Goal: Task Accomplishment & Management: Use online tool/utility

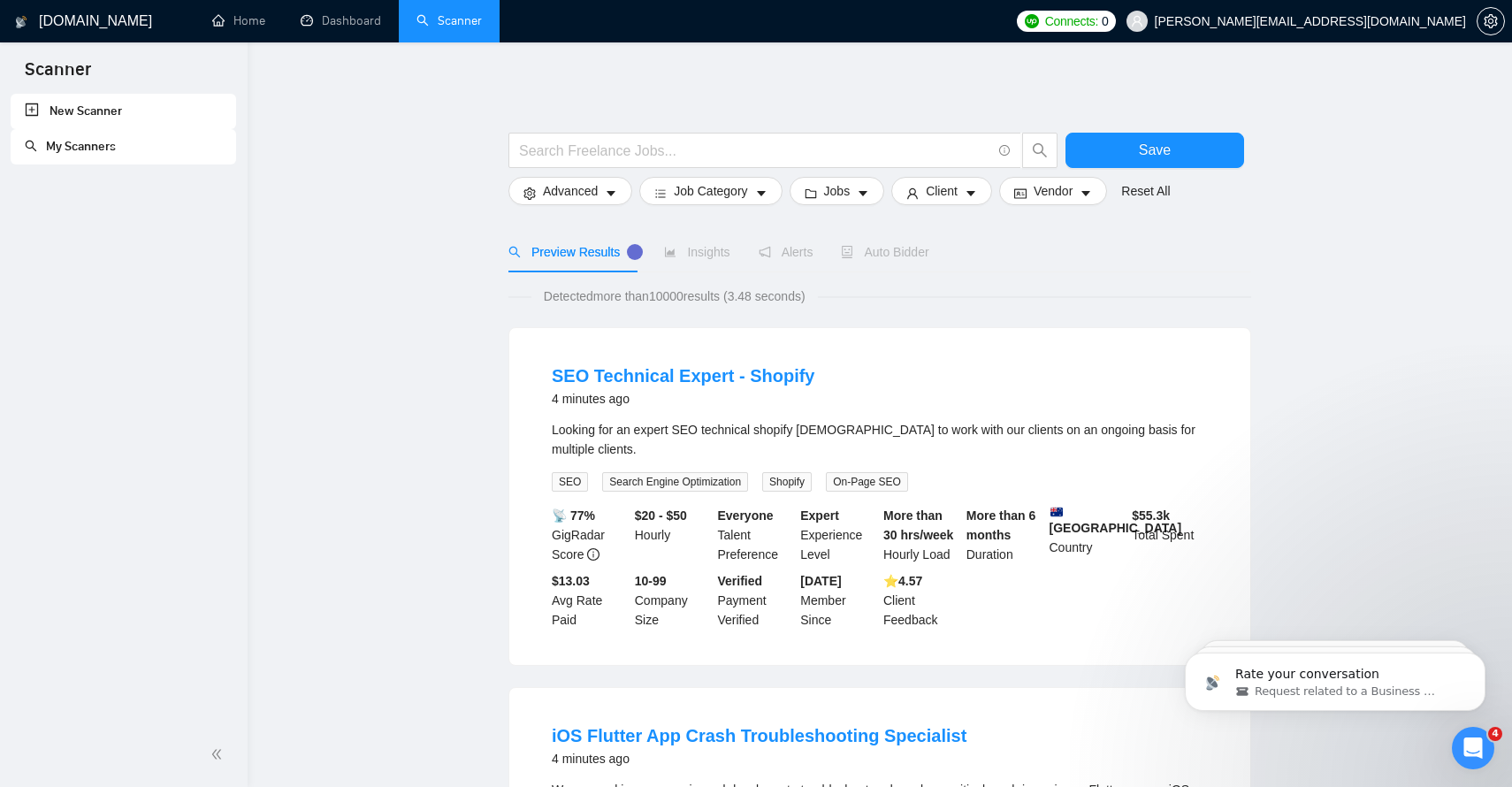
scroll to position [463, 0]
click at [64, 104] on link "New Scanner" at bounding box center [123, 111] width 197 height 36
click at [56, 117] on link "New Scanner" at bounding box center [123, 111] width 197 height 36
click at [67, 150] on link "My Scanners" at bounding box center [70, 146] width 91 height 15
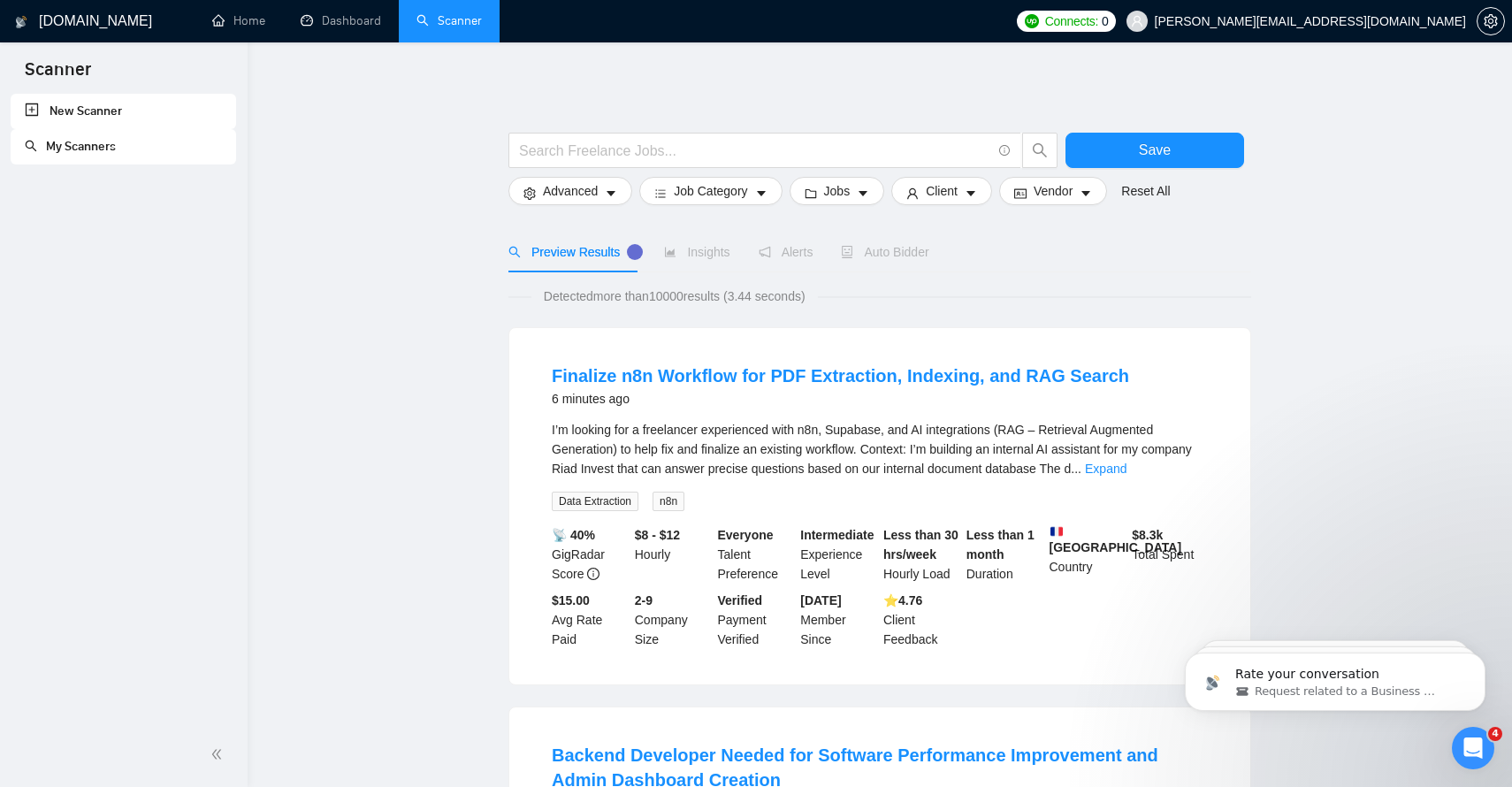
click at [73, 104] on link "New Scanner" at bounding box center [123, 111] width 197 height 36
click at [571, 150] on input "text" at bounding box center [755, 150] width 472 height 22
paste input "("AI marketing" | "AI agent*" | chatbot | "AI automation") ("lead generation" |…"
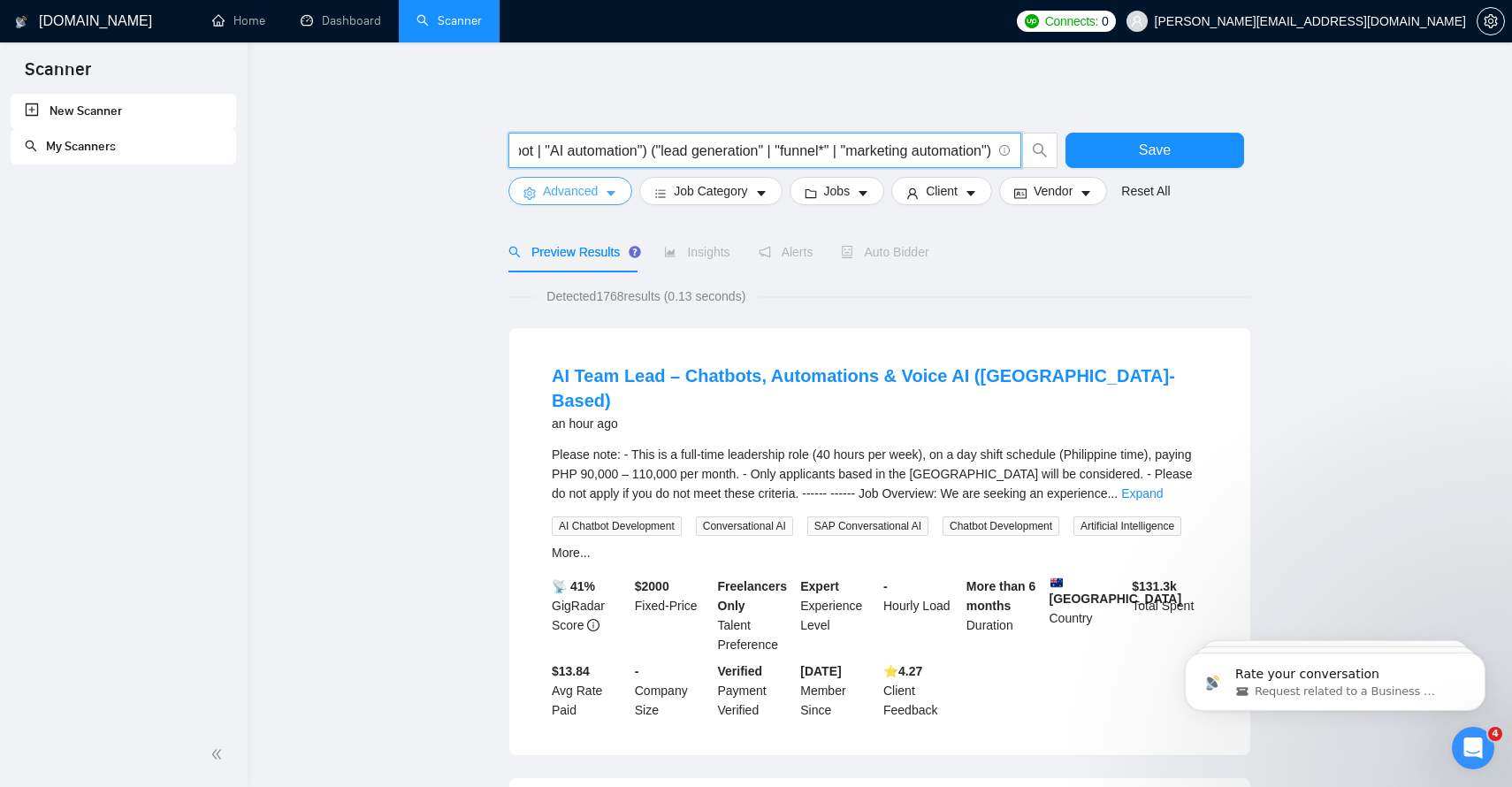
type input "("AI marketing" | "AI agent*" | chatbot | "AI automation") ("lead generation" |…"
click at [606, 194] on icon "caret-down" at bounding box center [611, 194] width 13 height 13
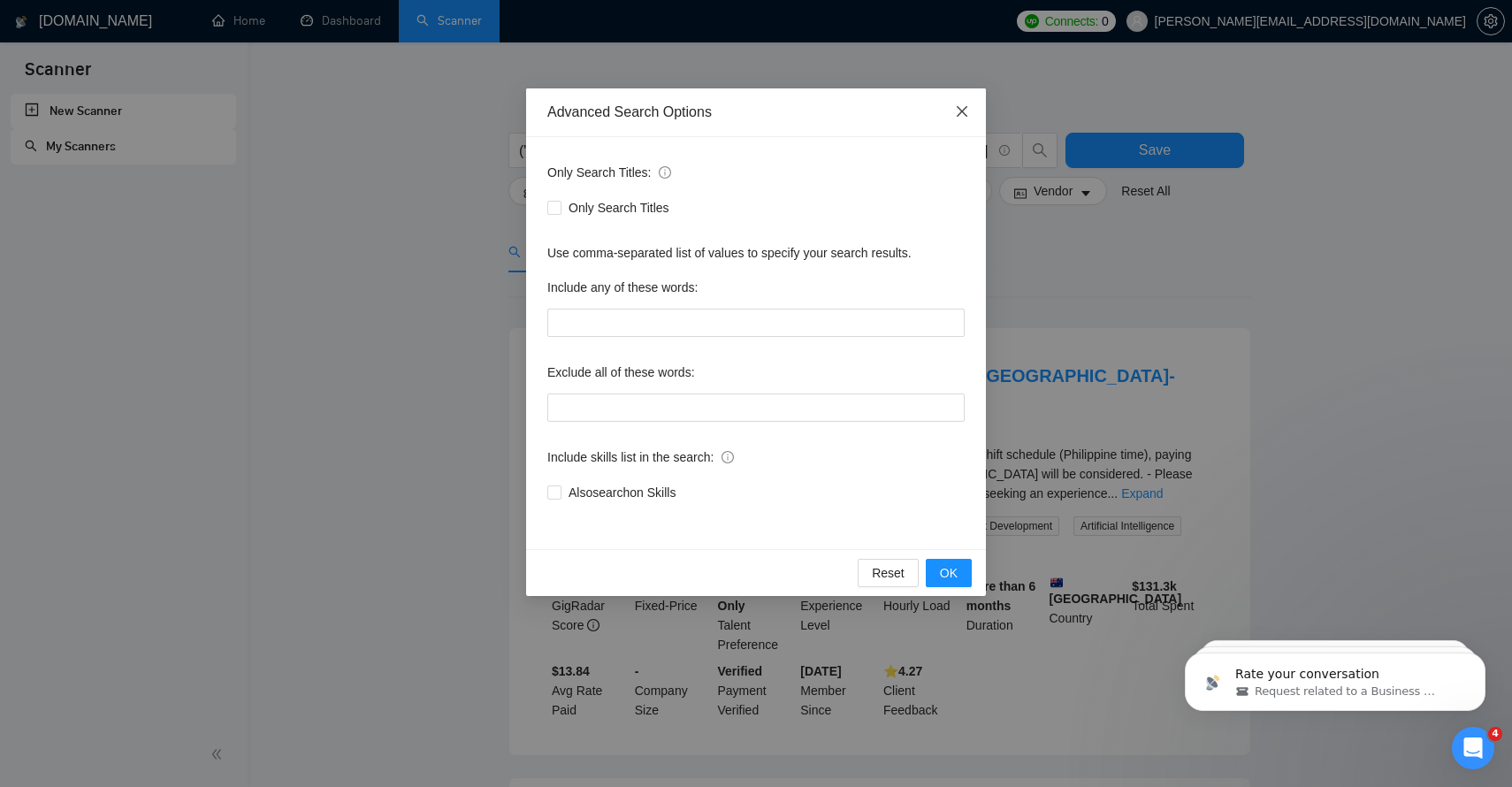
click at [962, 105] on icon "close" at bounding box center [962, 111] width 15 height 15
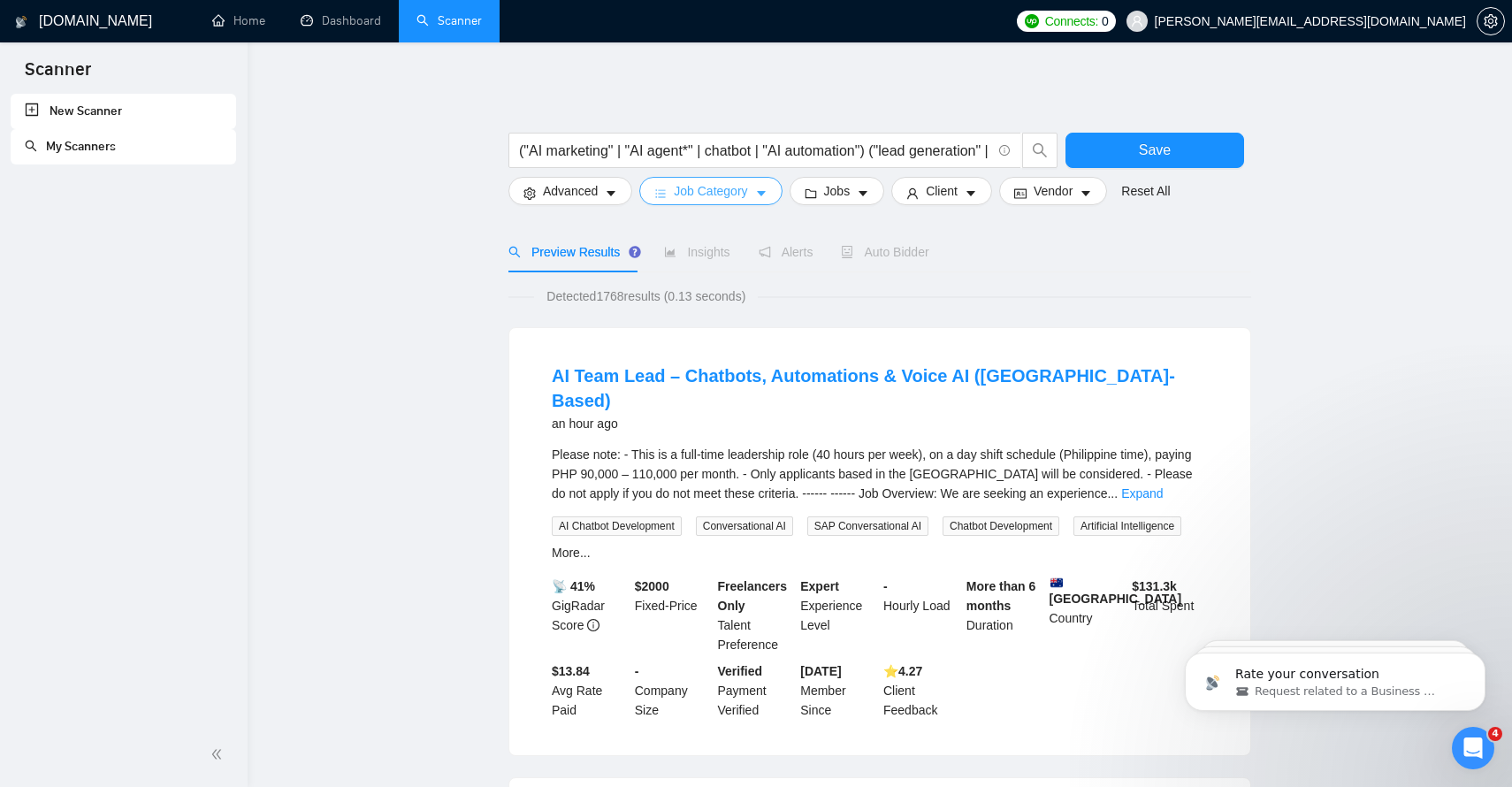
click at [709, 192] on span "Job Category" at bounding box center [710, 191] width 74 height 19
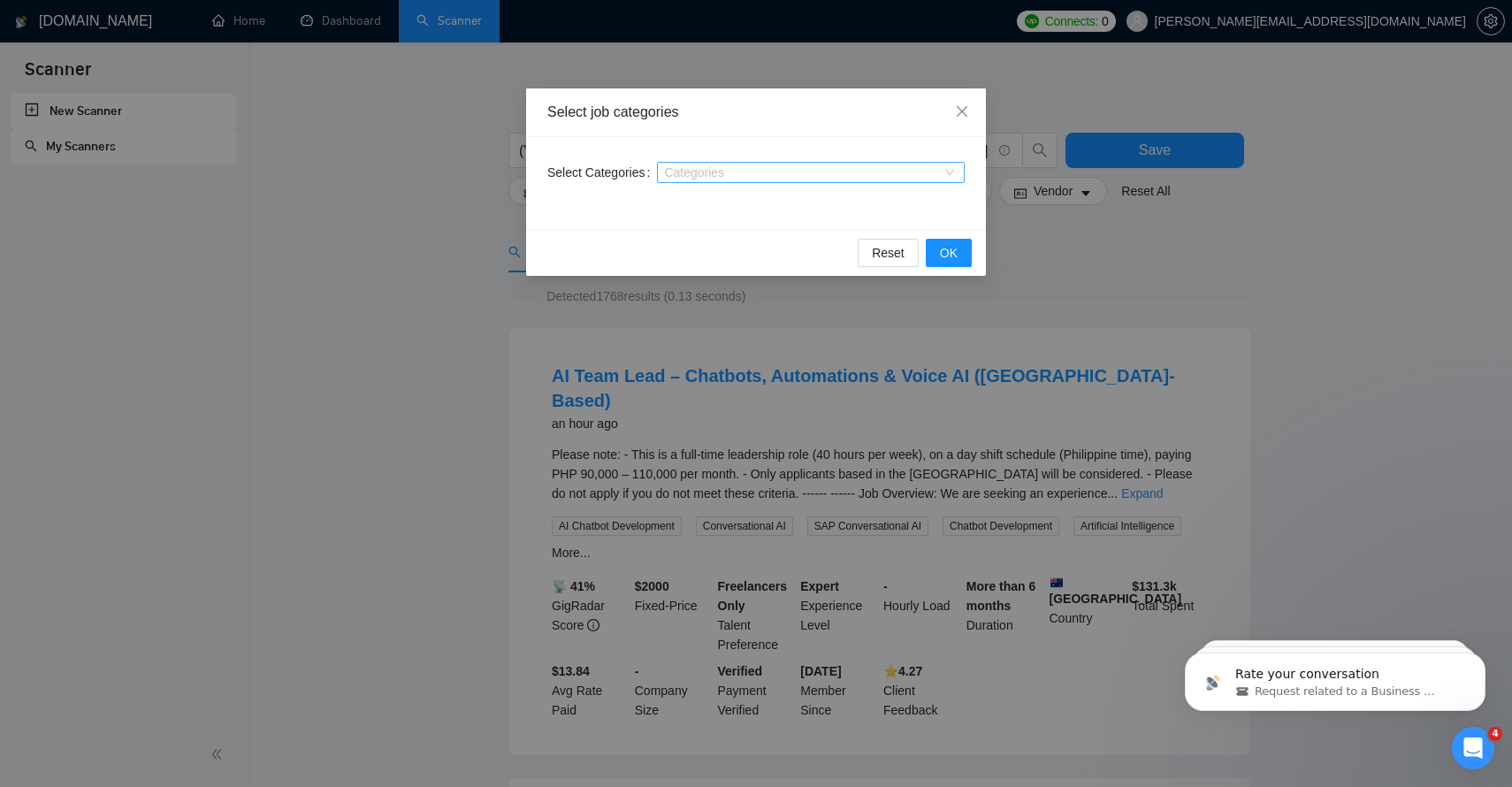
click at [758, 170] on div at bounding box center [802, 172] width 281 height 15
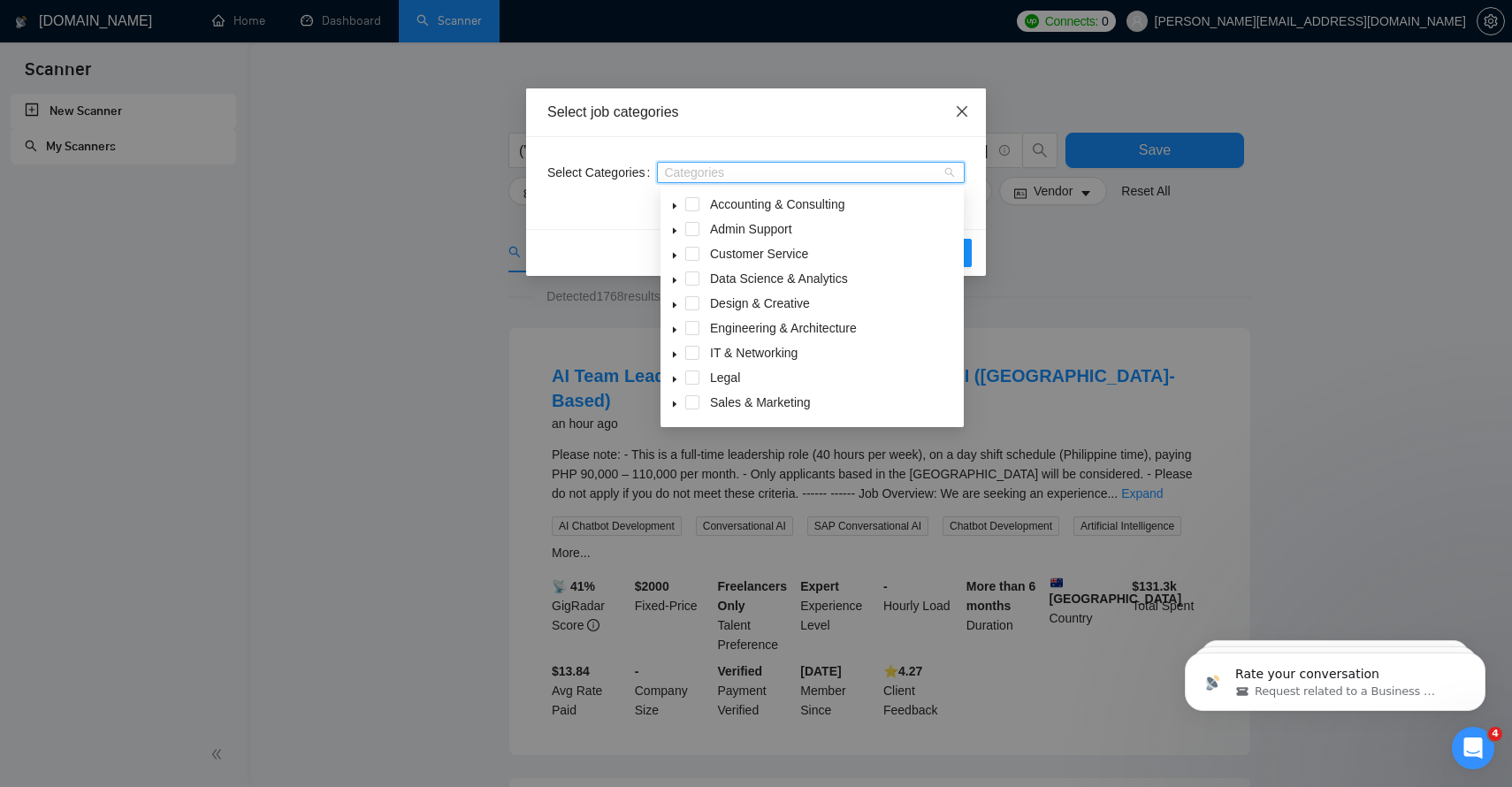
click at [954, 104] on span "Close" at bounding box center [962, 112] width 47 height 47
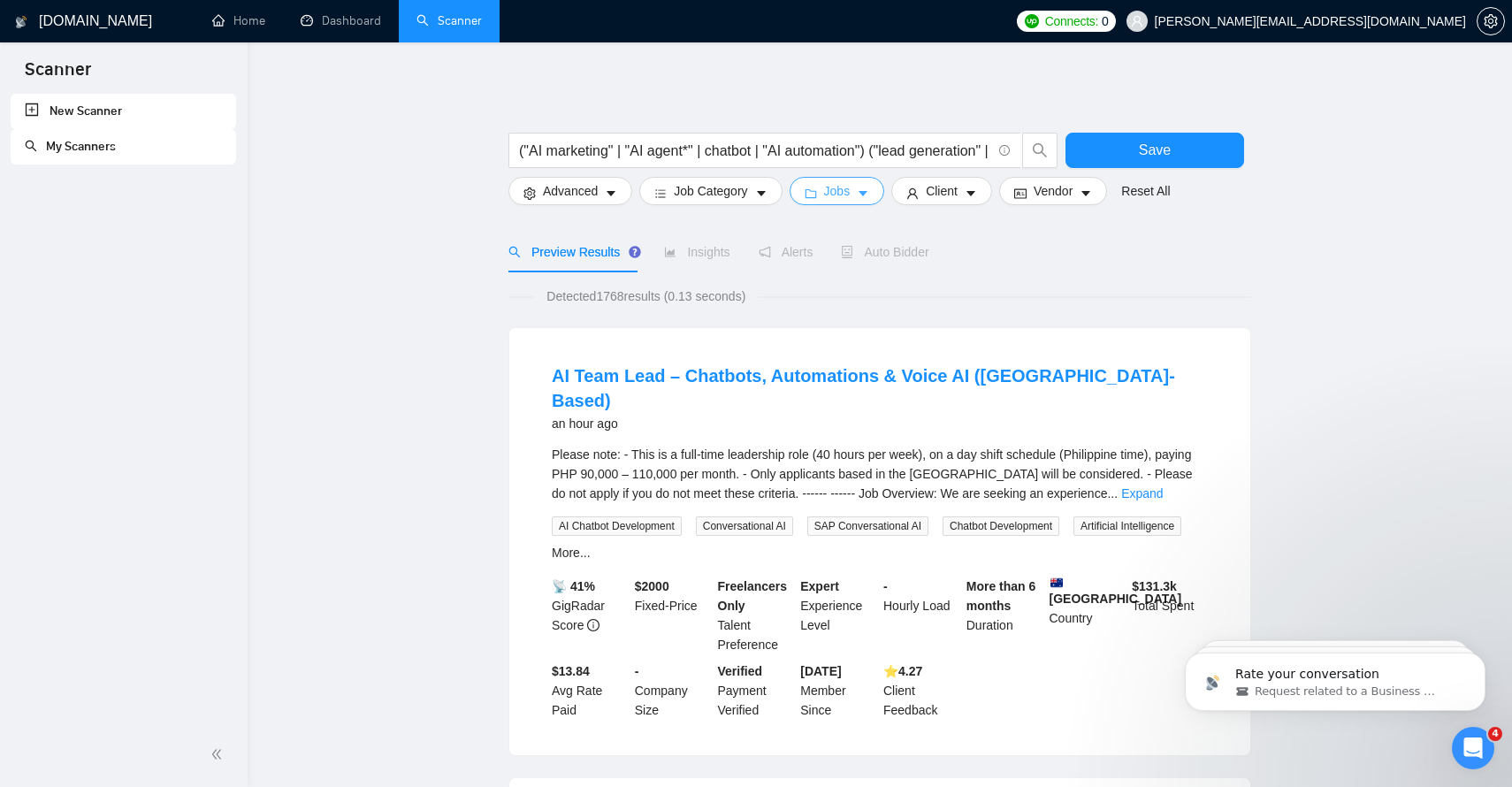
click at [861, 195] on button "Jobs" at bounding box center [837, 191] width 96 height 28
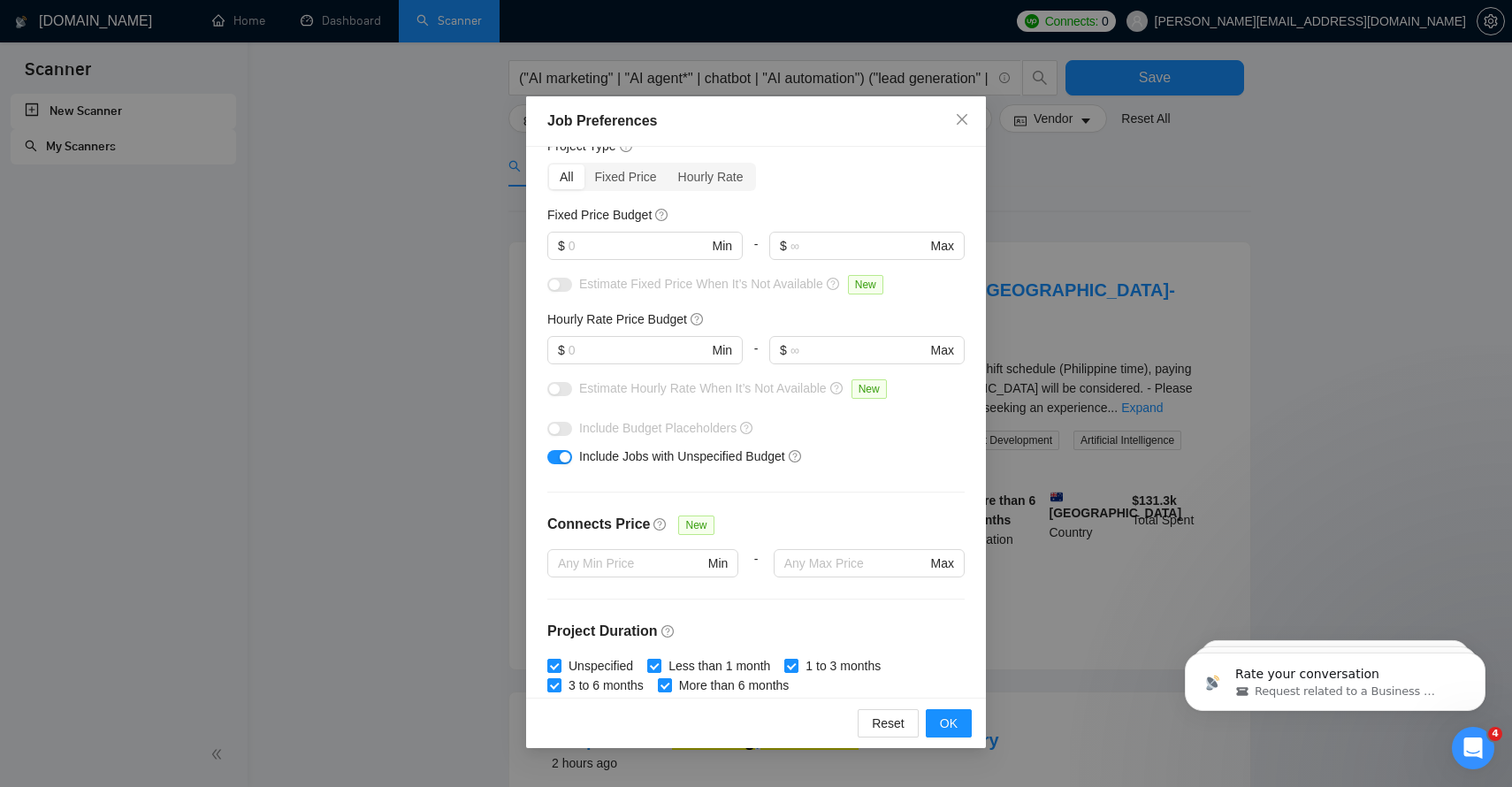
scroll to position [61, 0]
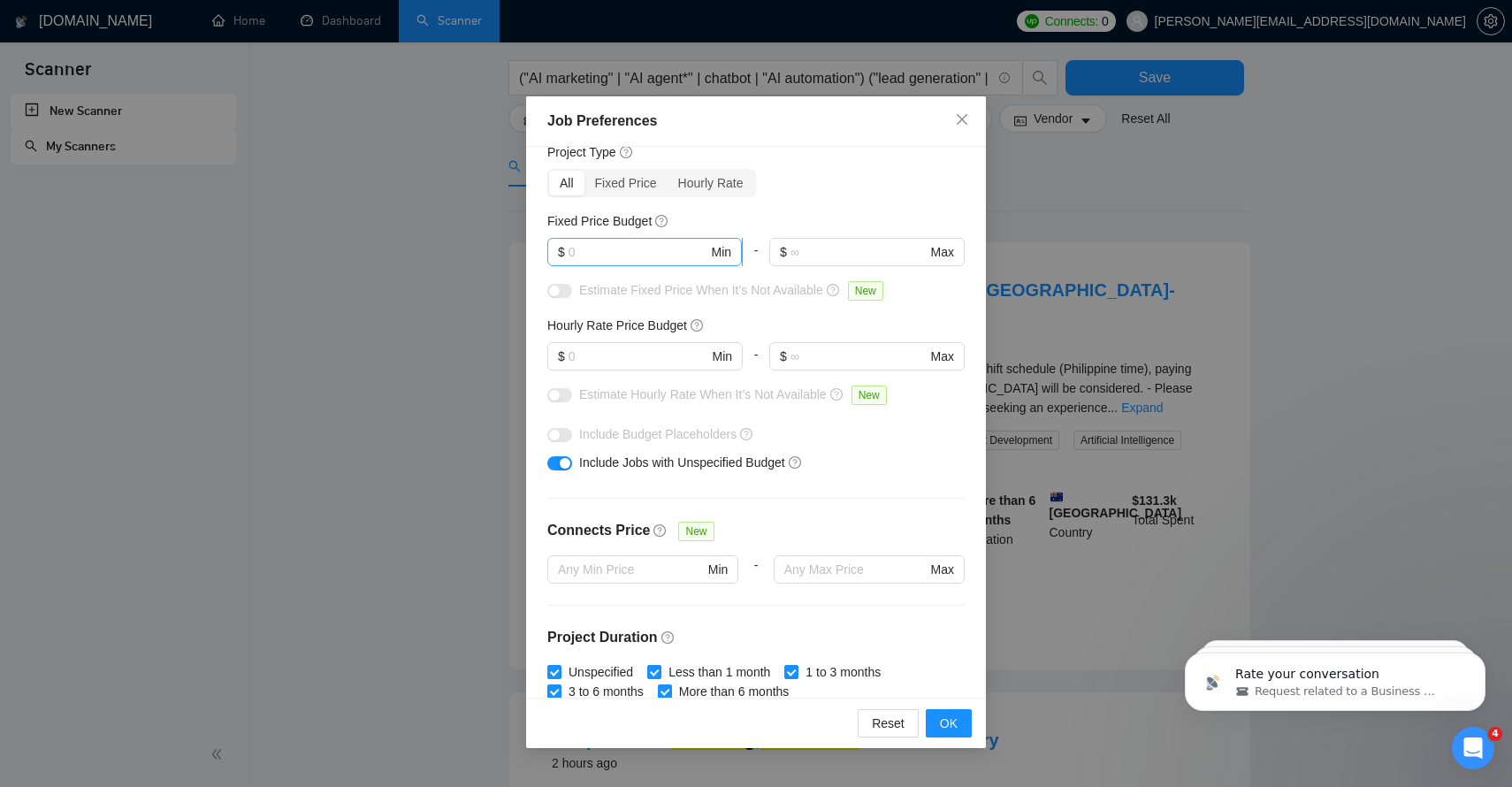
click at [596, 250] on input "text" at bounding box center [638, 252] width 139 height 19
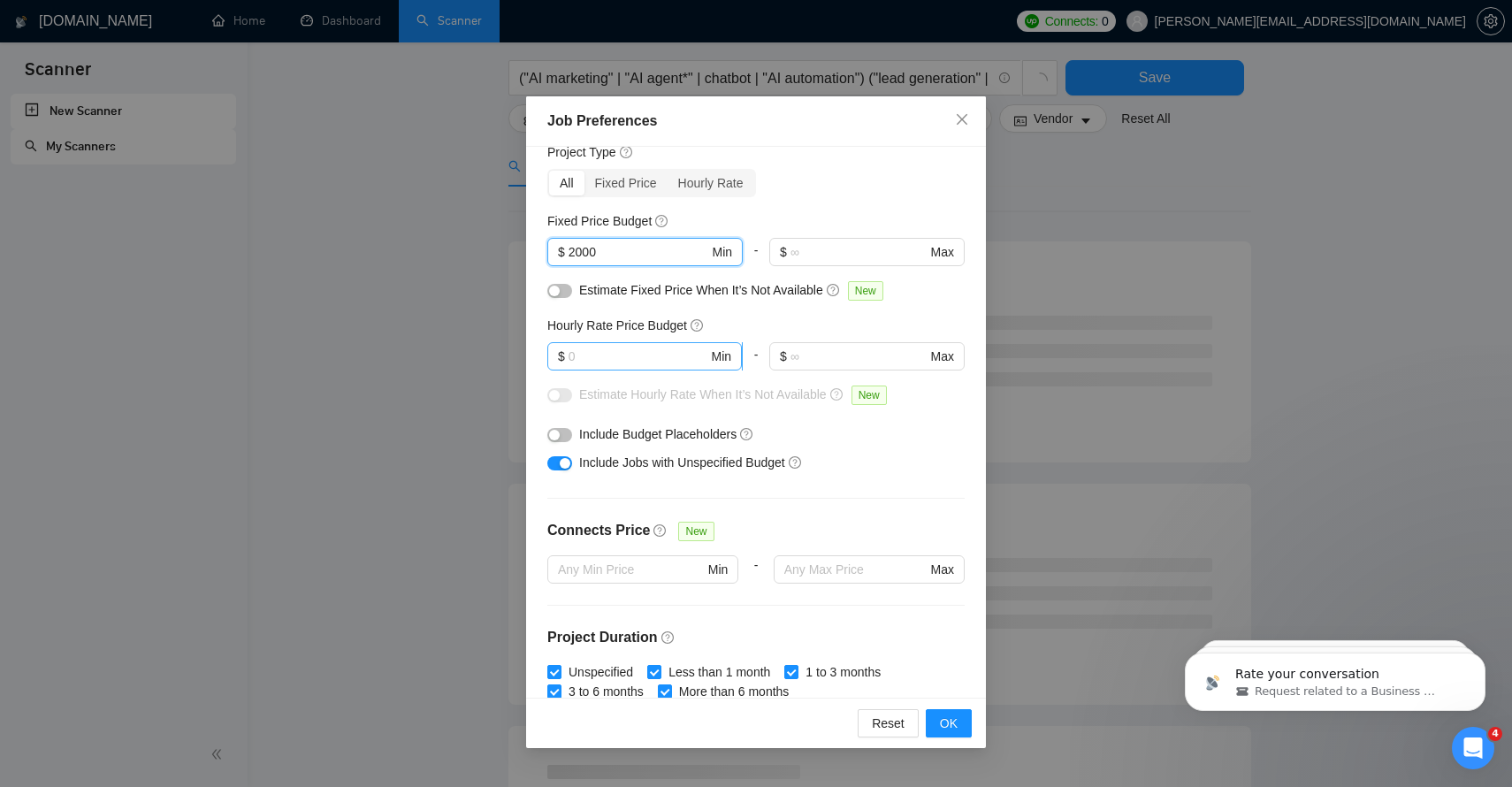
type input "2000"
click at [580, 356] on input "text" at bounding box center [638, 356] width 139 height 19
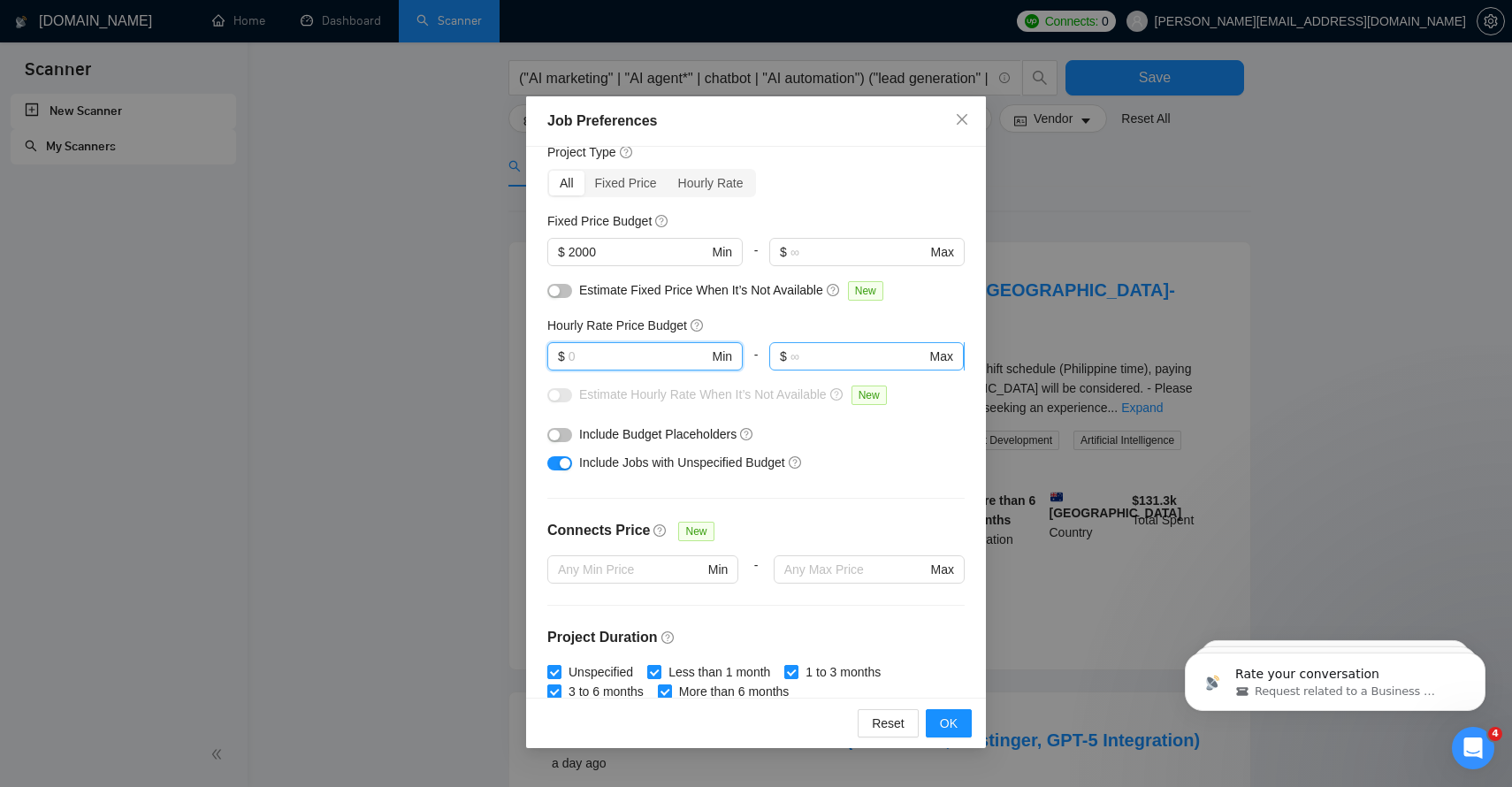
click at [806, 356] on input "text" at bounding box center [858, 356] width 136 height 19
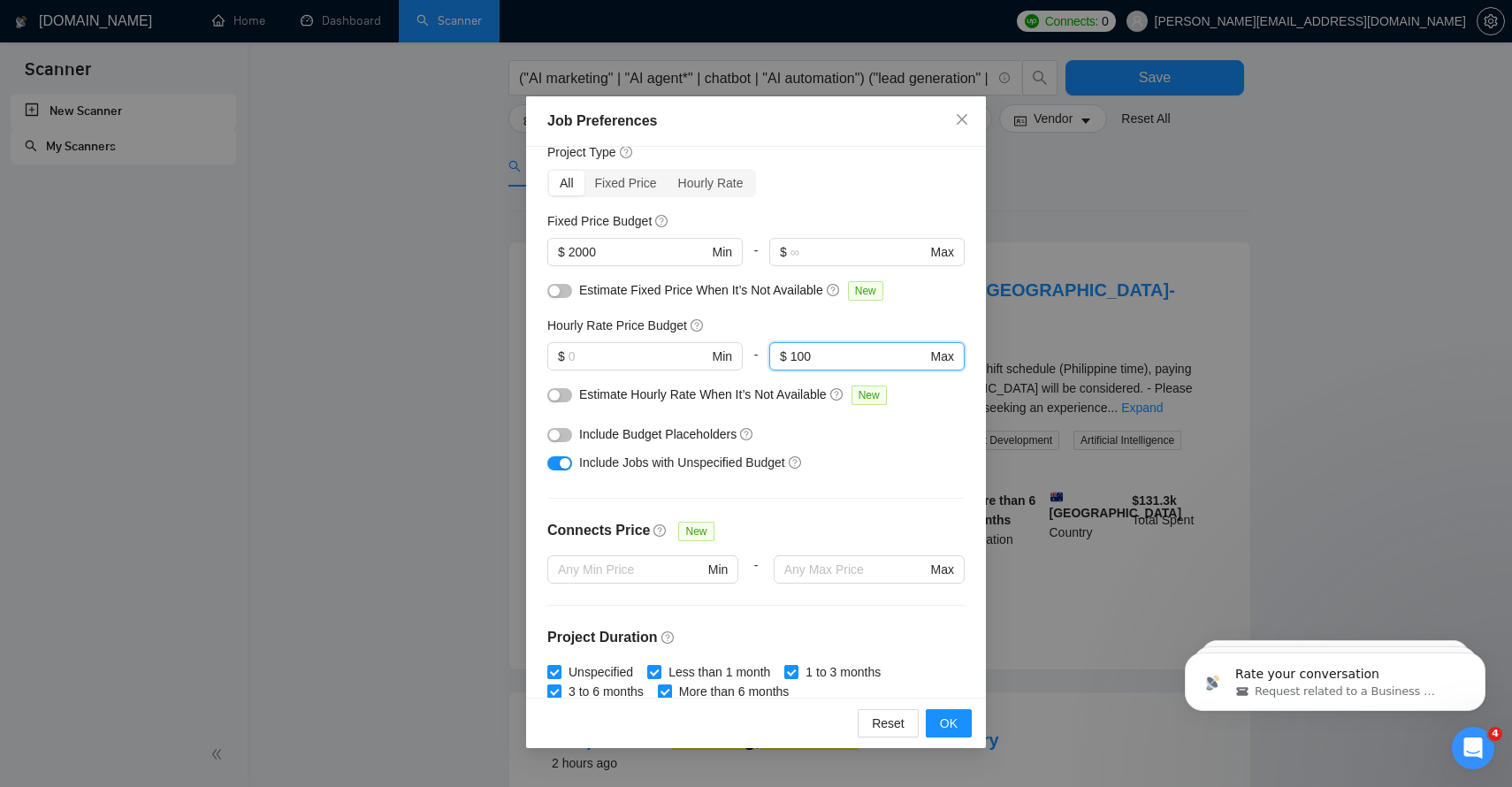
type input "100"
click at [571, 293] on button "button" at bounding box center [559, 291] width 25 height 15
click at [564, 397] on button "button" at bounding box center [559, 396] width 25 height 15
click at [962, 736] on button "OK" at bounding box center [949, 723] width 46 height 28
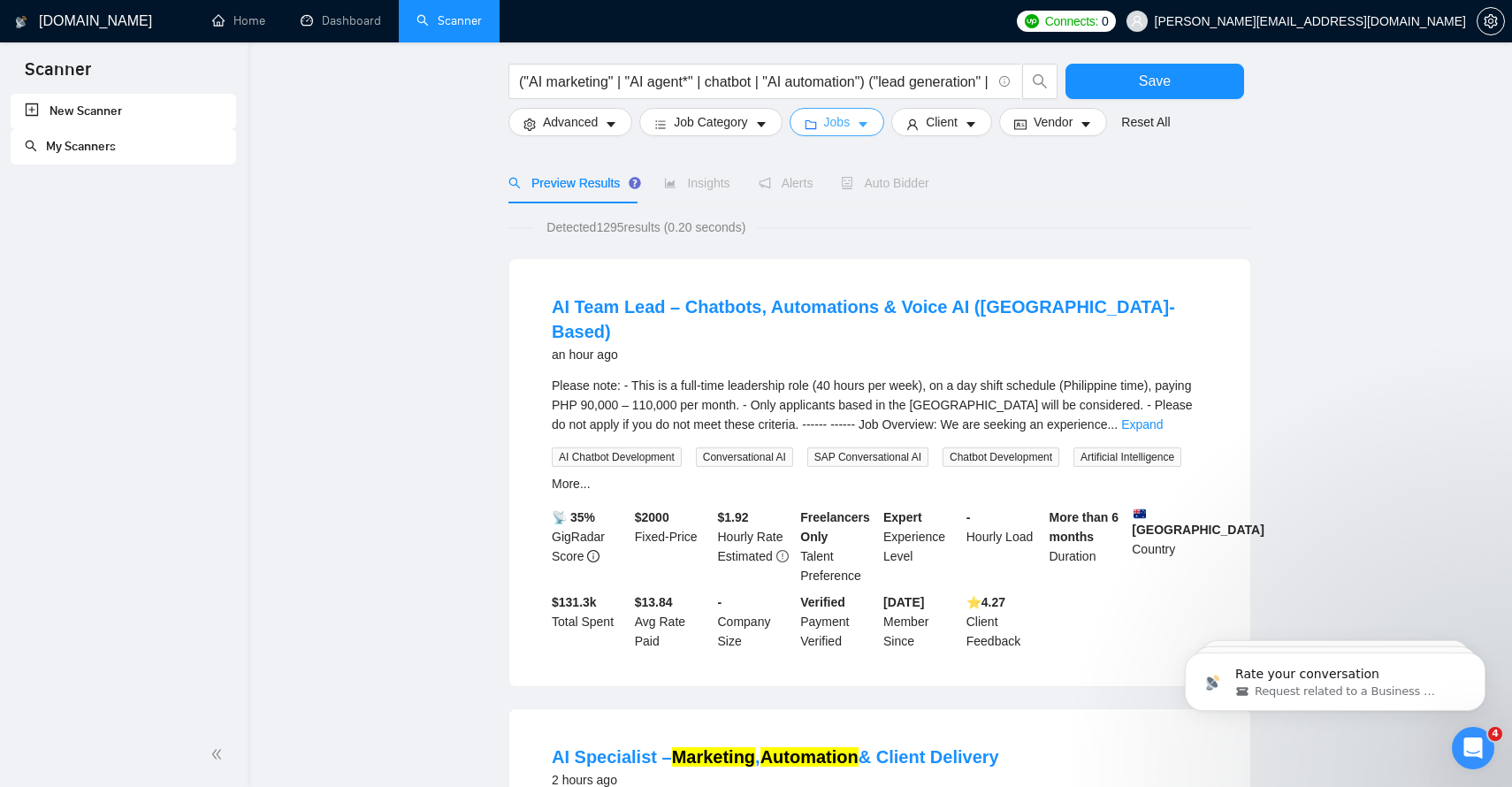
scroll to position [0, 0]
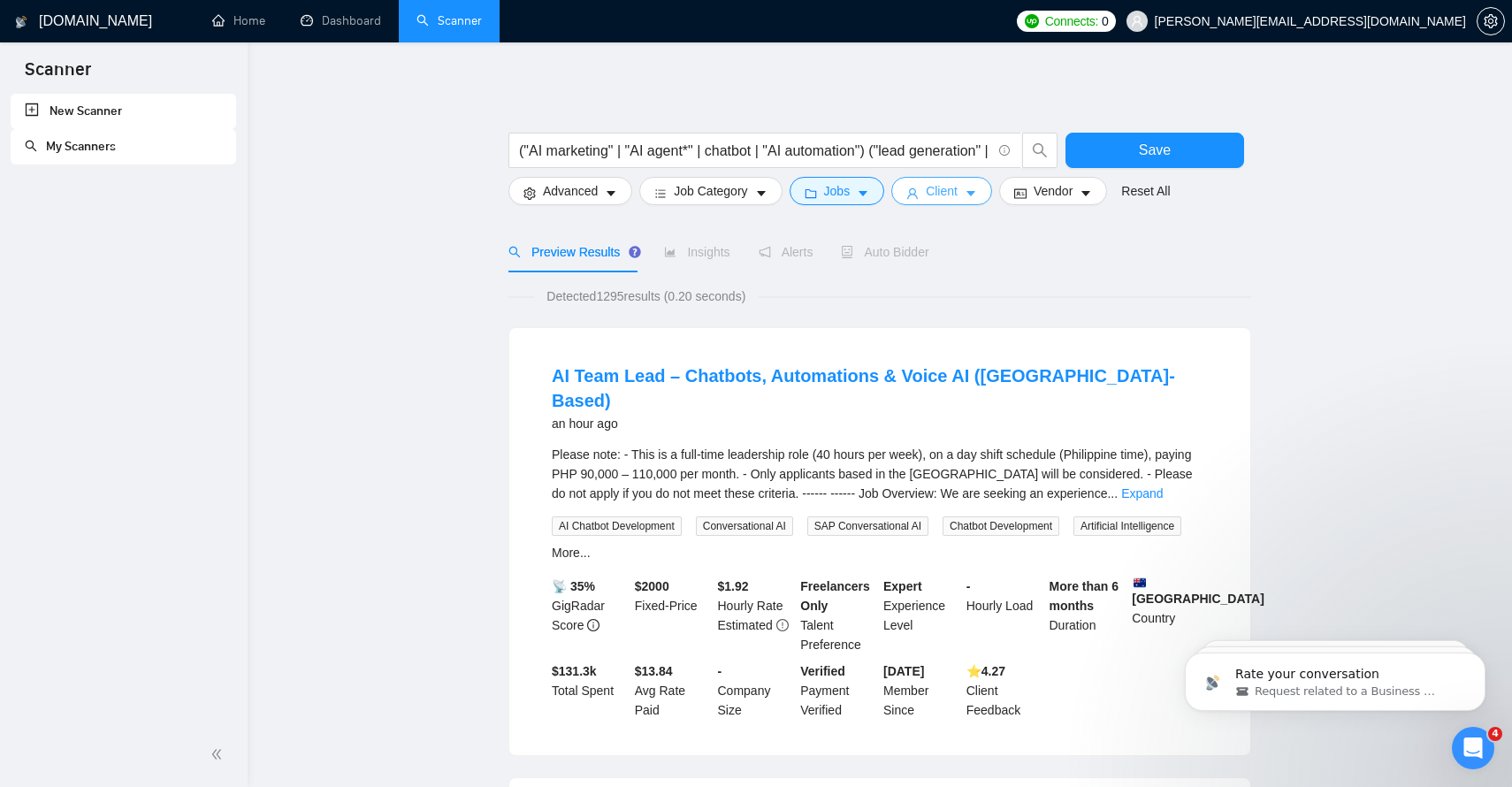
click at [965, 192] on button "Client" at bounding box center [941, 191] width 101 height 28
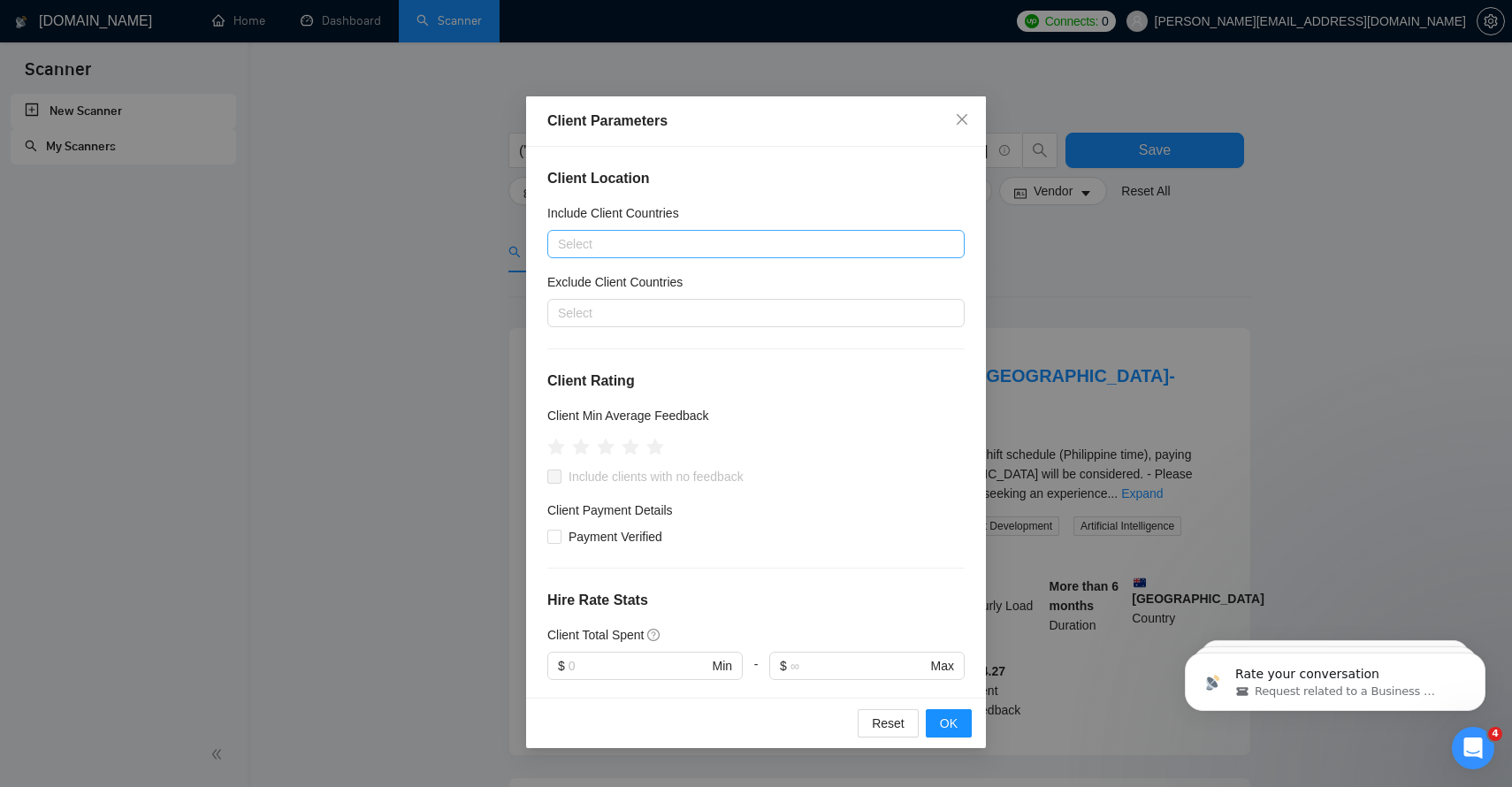
click at [644, 241] on div at bounding box center [746, 243] width 391 height 21
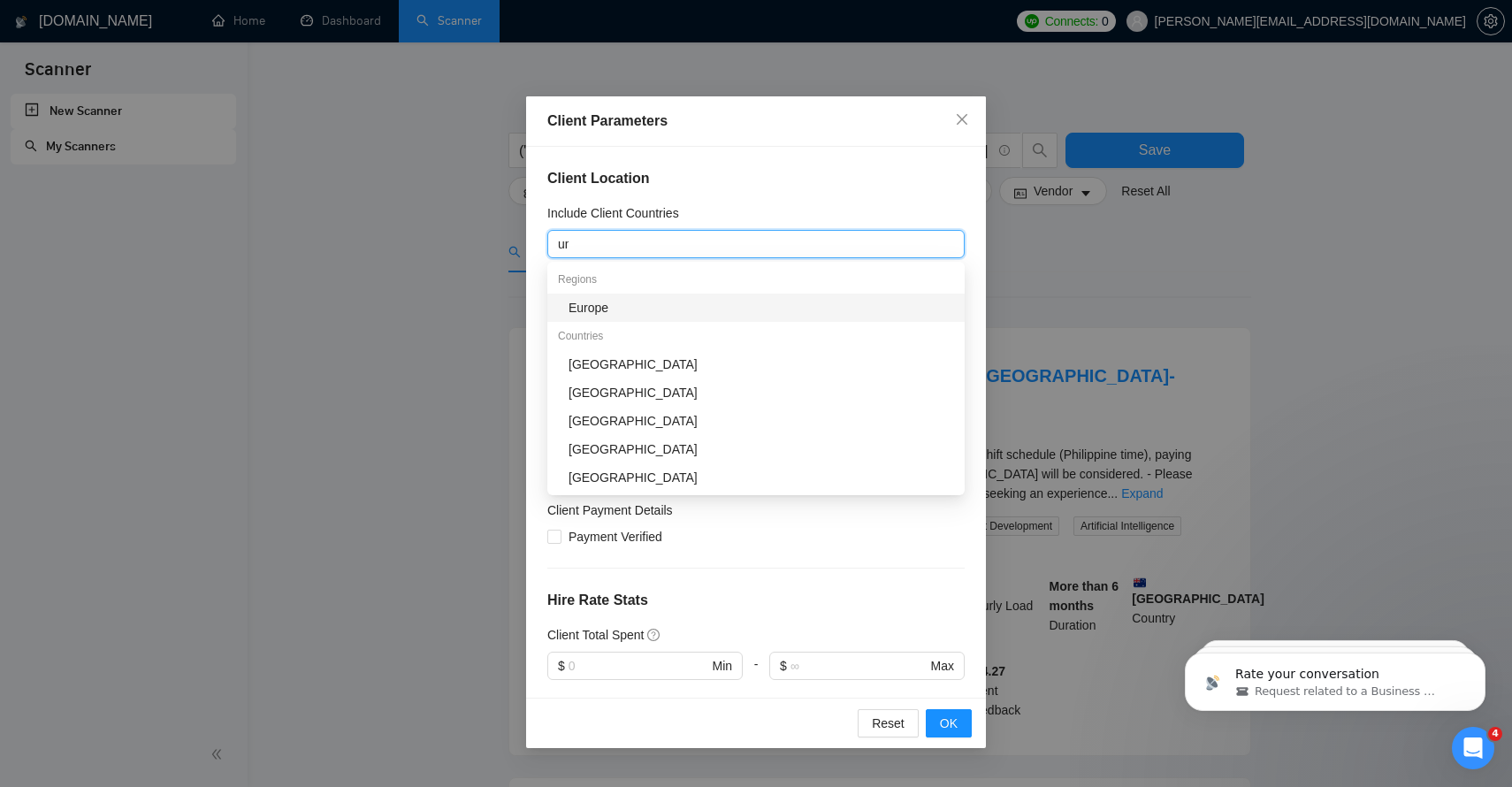
type input "uni"
click at [654, 310] on div "[GEOGRAPHIC_DATA]" at bounding box center [761, 307] width 386 height 19
click at [735, 174] on h4 "Client Location" at bounding box center [756, 178] width 417 height 21
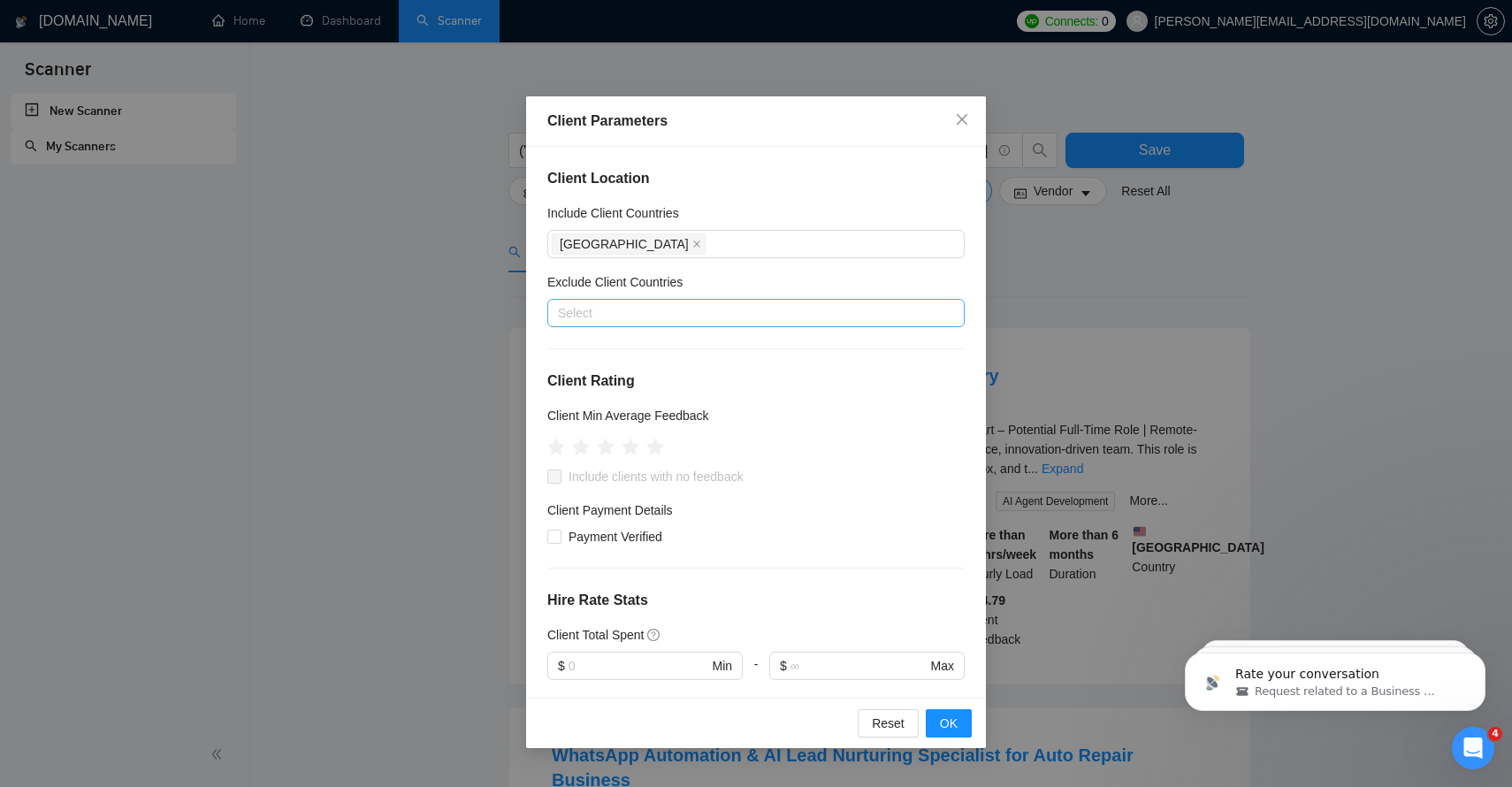
click at [653, 320] on div at bounding box center [746, 313] width 391 height 21
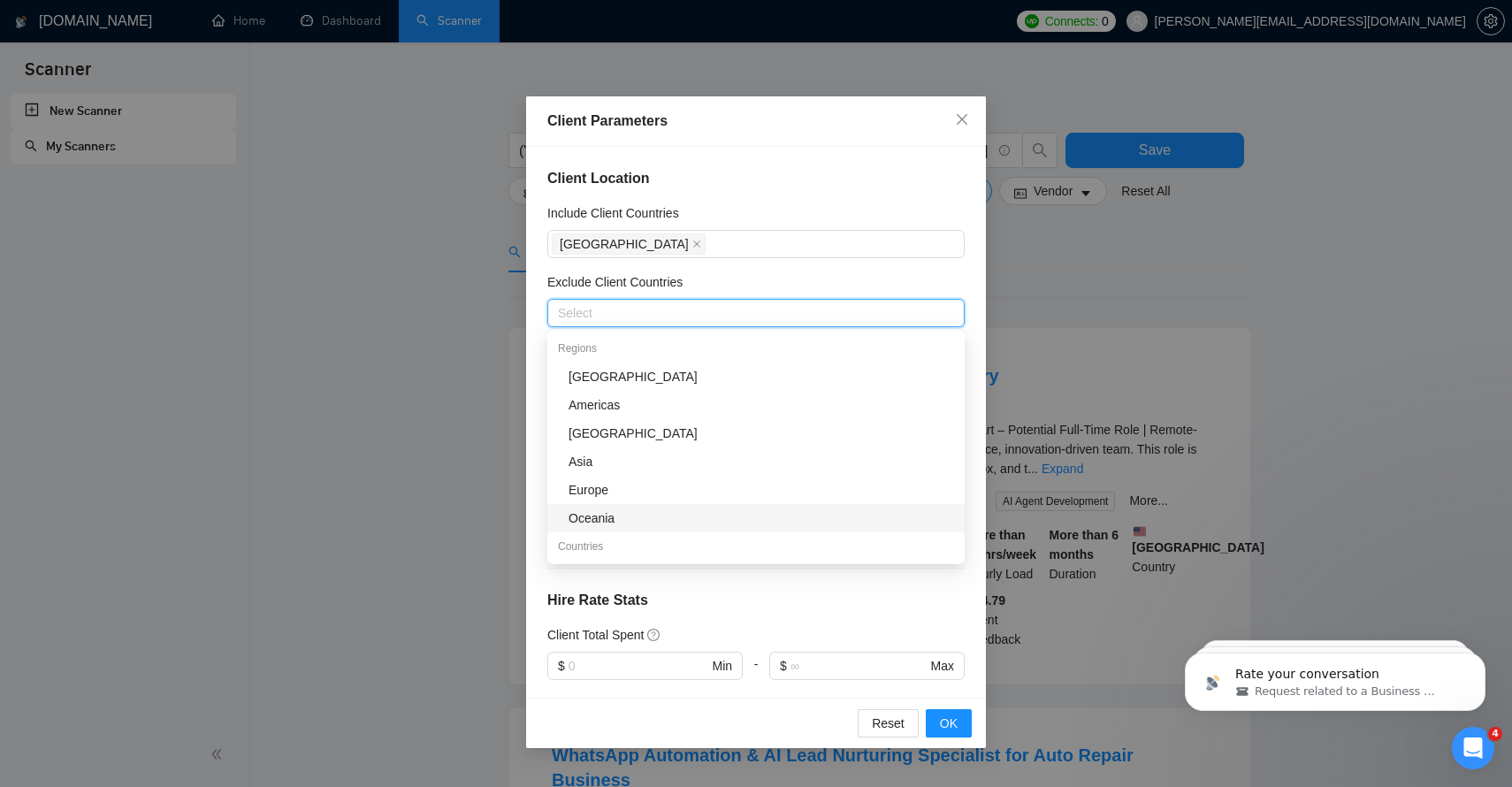
click at [593, 519] on div "Oceania" at bounding box center [761, 518] width 386 height 19
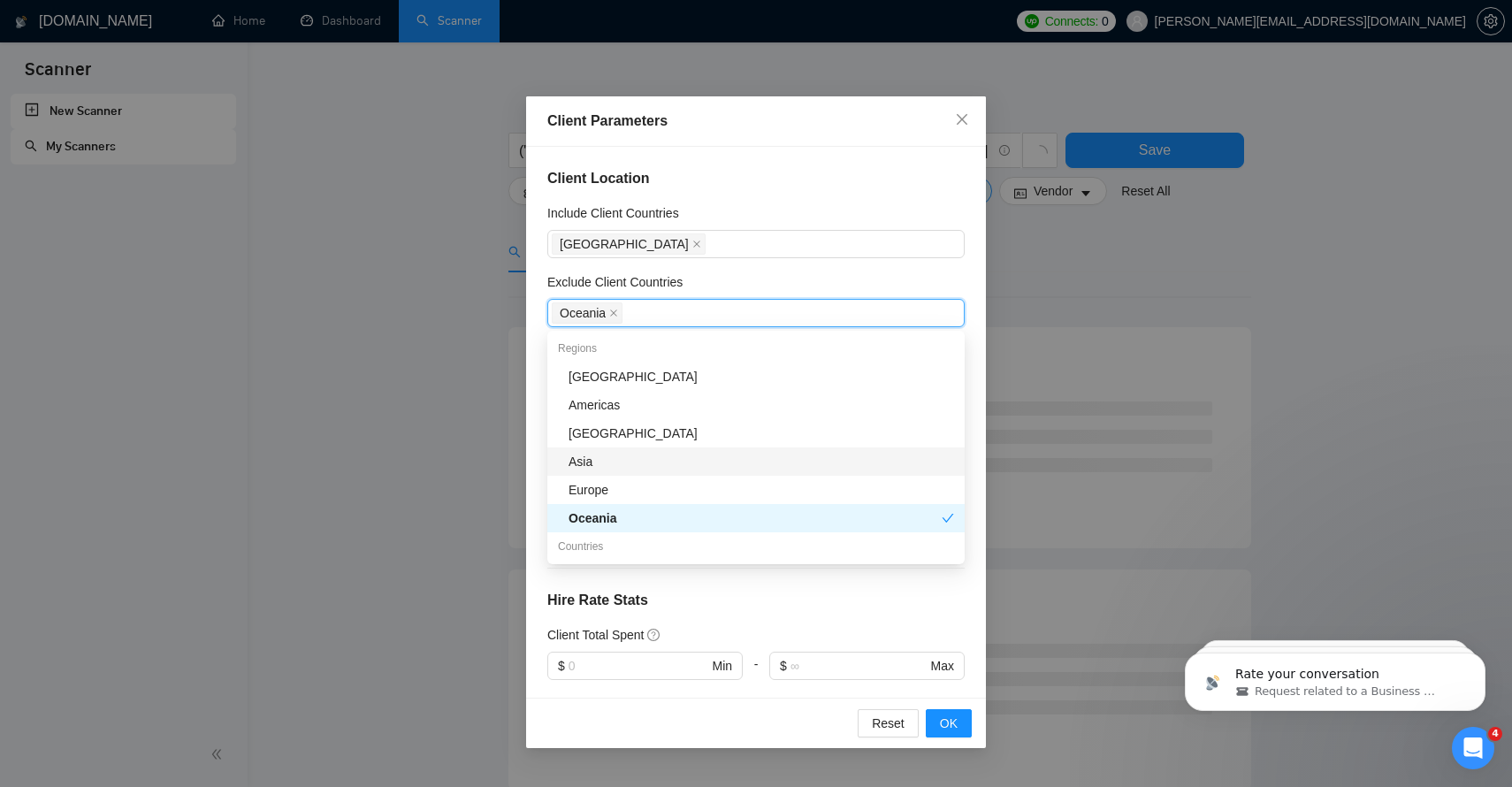
click at [585, 459] on div "Asia" at bounding box center [761, 461] width 386 height 19
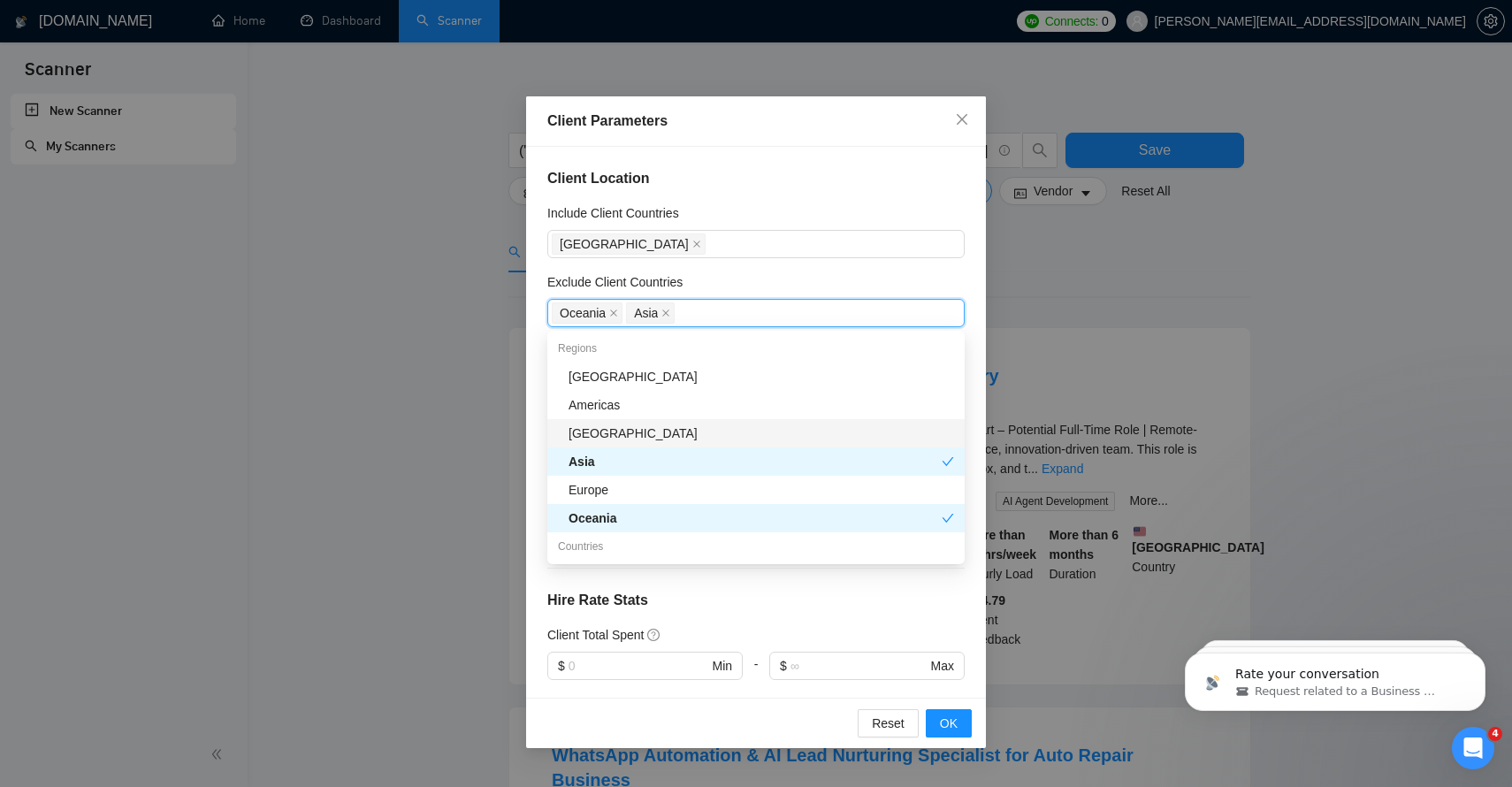
click at [592, 429] on div "[GEOGRAPHIC_DATA]" at bounding box center [761, 433] width 386 height 19
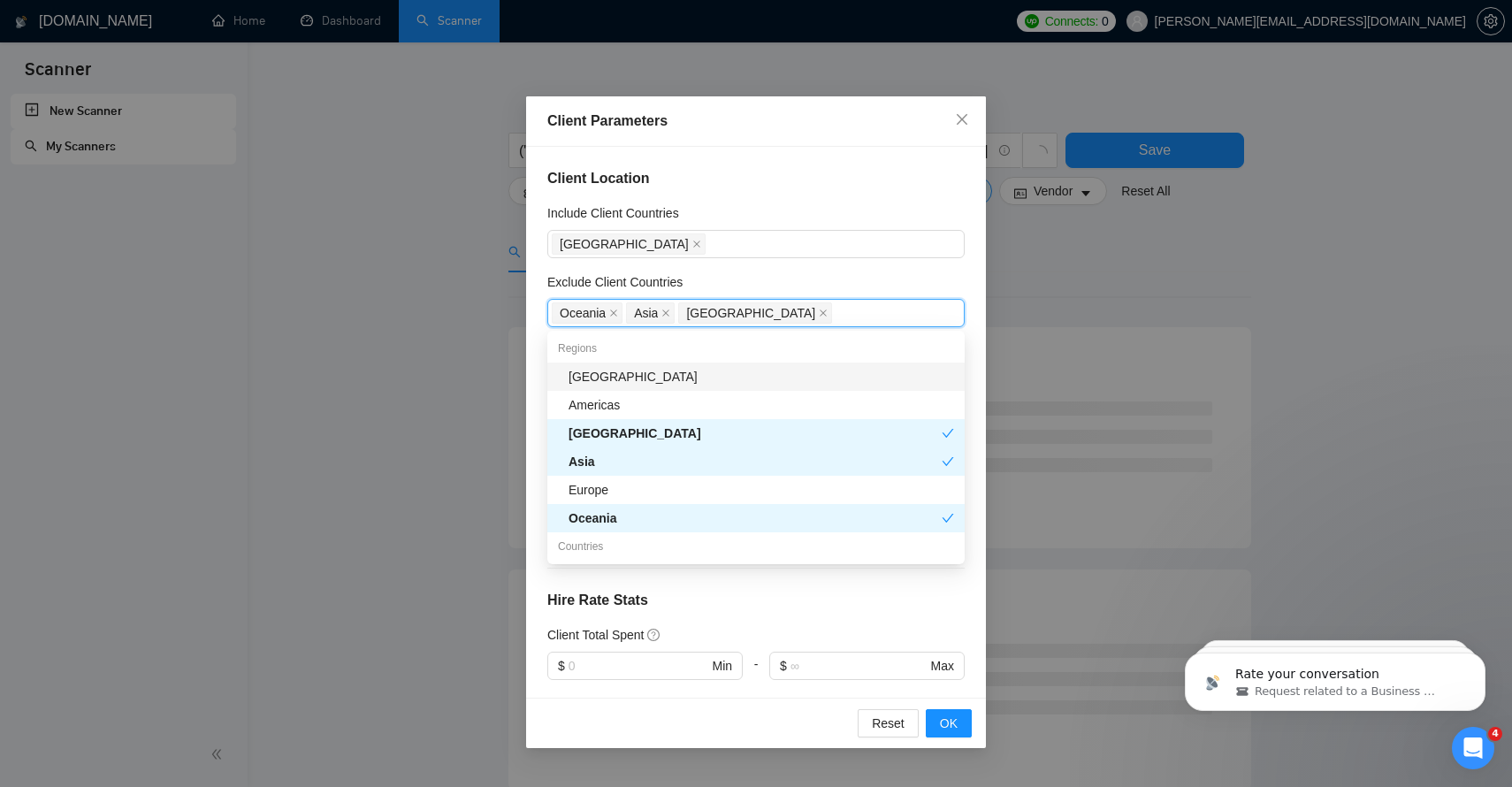
click at [589, 372] on div "[GEOGRAPHIC_DATA]" at bounding box center [761, 377] width 386 height 19
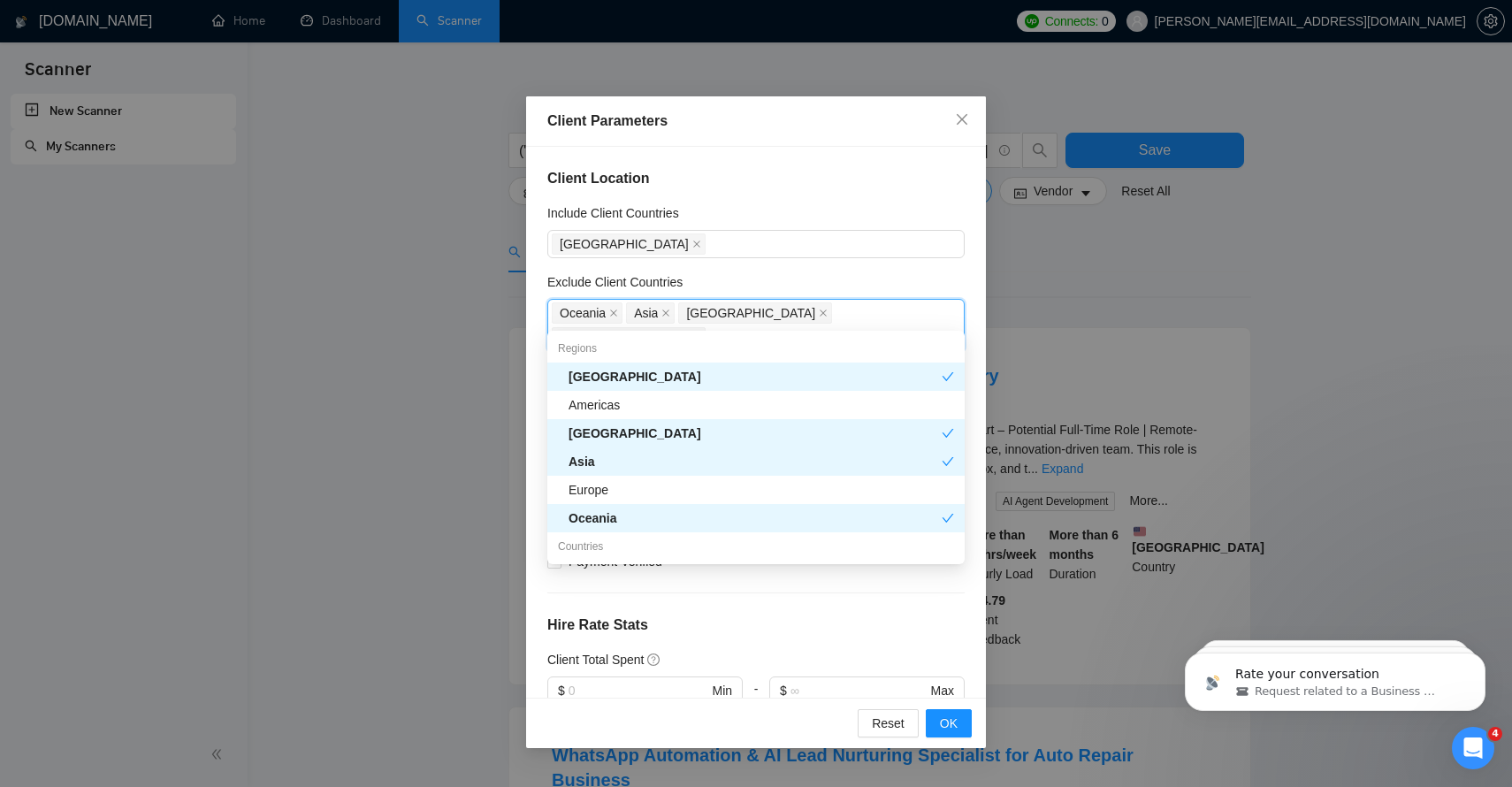
click at [714, 185] on h4 "Client Location" at bounding box center [756, 178] width 417 height 21
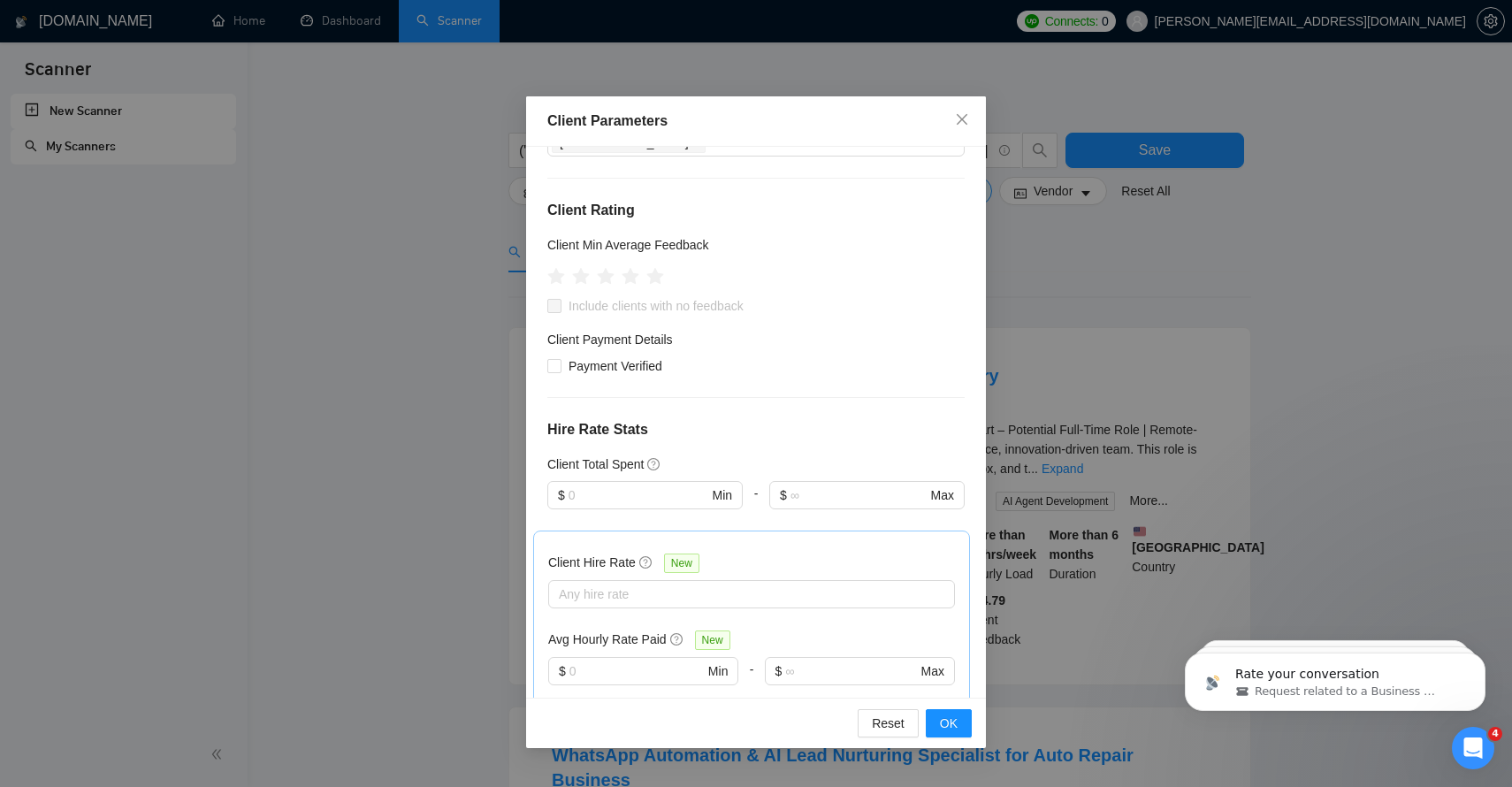
scroll to position [250, 0]
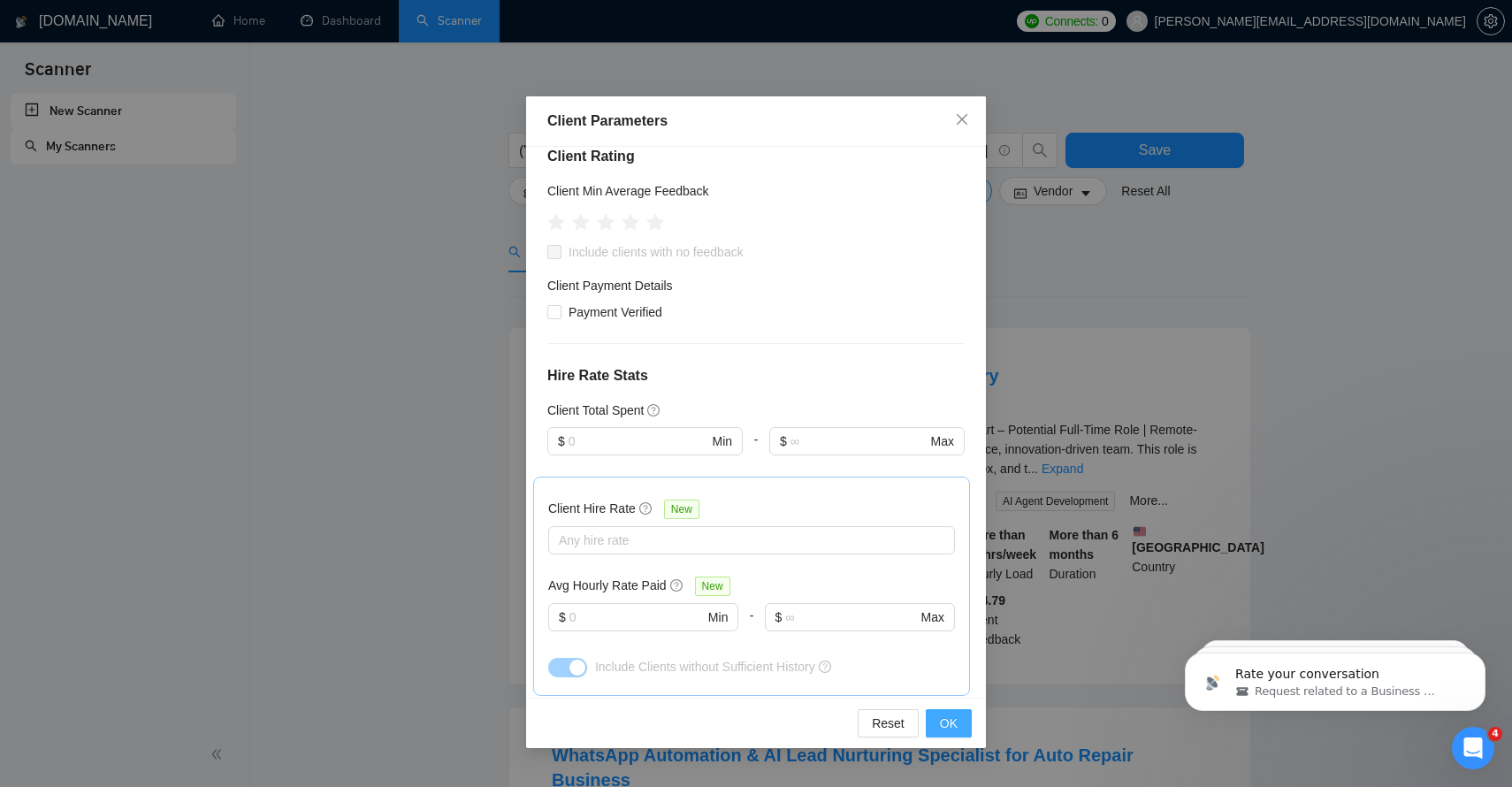
click at [951, 720] on span "OK" at bounding box center [948, 723] width 17 height 19
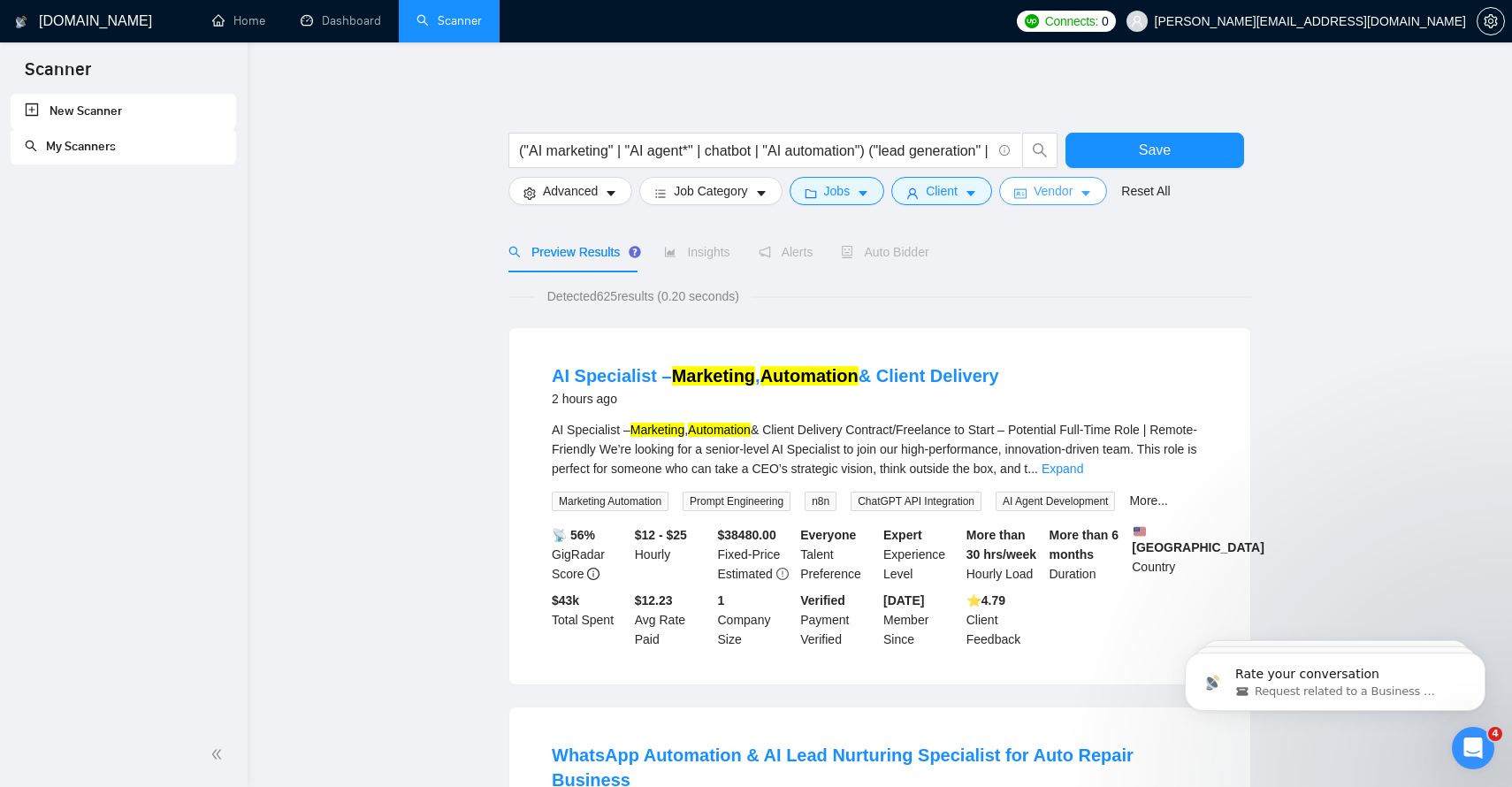
click at [1065, 190] on span "Vendor" at bounding box center [1053, 191] width 39 height 19
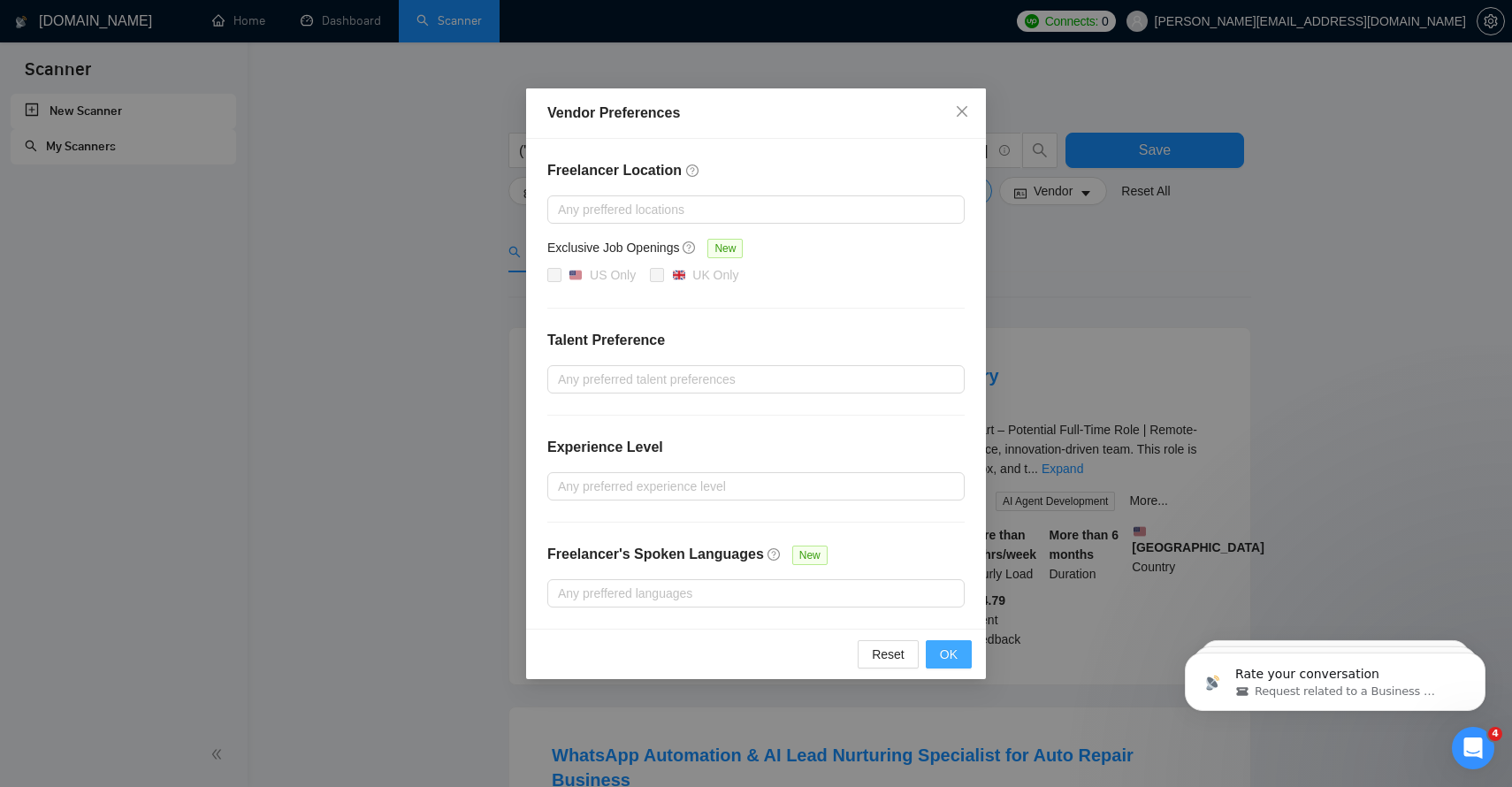
click at [959, 654] on button "OK" at bounding box center [949, 654] width 46 height 28
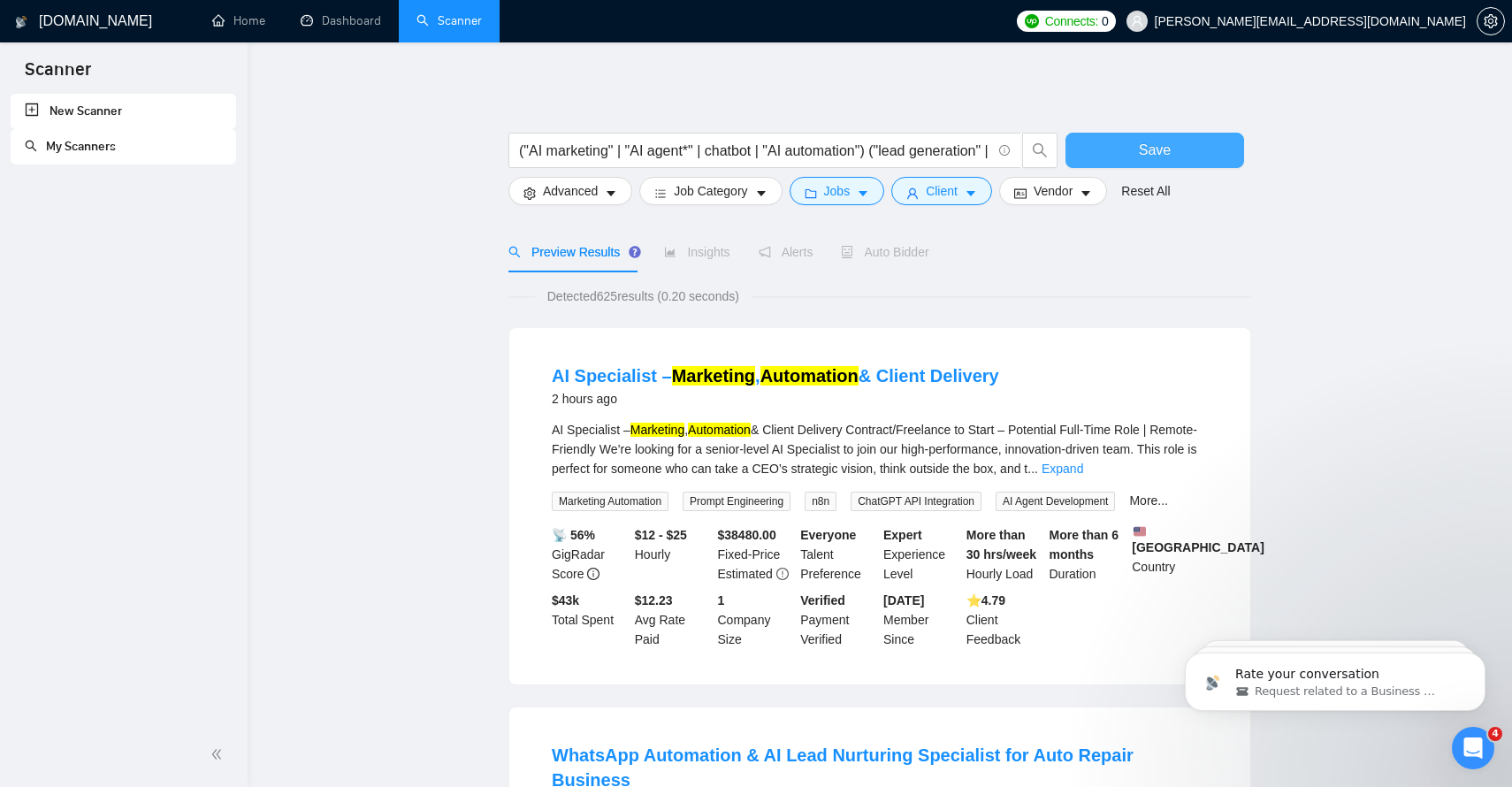
click at [1187, 151] on button "Save" at bounding box center [1155, 150] width 179 height 36
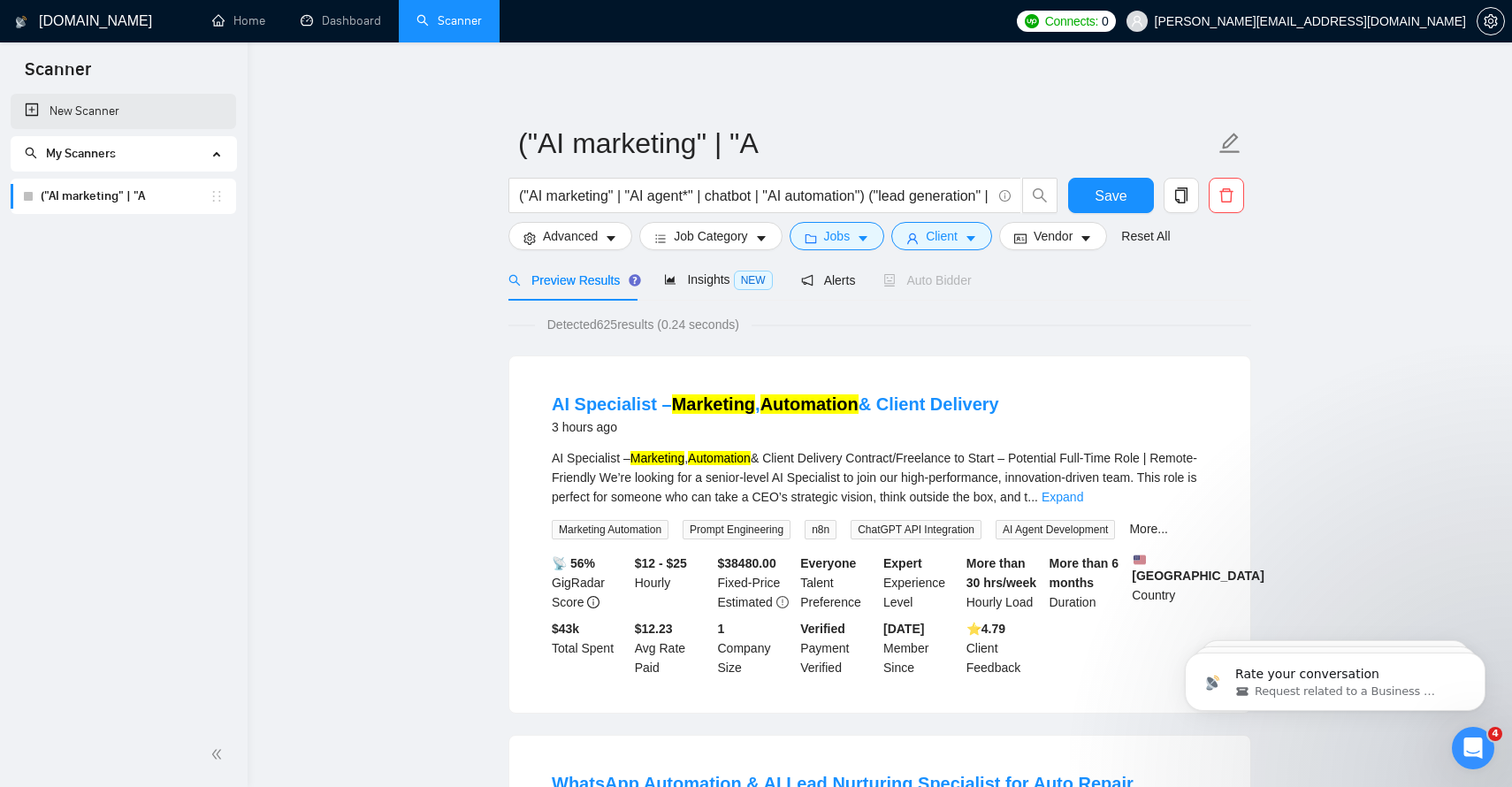
click at [100, 110] on link "New Scanner" at bounding box center [123, 111] width 197 height 36
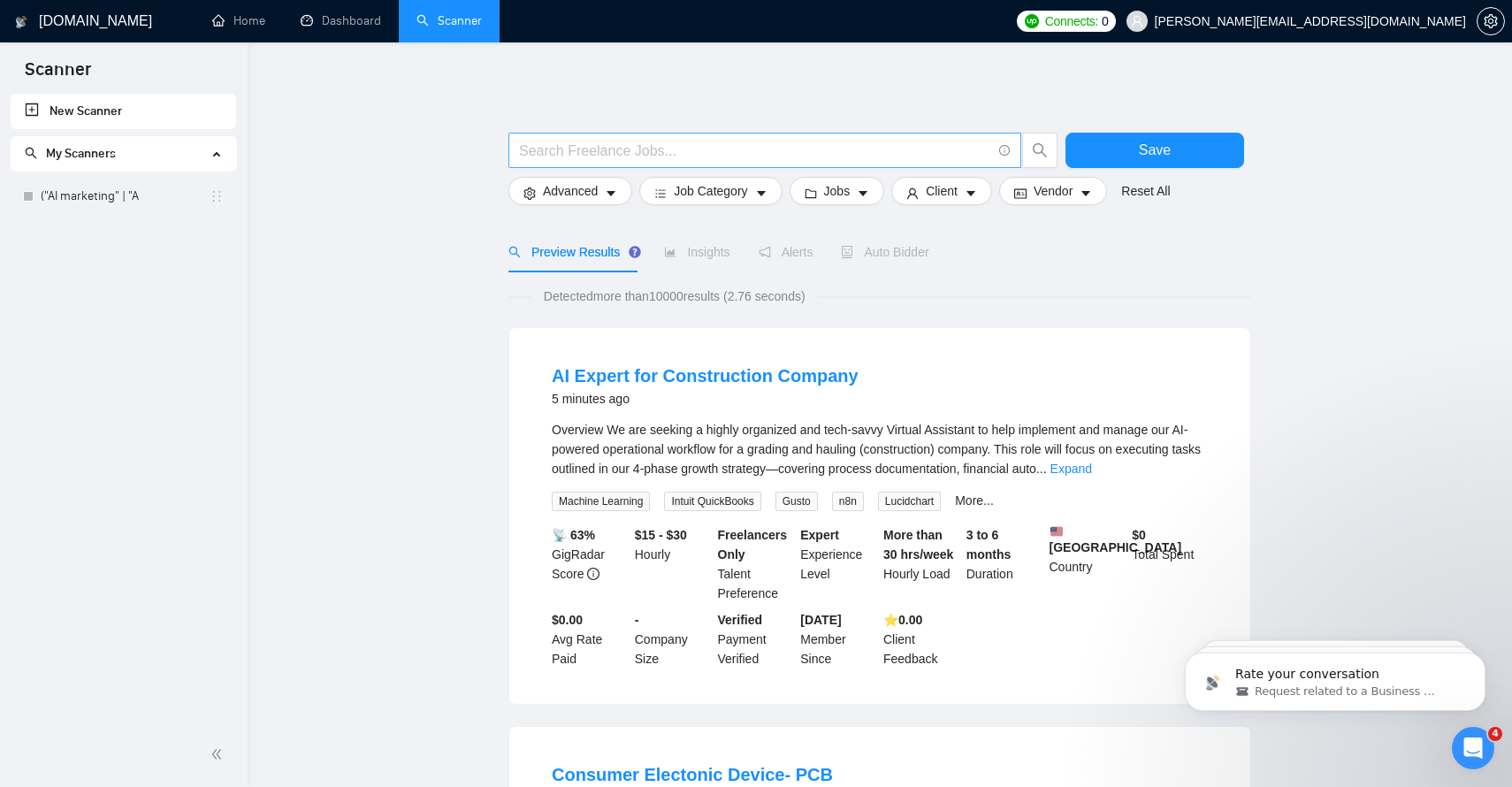
click at [636, 142] on input "text" at bounding box center [755, 150] width 472 height 22
paste input "(funnel* | "sales funnel" | "landing page*" | "conversion rate optimization") (…"
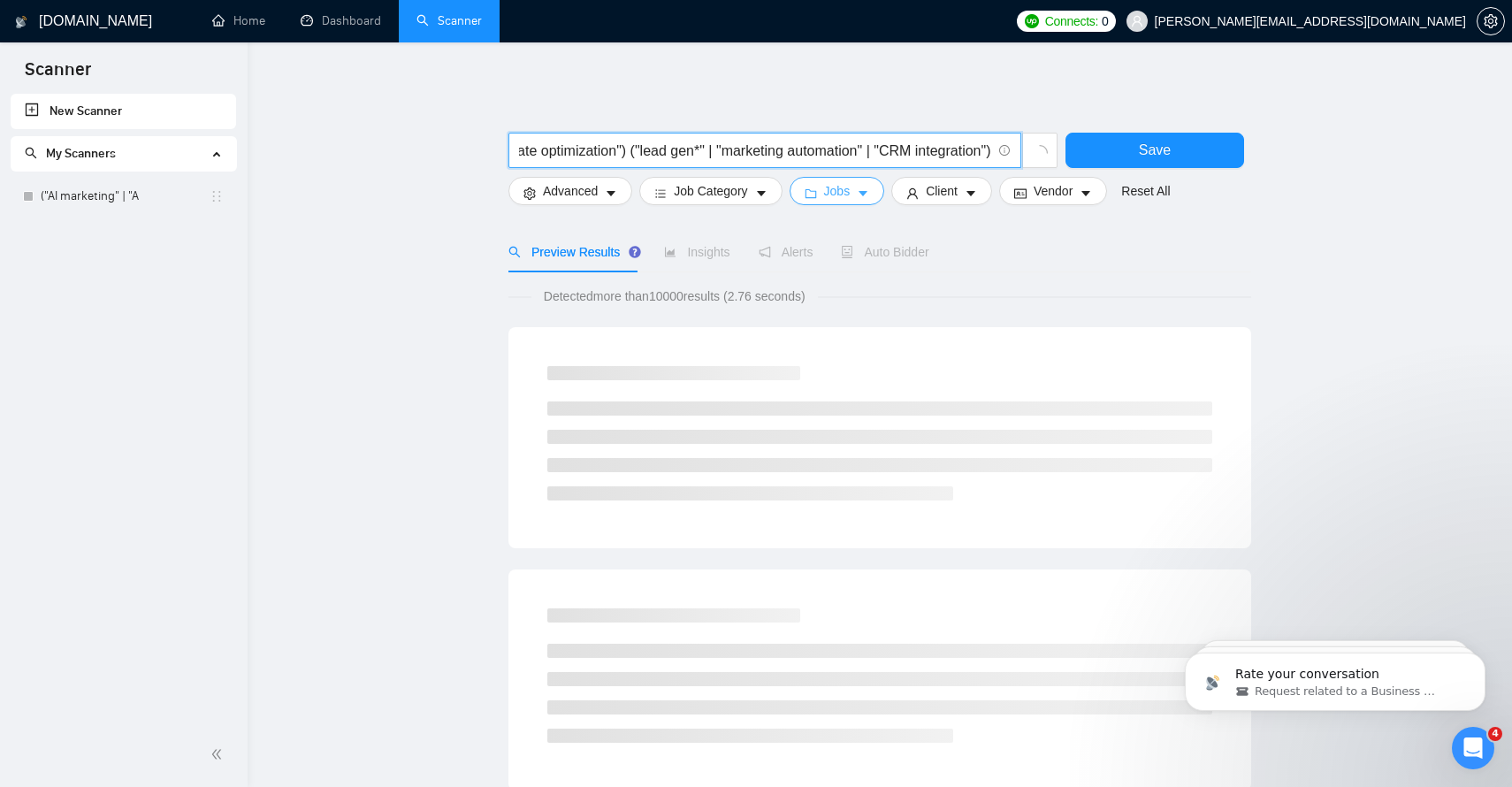
type input "(funnel* | "sales funnel" | "landing page*" | "conversion rate optimization") (…"
click at [849, 192] on span "Jobs" at bounding box center [837, 191] width 26 height 19
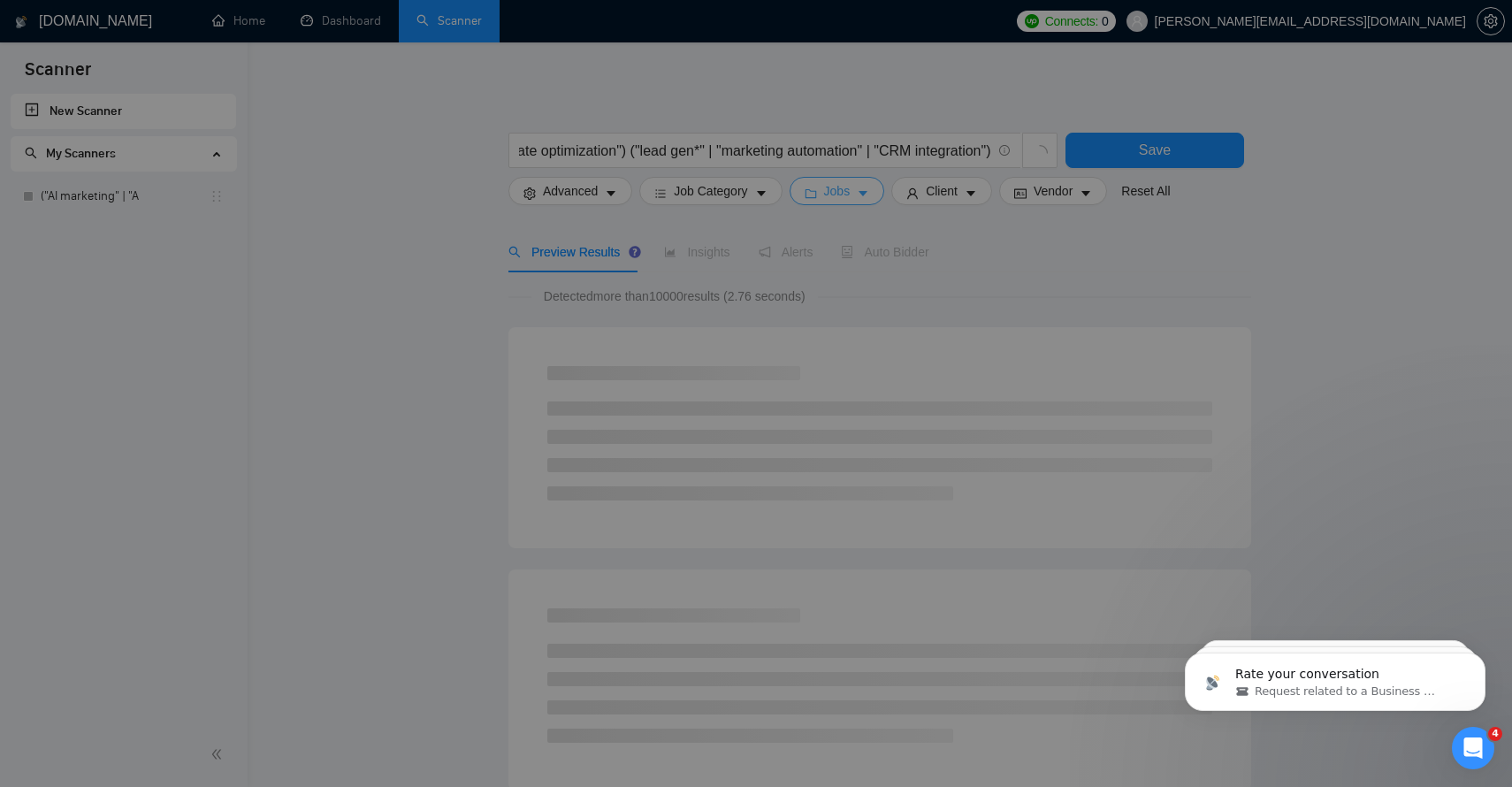
scroll to position [0, 0]
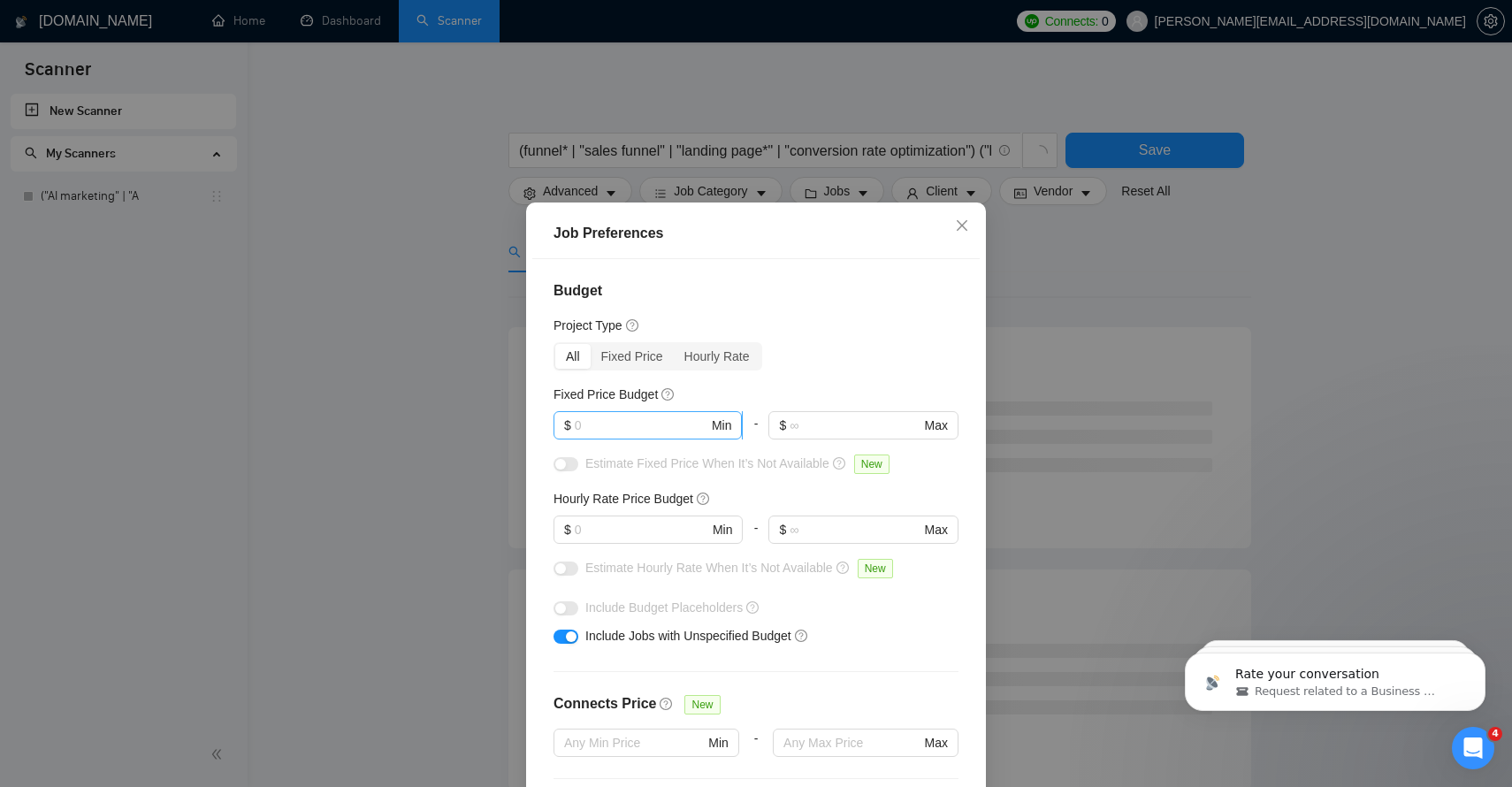
click at [605, 423] on input "text" at bounding box center [642, 425] width 133 height 19
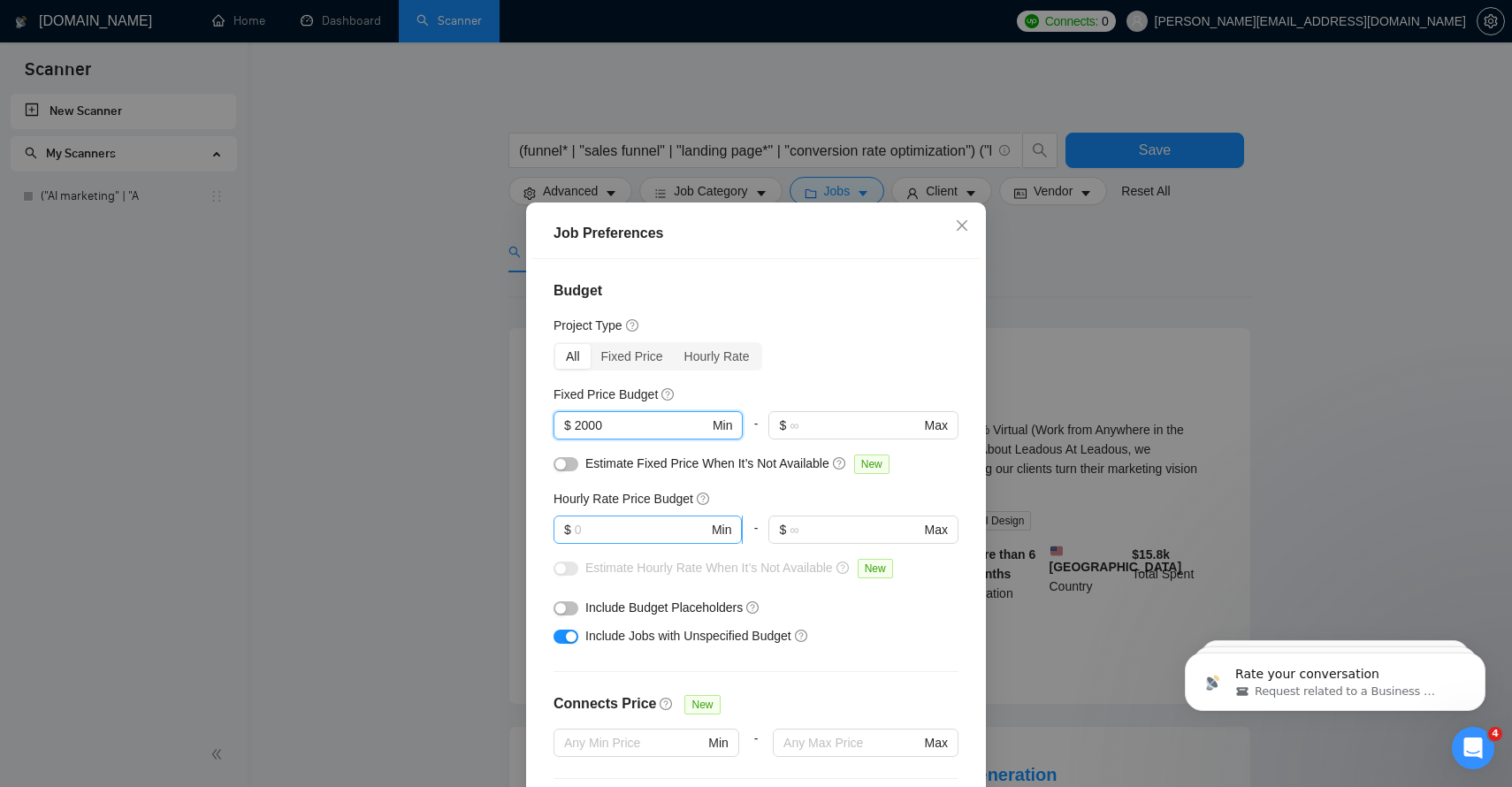
type input "2000"
click at [640, 524] on input "text" at bounding box center [642, 529] width 133 height 19
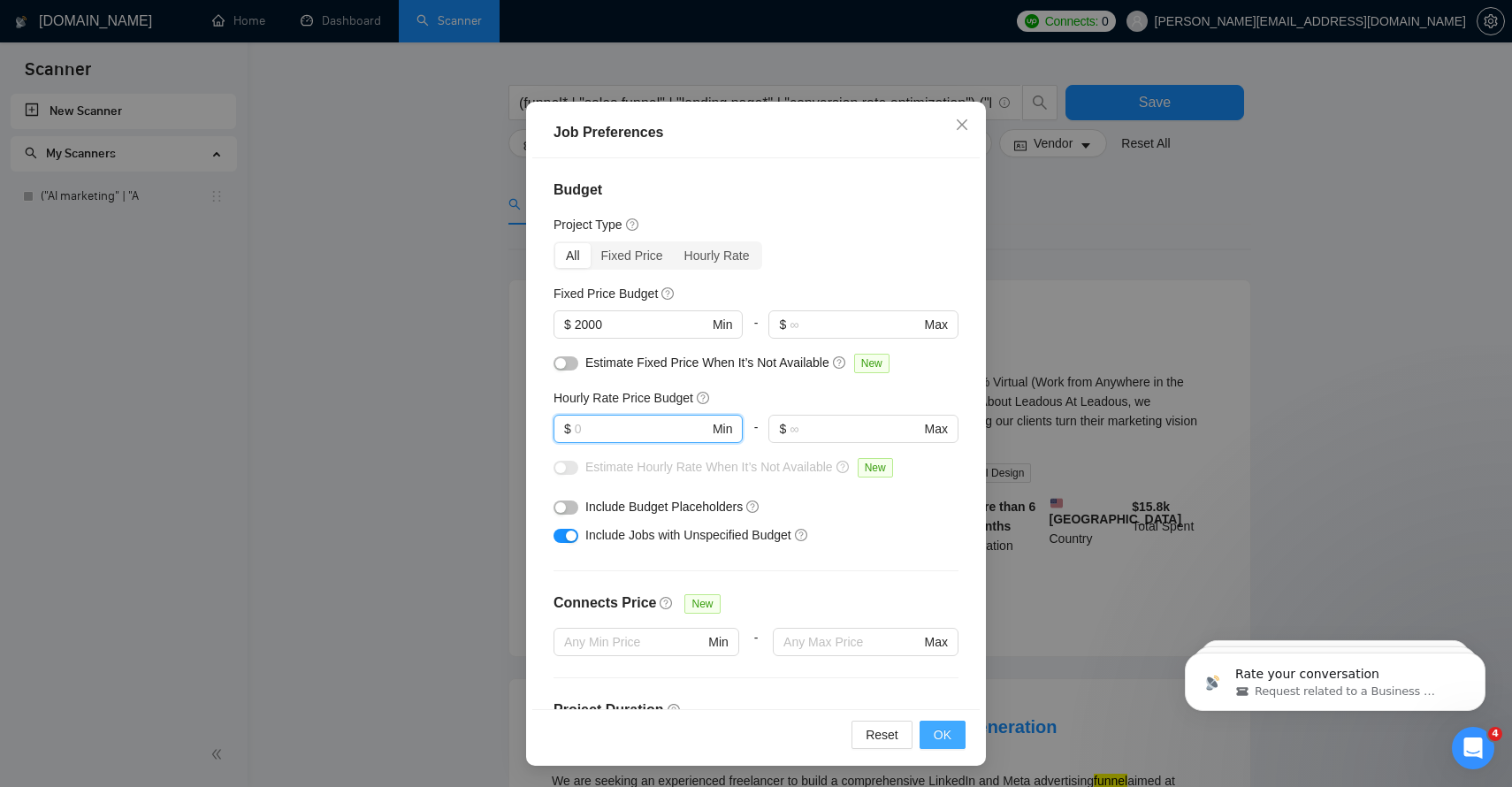
click at [946, 736] on span "OK" at bounding box center [941, 734] width 17 height 19
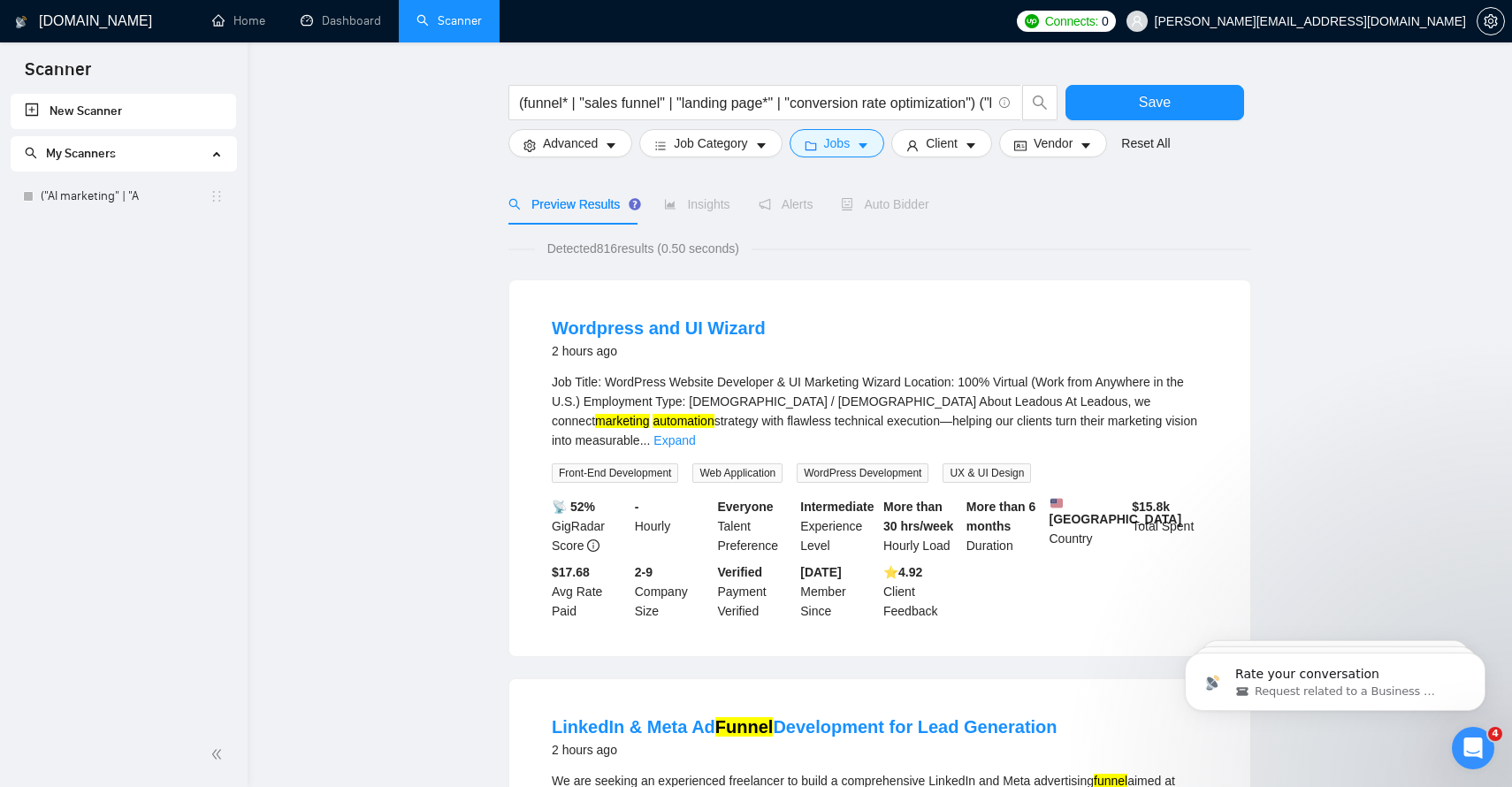
scroll to position [5, 0]
click at [958, 146] on span "Client" at bounding box center [941, 142] width 32 height 19
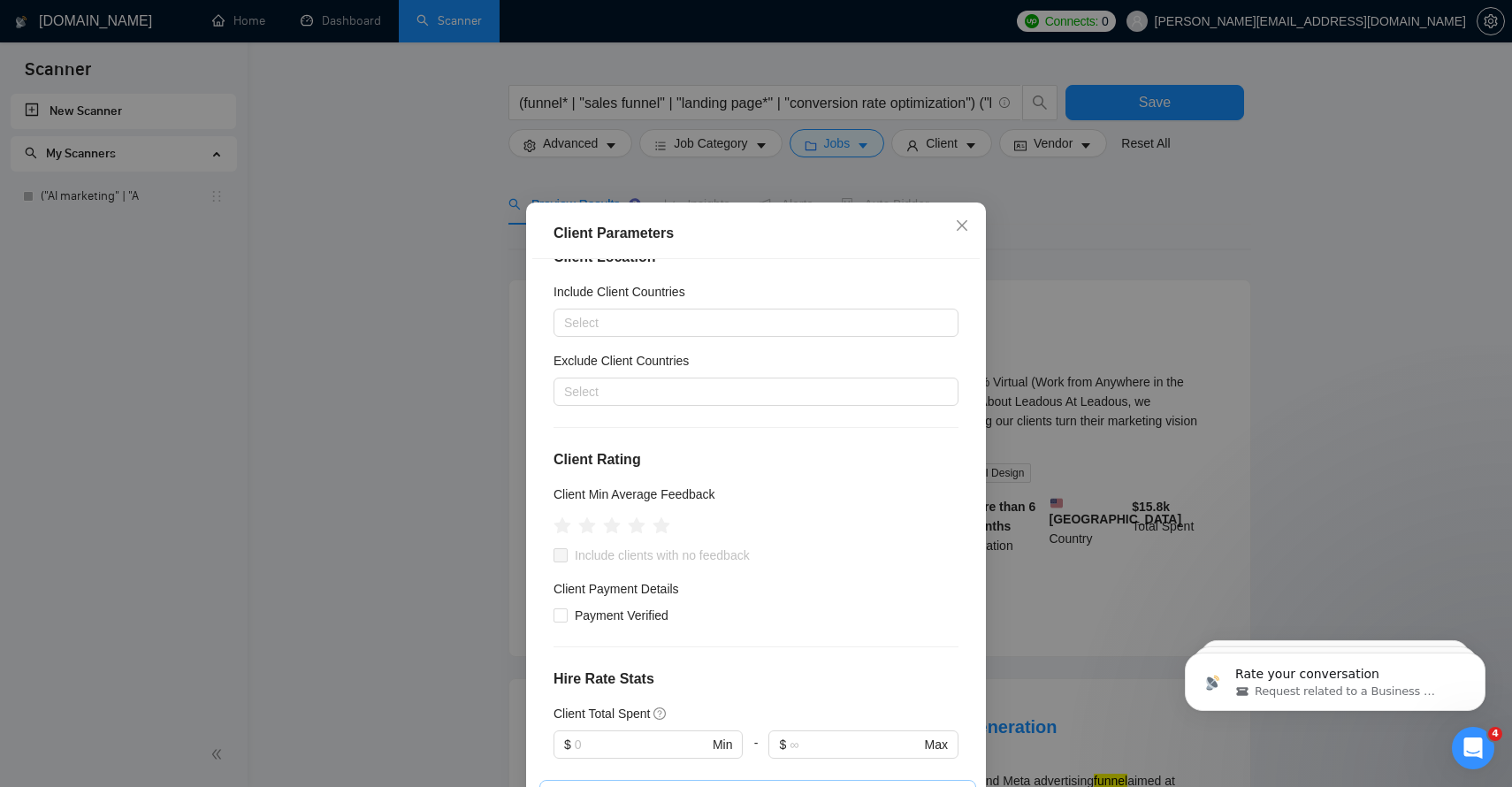
scroll to position [0, 0]
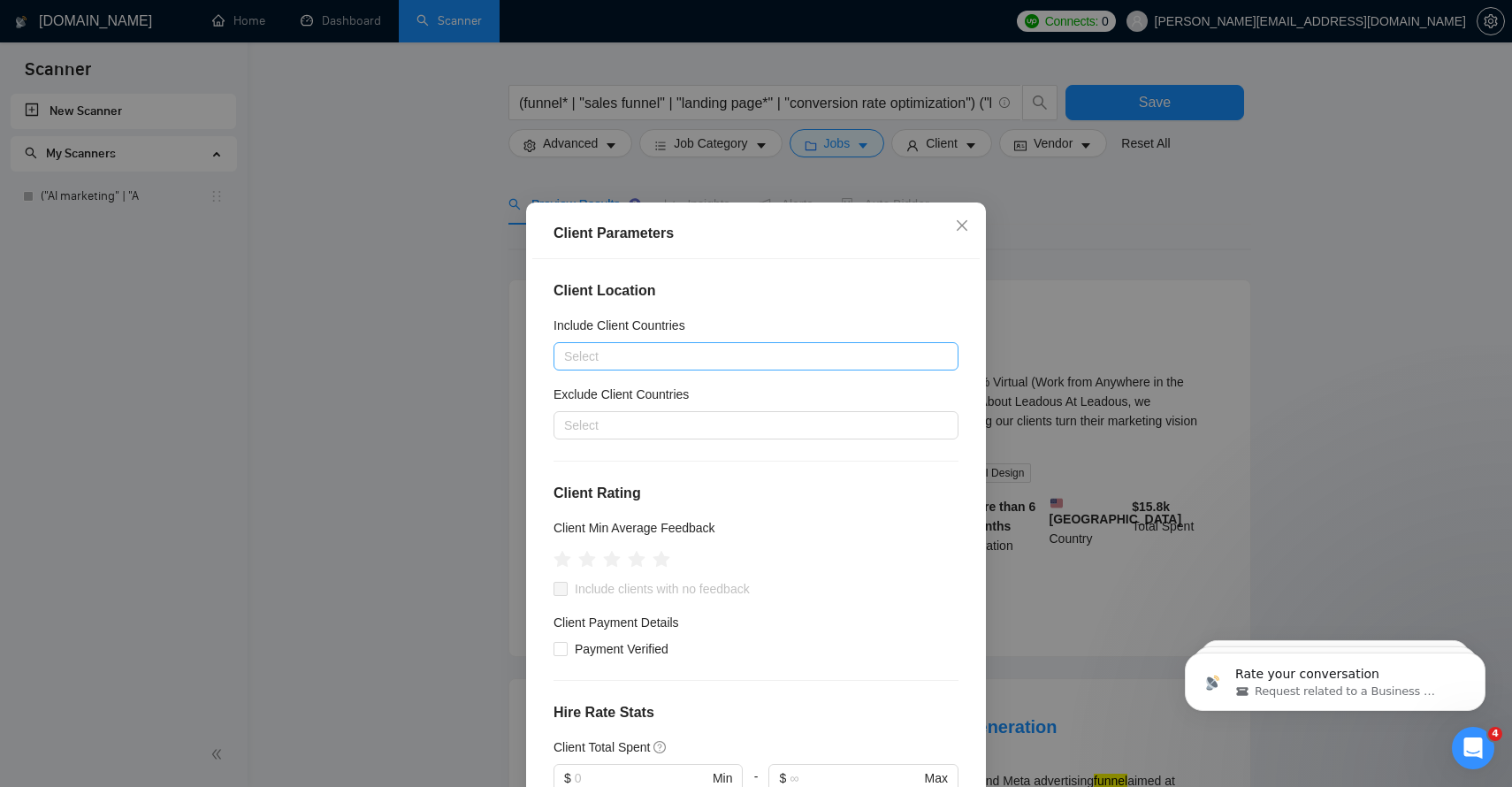
click at [762, 358] on div at bounding box center [746, 356] width 378 height 21
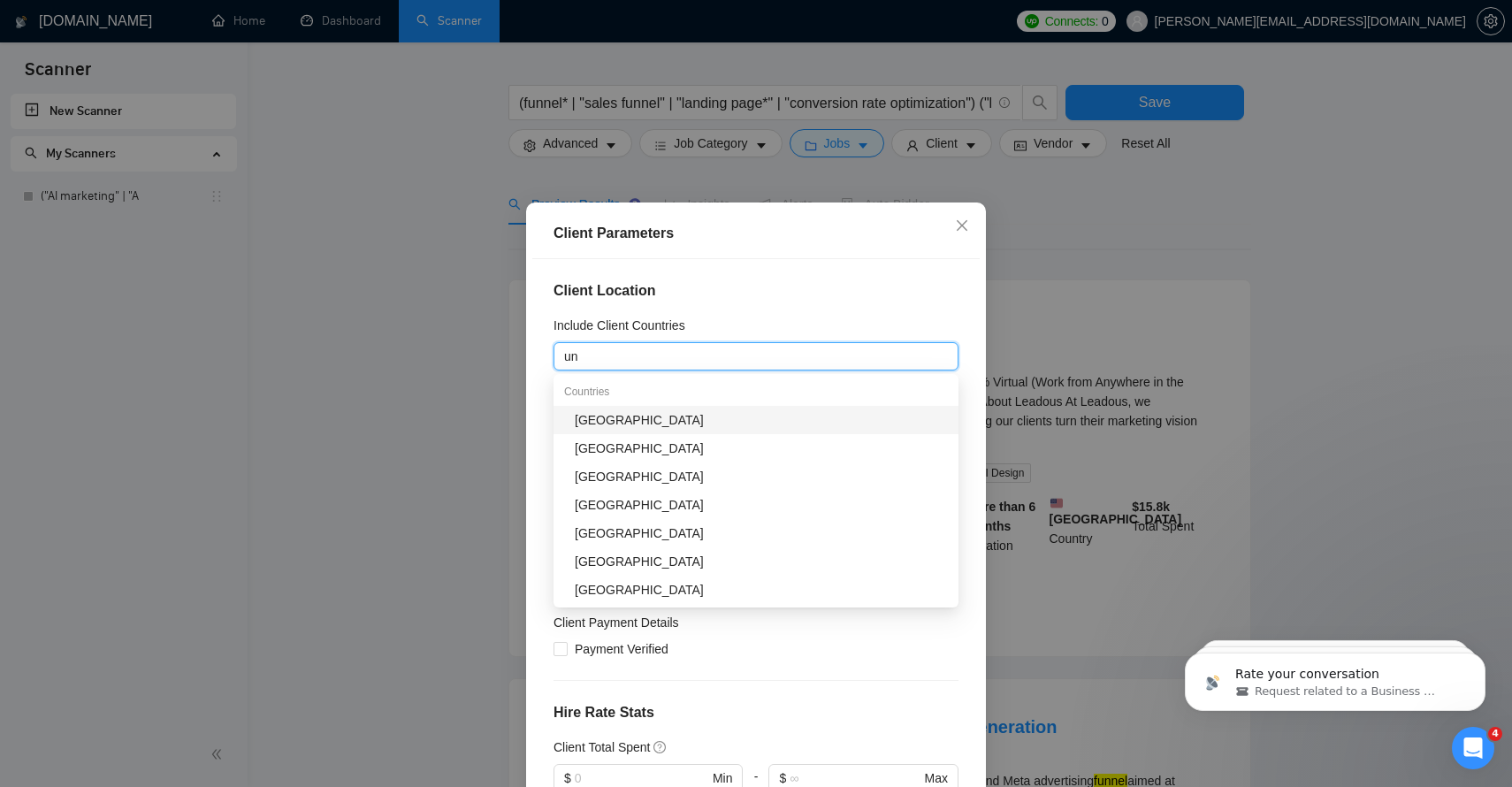
type input "uni"
click at [686, 421] on div "[GEOGRAPHIC_DATA]" at bounding box center [761, 419] width 373 height 19
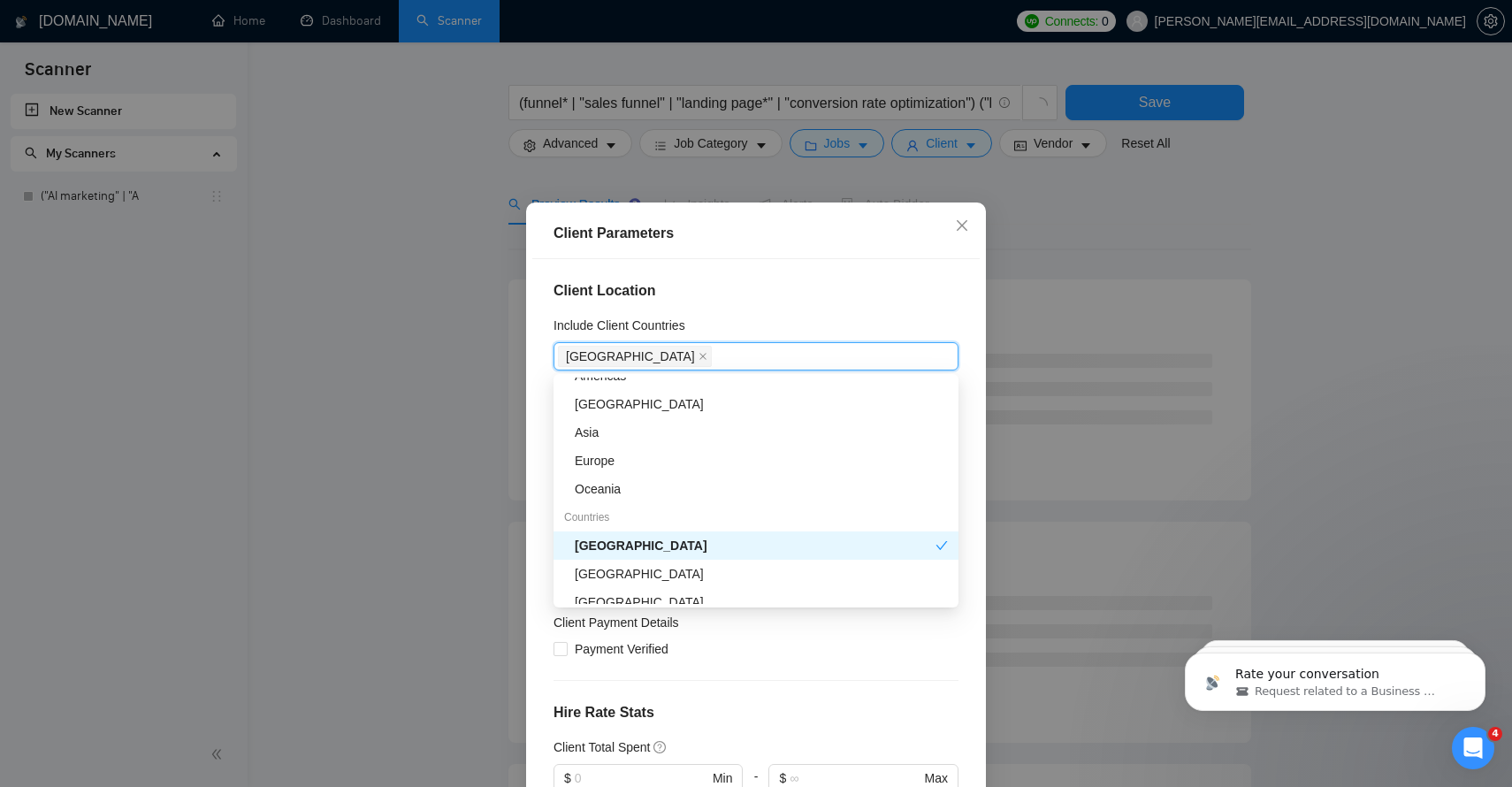
scroll to position [74, 0]
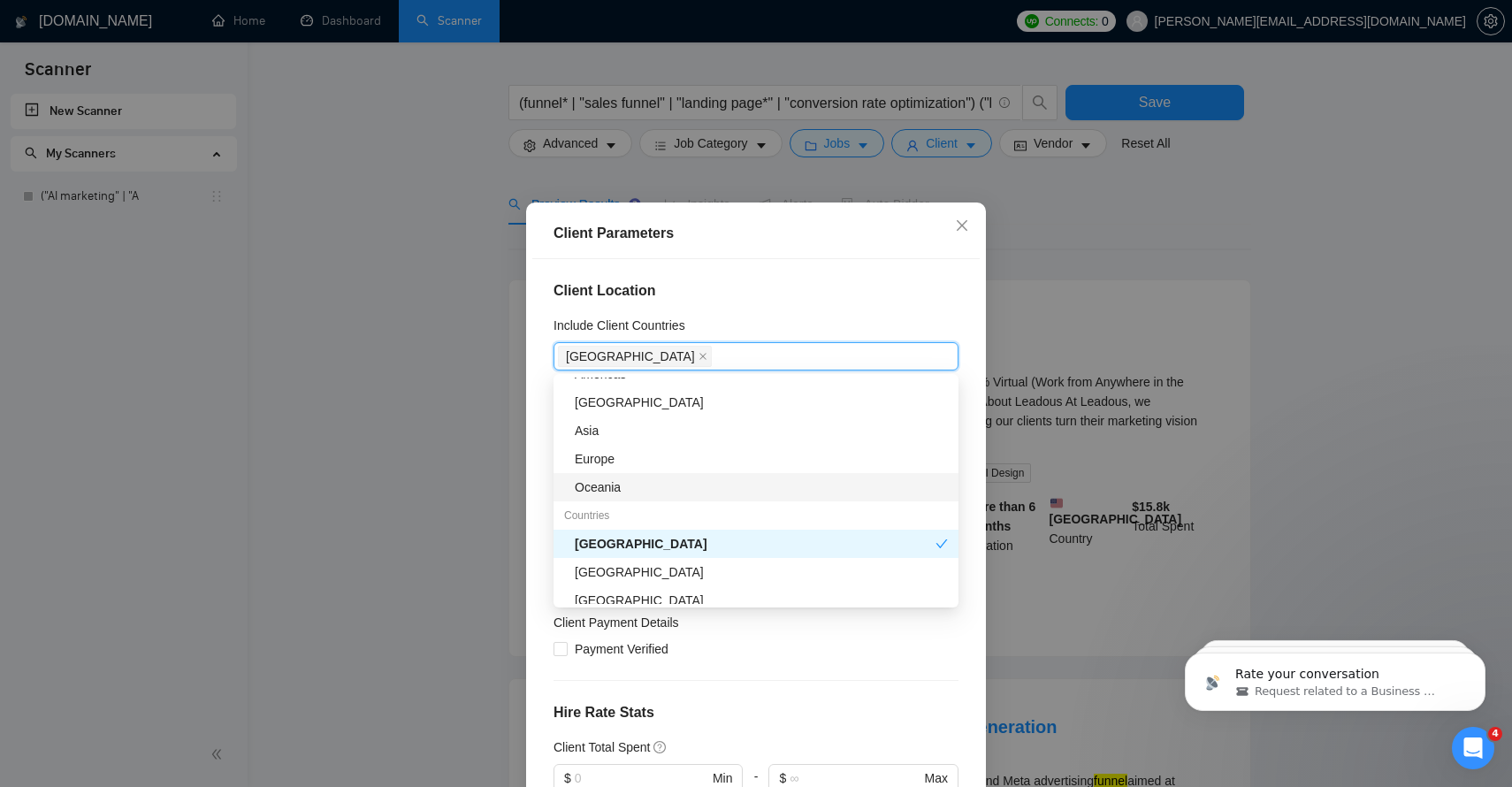
click at [608, 486] on div "Oceania" at bounding box center [761, 487] width 373 height 19
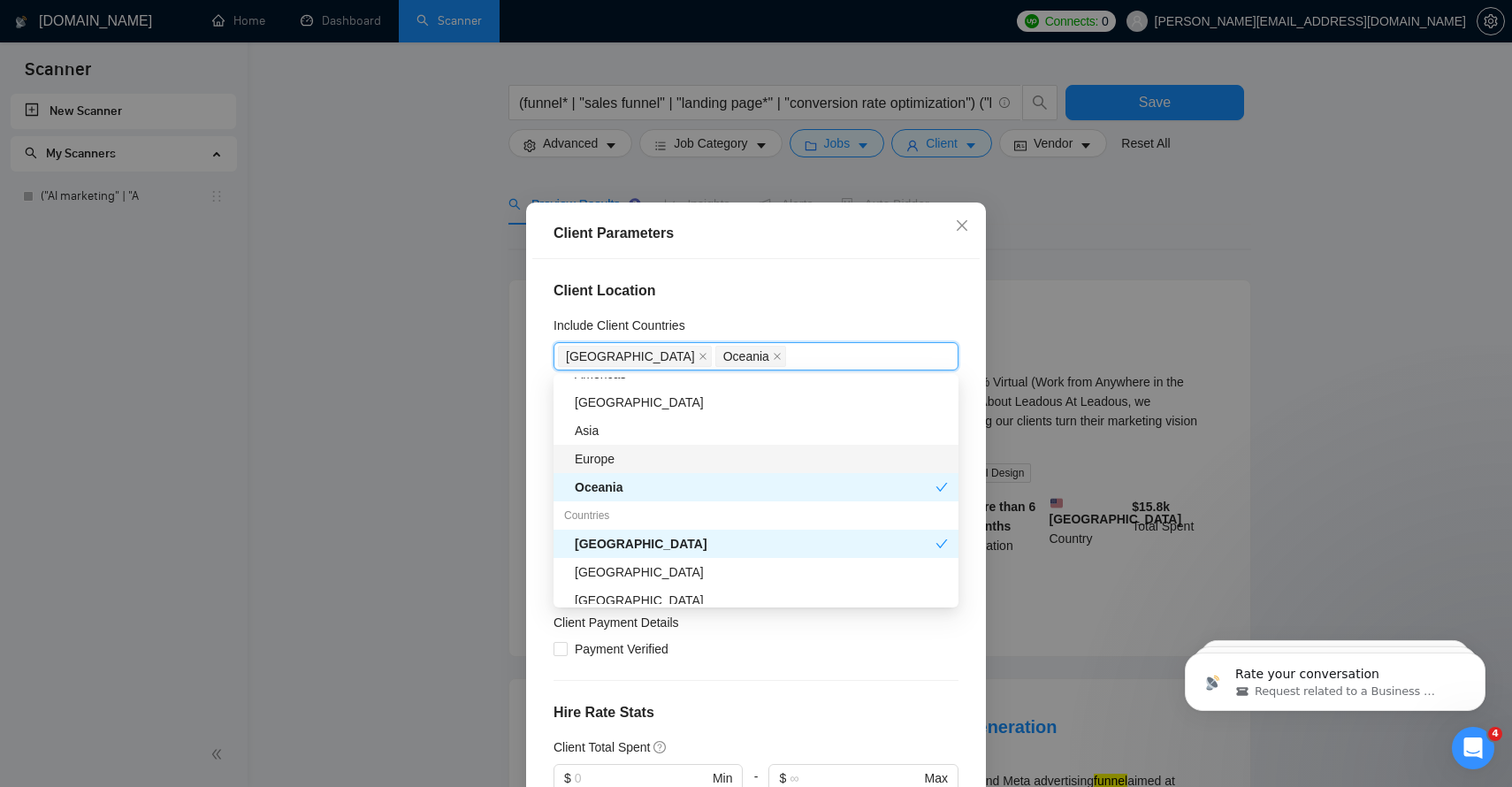
click at [606, 460] on div "Europe" at bounding box center [761, 459] width 373 height 19
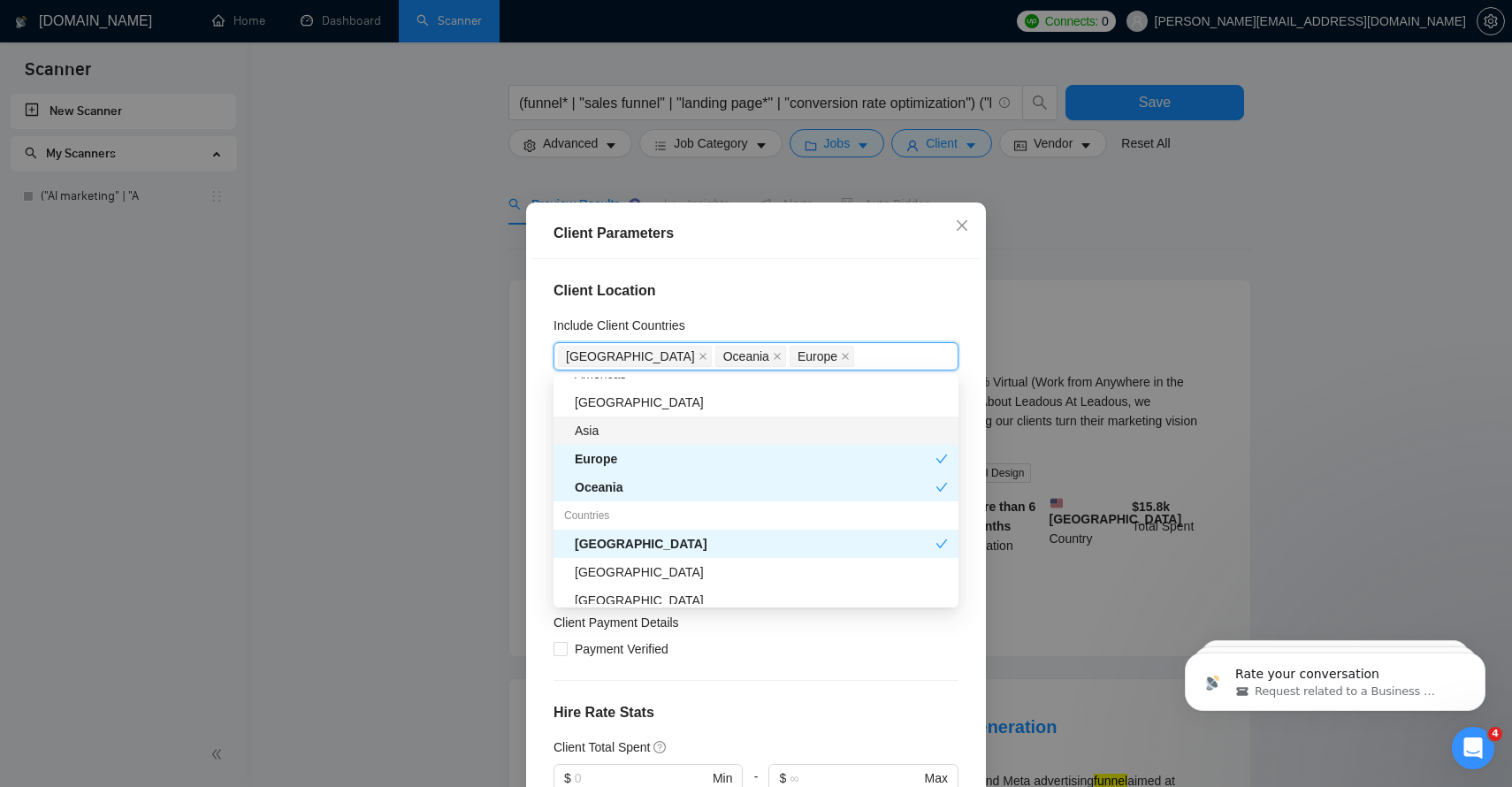
click at [593, 431] on div "Asia" at bounding box center [761, 430] width 373 height 19
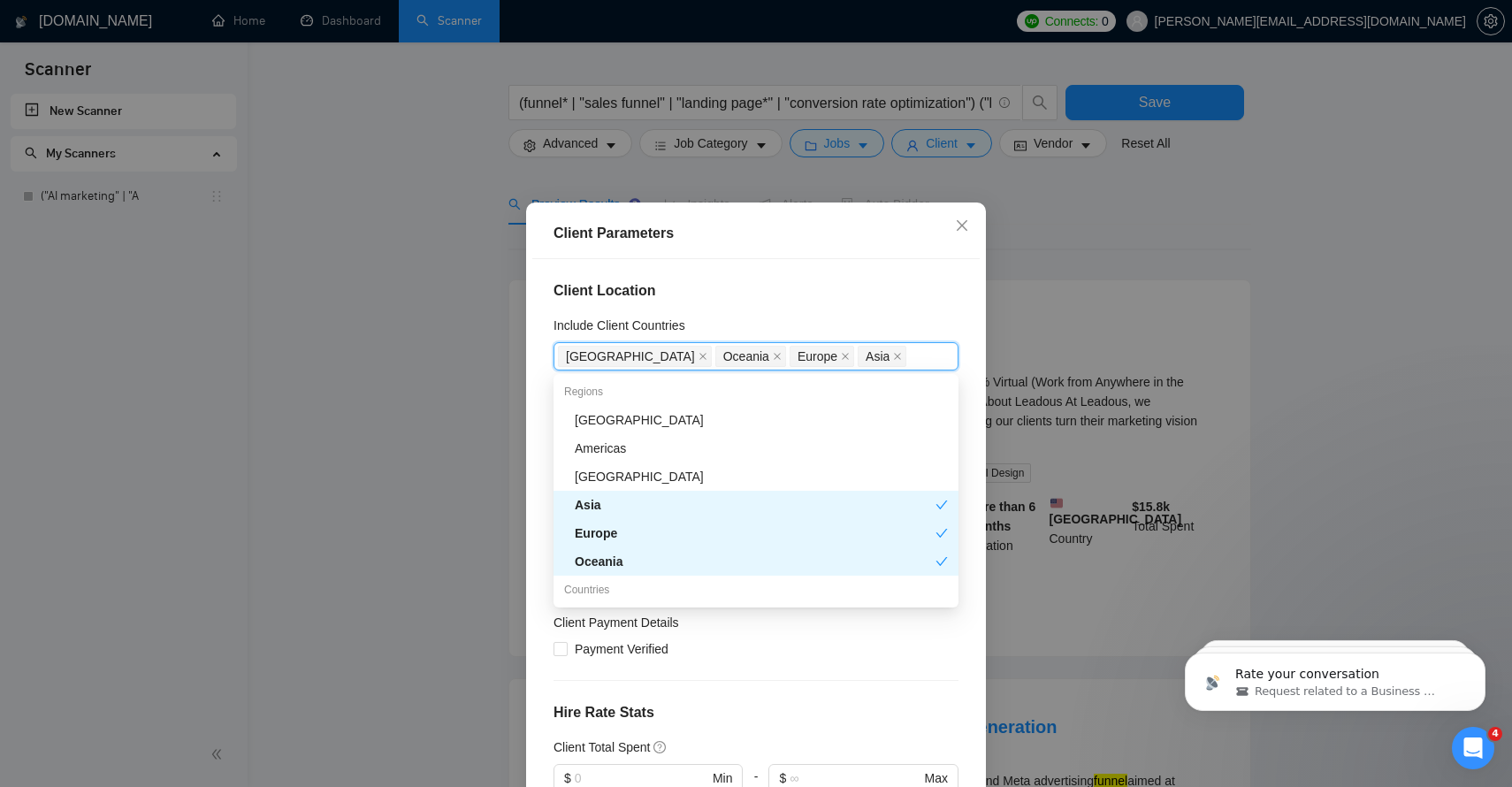
scroll to position [44, 0]
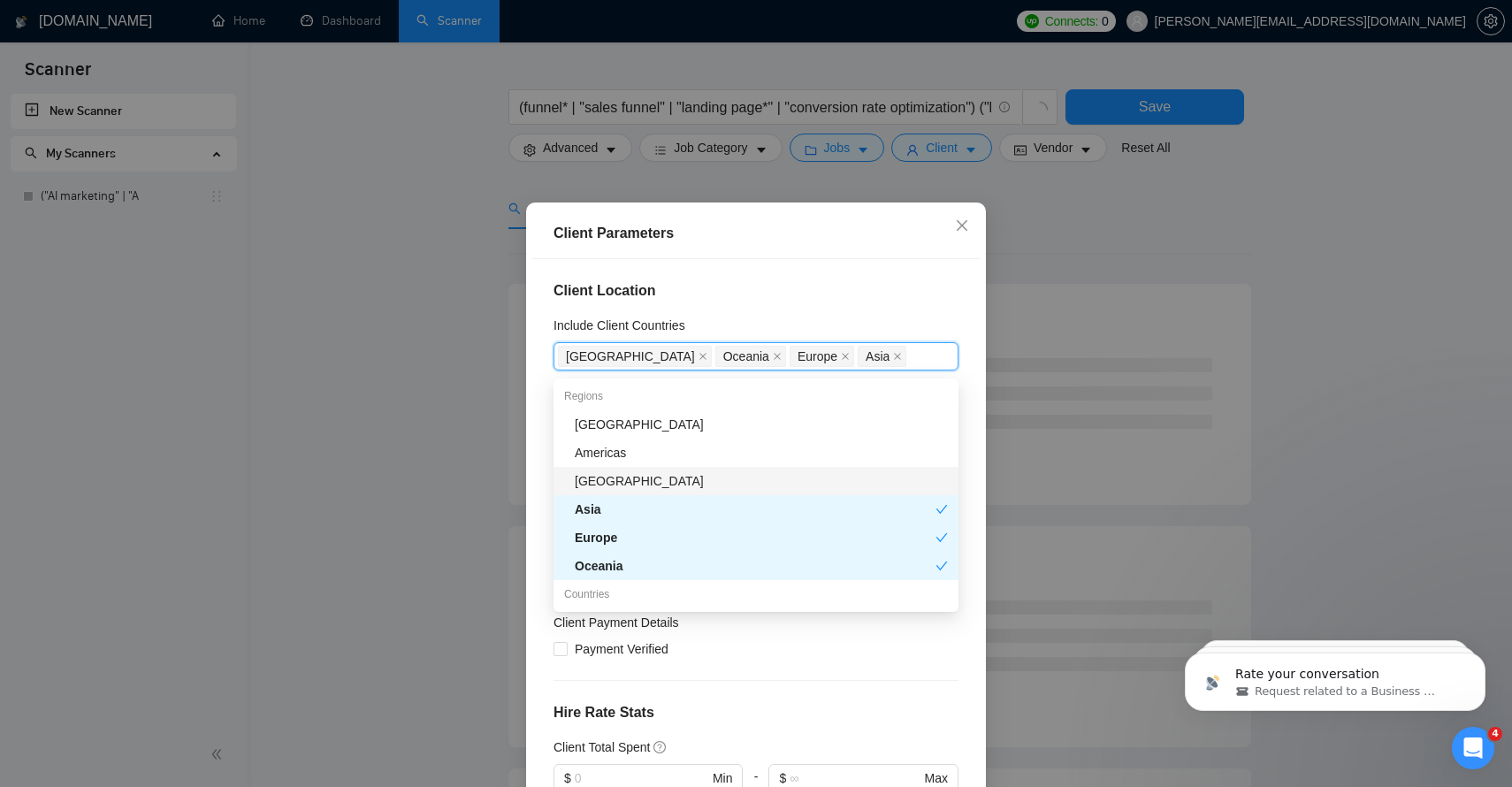
click at [601, 468] on div "[GEOGRAPHIC_DATA]" at bounding box center [756, 481] width 405 height 28
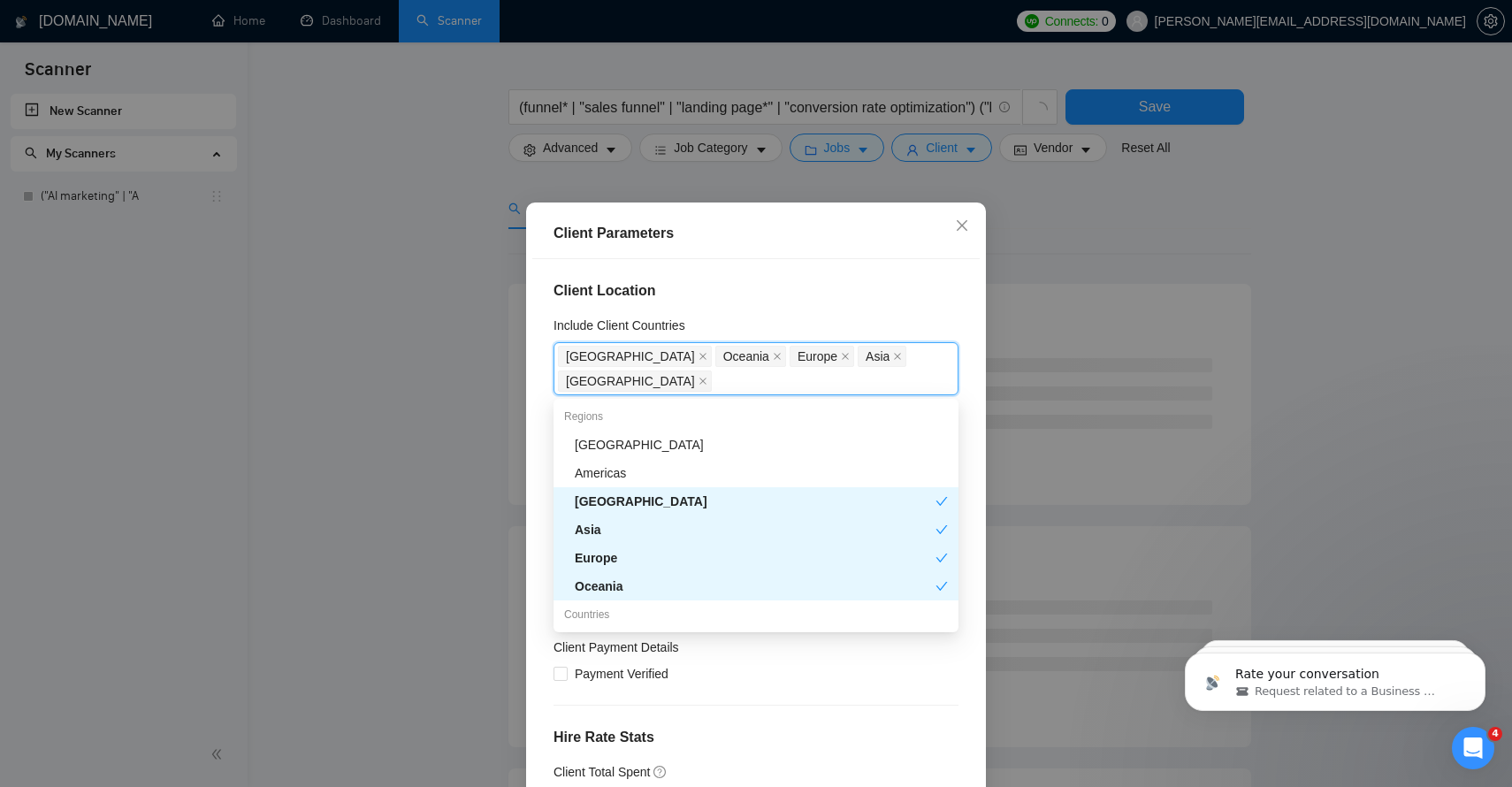
click at [601, 561] on div "Europe" at bounding box center [756, 557] width 361 height 19
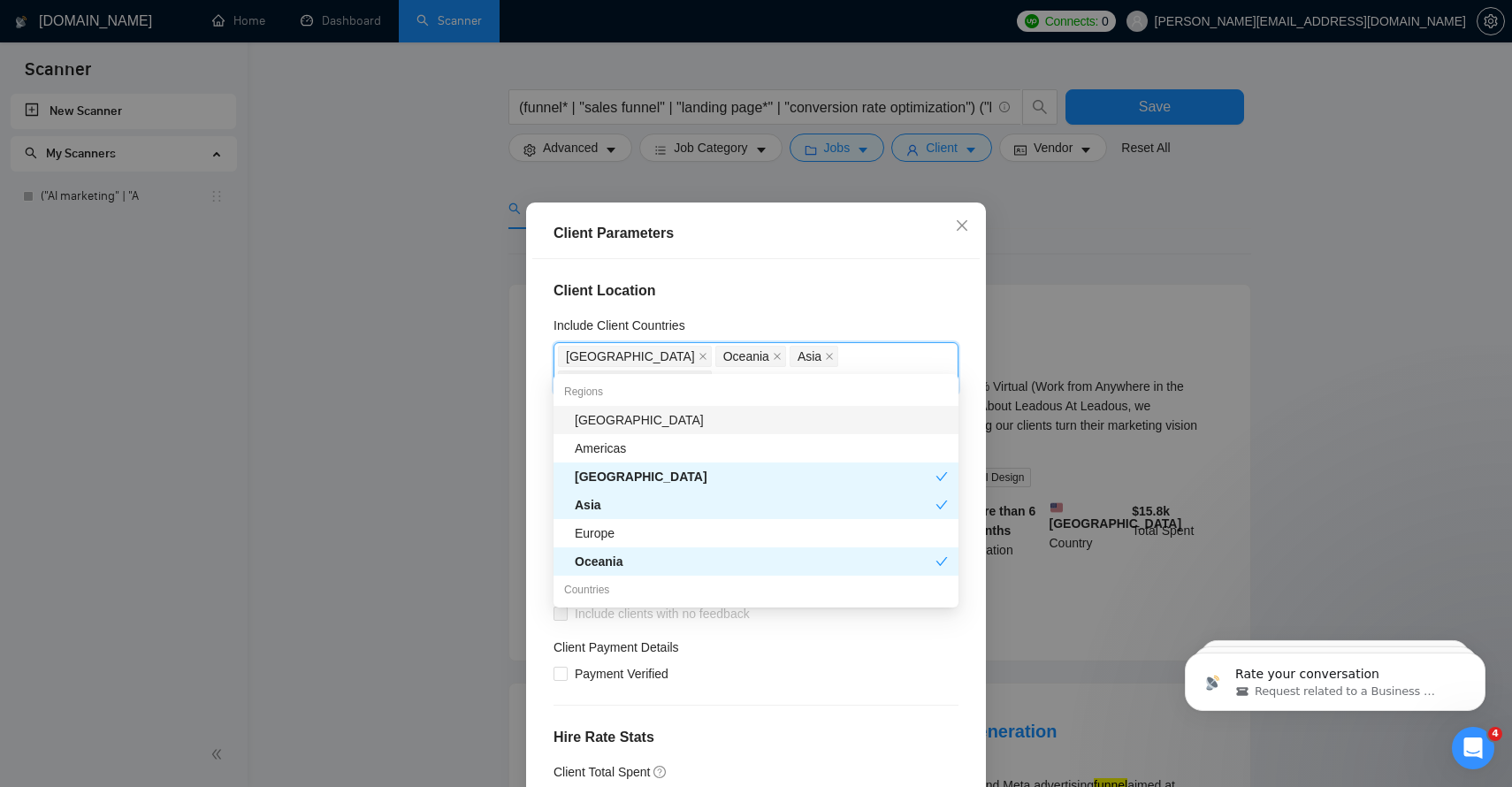
click at [593, 416] on div "[GEOGRAPHIC_DATA]" at bounding box center [761, 419] width 373 height 19
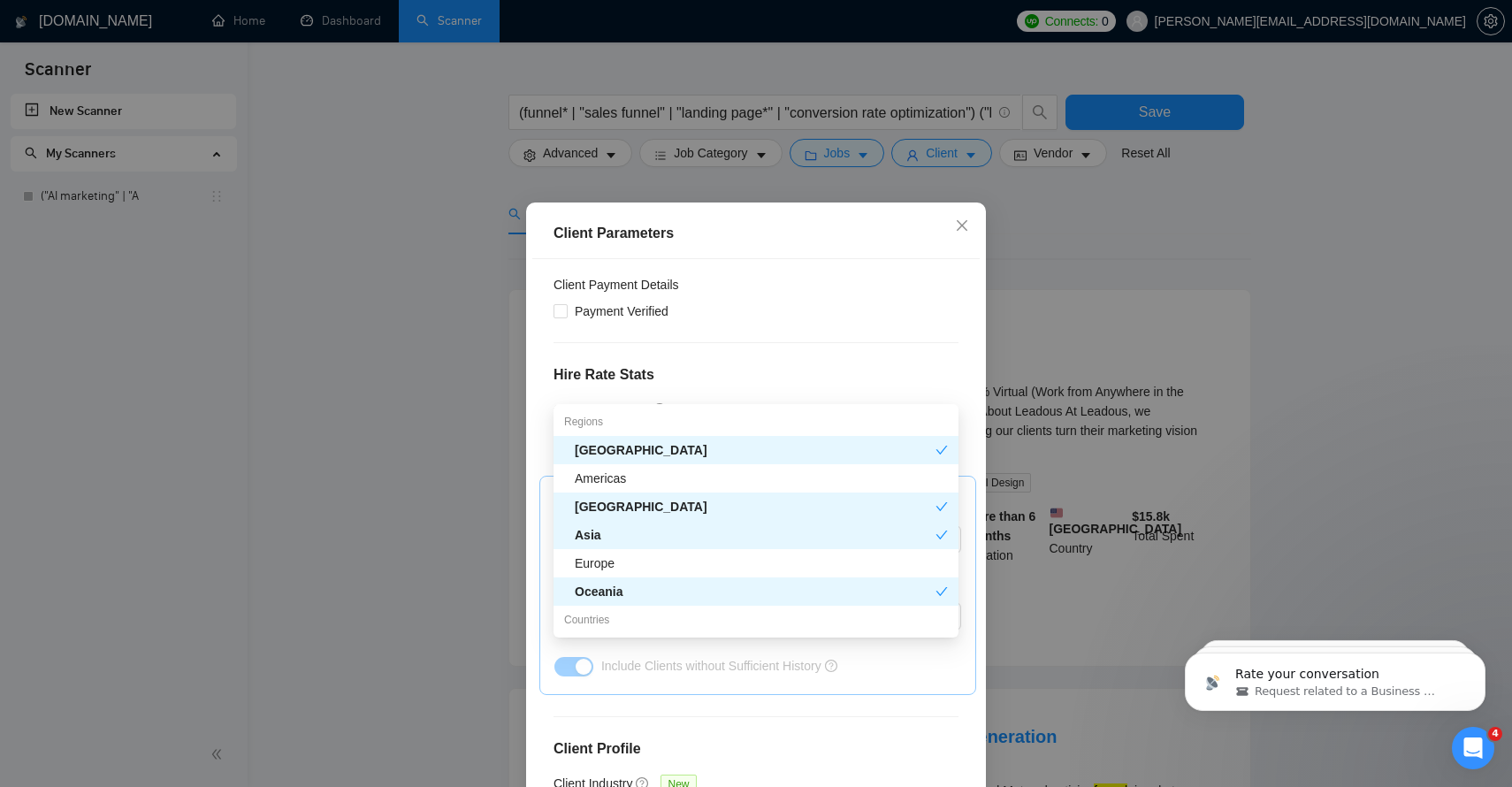
scroll to position [0, 0]
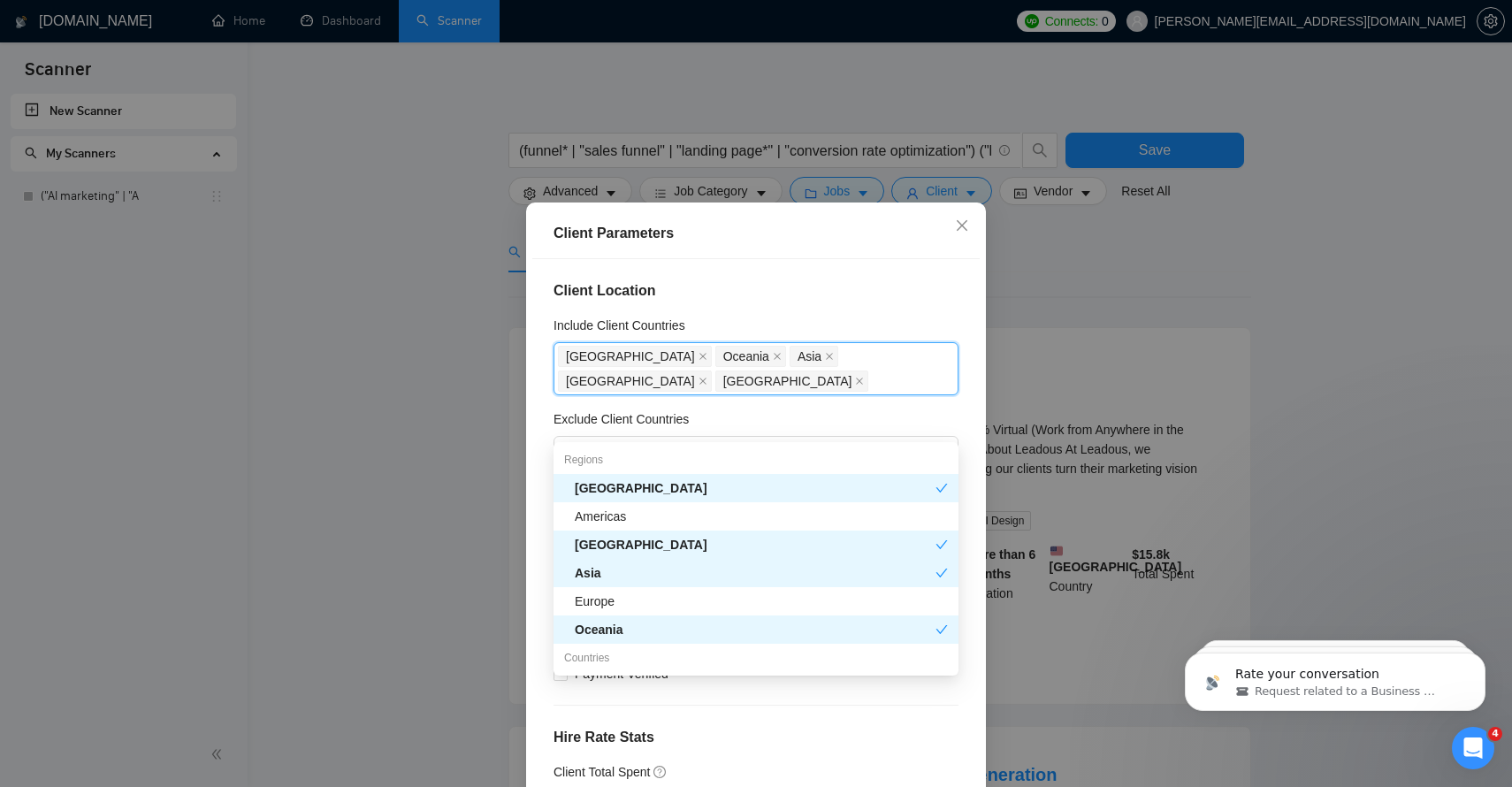
click at [789, 413] on div "Exclude Client Countries" at bounding box center [756, 422] width 405 height 26
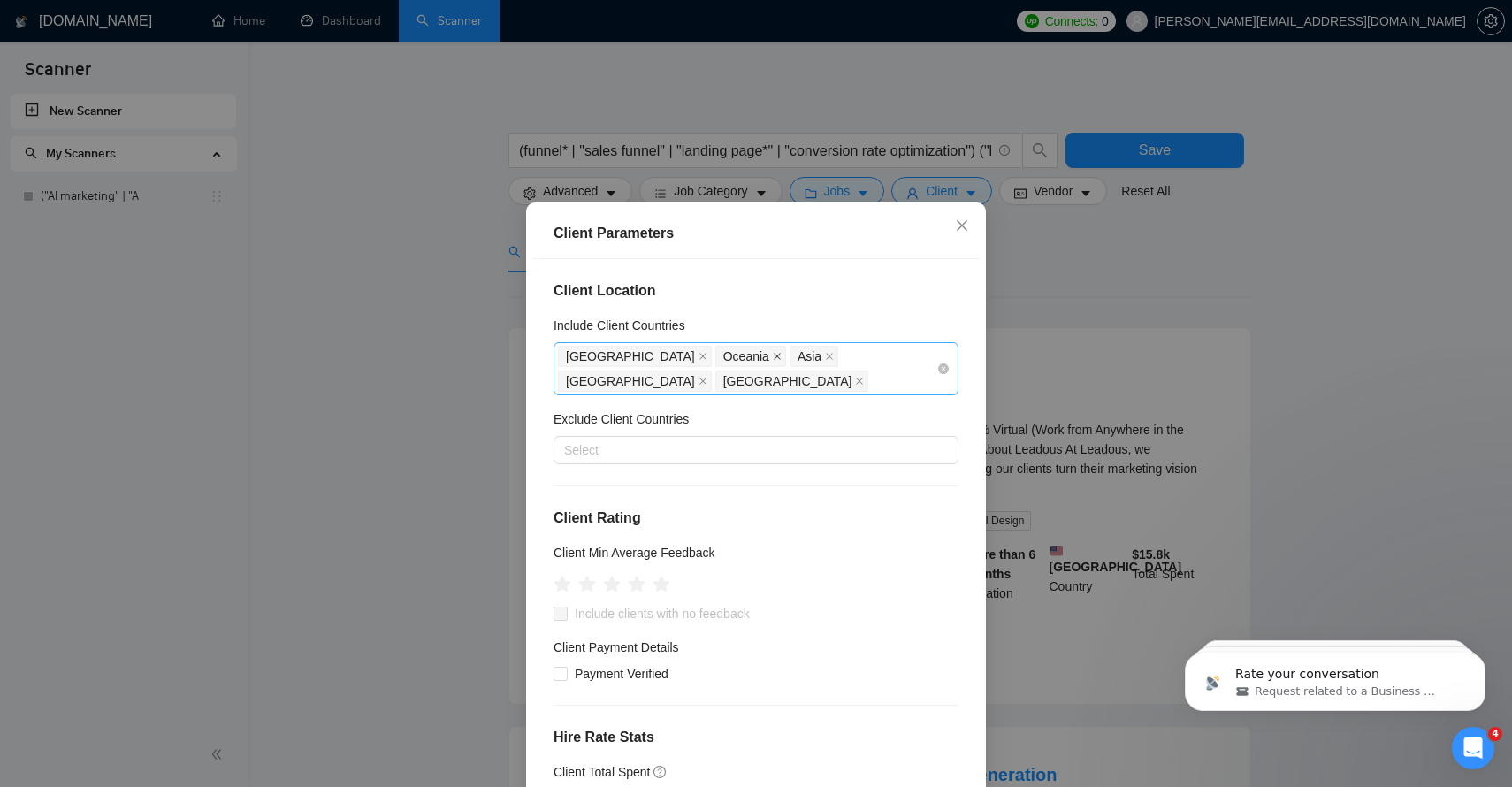
click at [773, 357] on icon "close" at bounding box center [777, 357] width 9 height 9
click at [751, 357] on icon "close" at bounding box center [756, 357] width 9 height 9
click at [855, 349] on span at bounding box center [859, 356] width 9 height 19
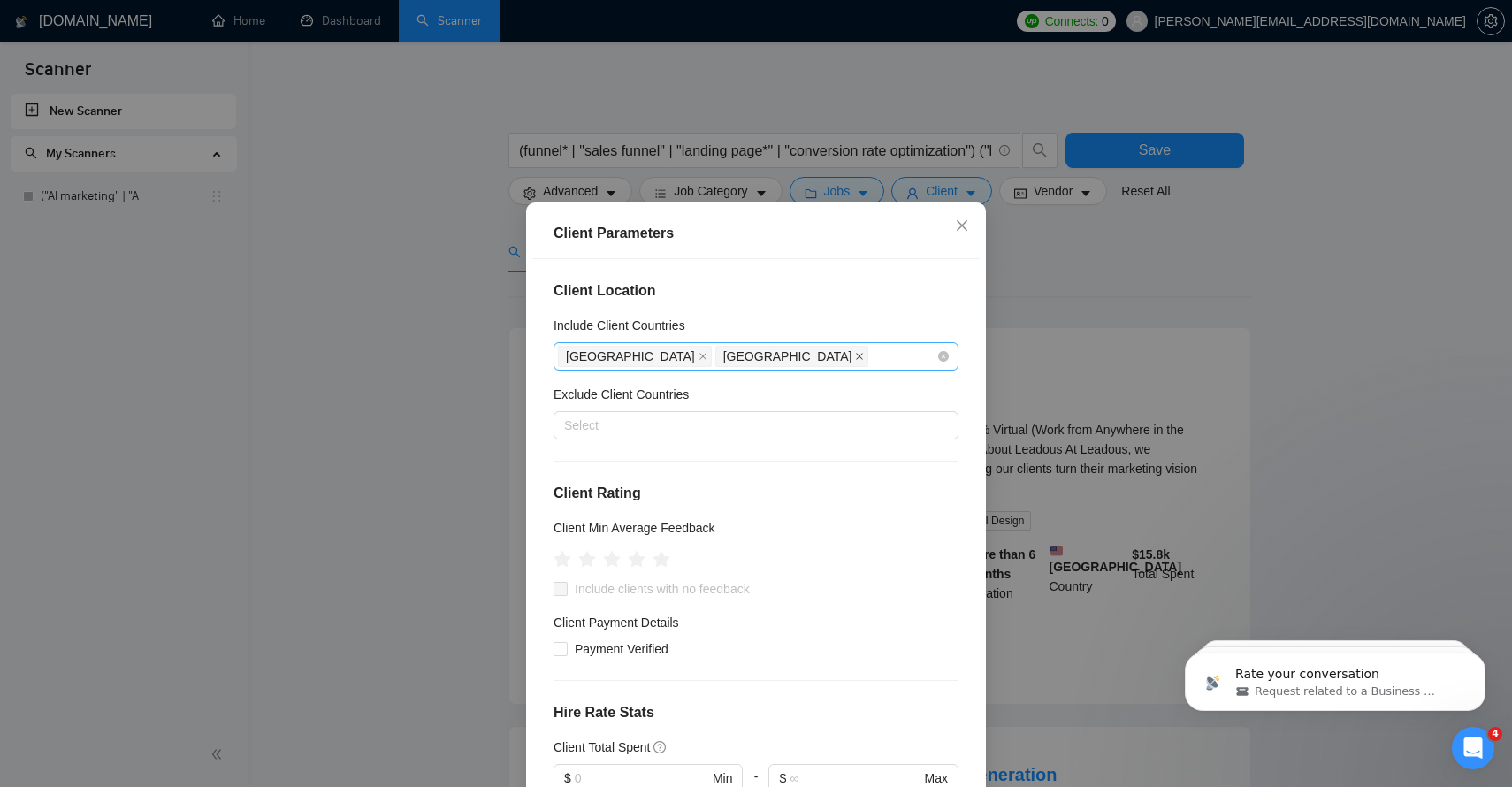
click at [857, 354] on icon "close" at bounding box center [860, 357] width 7 height 7
click at [628, 420] on div at bounding box center [746, 425] width 378 height 21
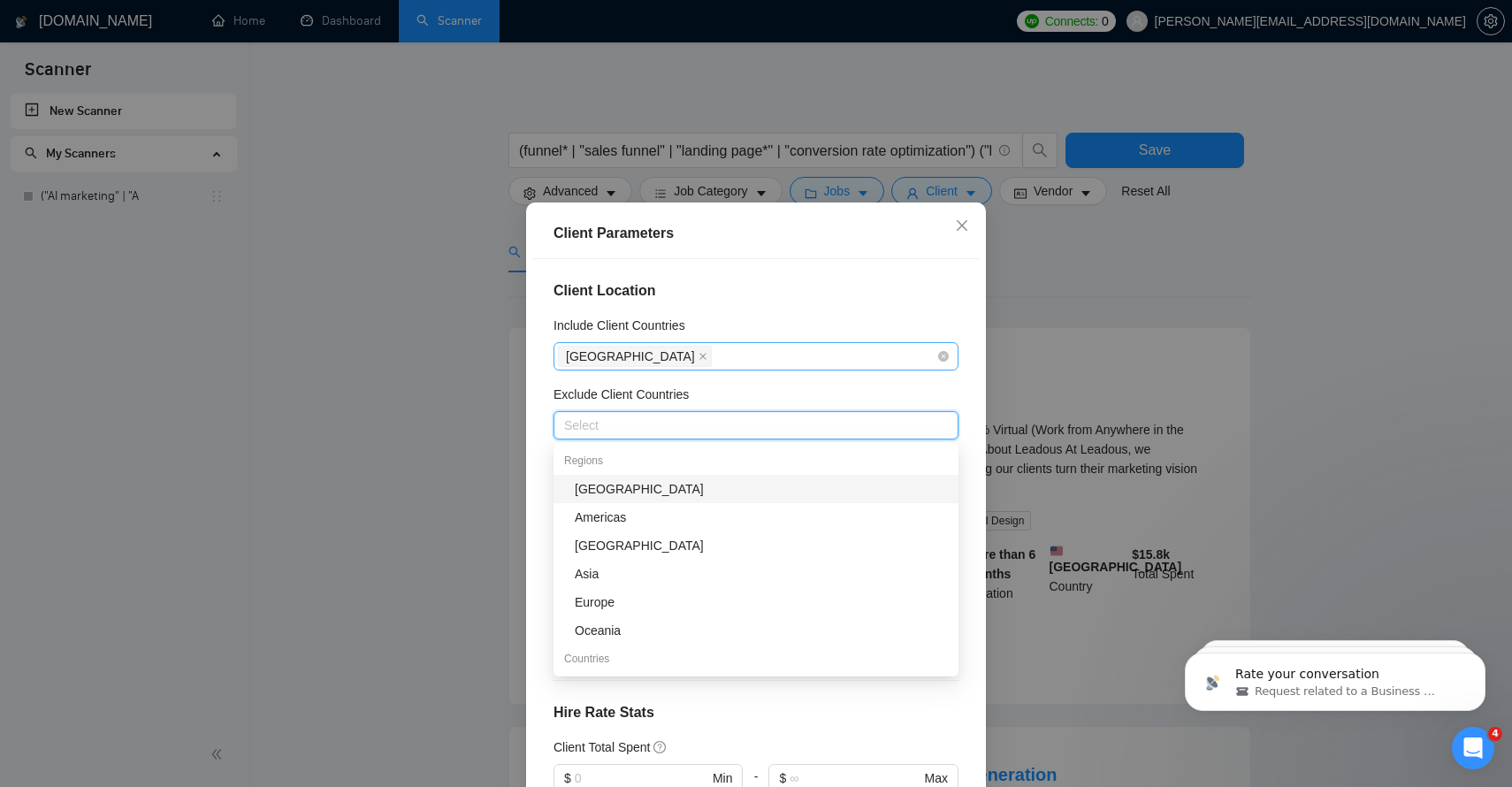
click at [607, 492] on div "[GEOGRAPHIC_DATA]" at bounding box center [761, 489] width 373 height 19
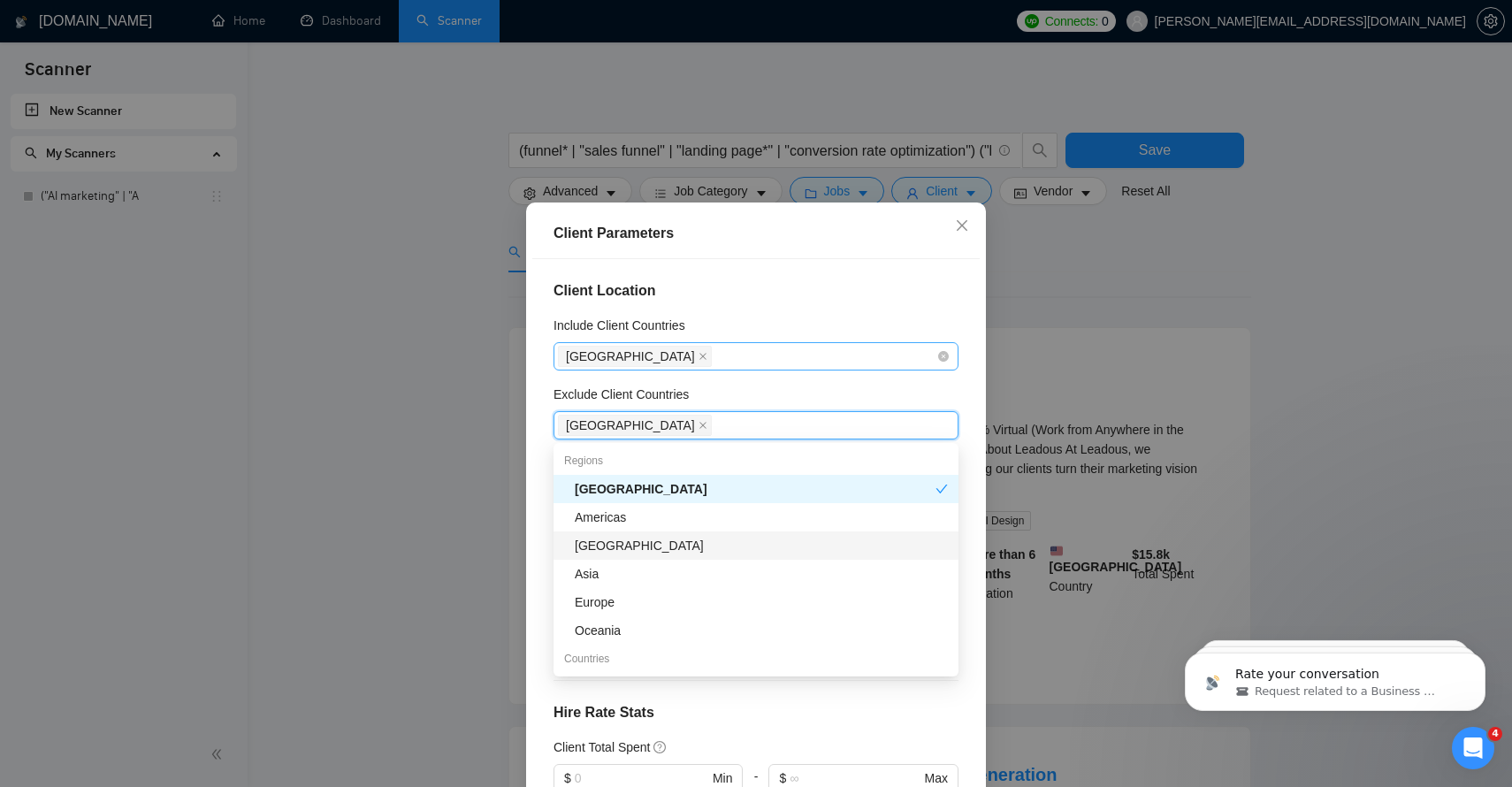
click at [602, 545] on div "[GEOGRAPHIC_DATA]" at bounding box center [761, 545] width 373 height 19
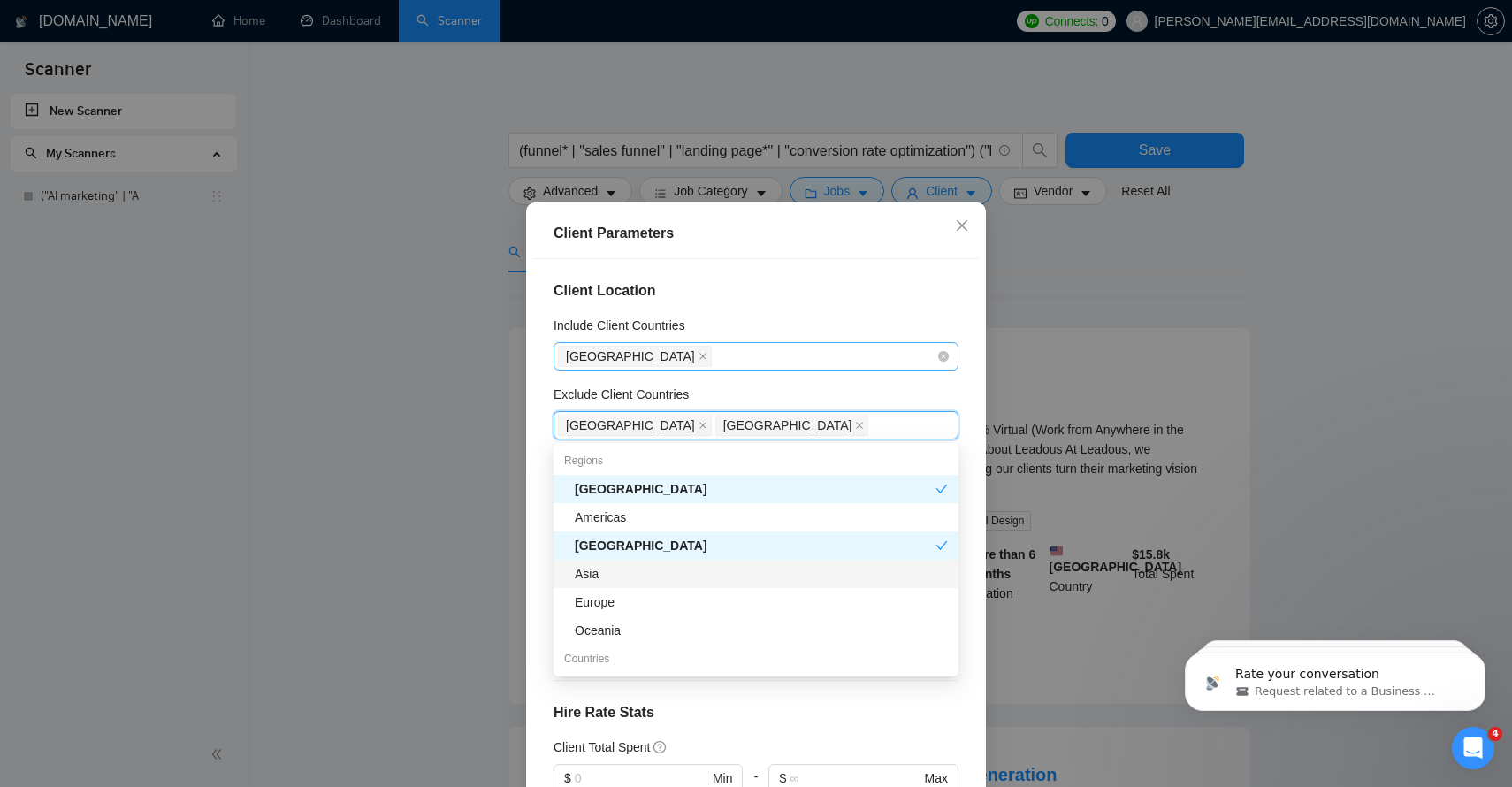
click at [593, 580] on div "Asia" at bounding box center [761, 574] width 373 height 19
click at [604, 625] on div "Oceania" at bounding box center [761, 630] width 373 height 19
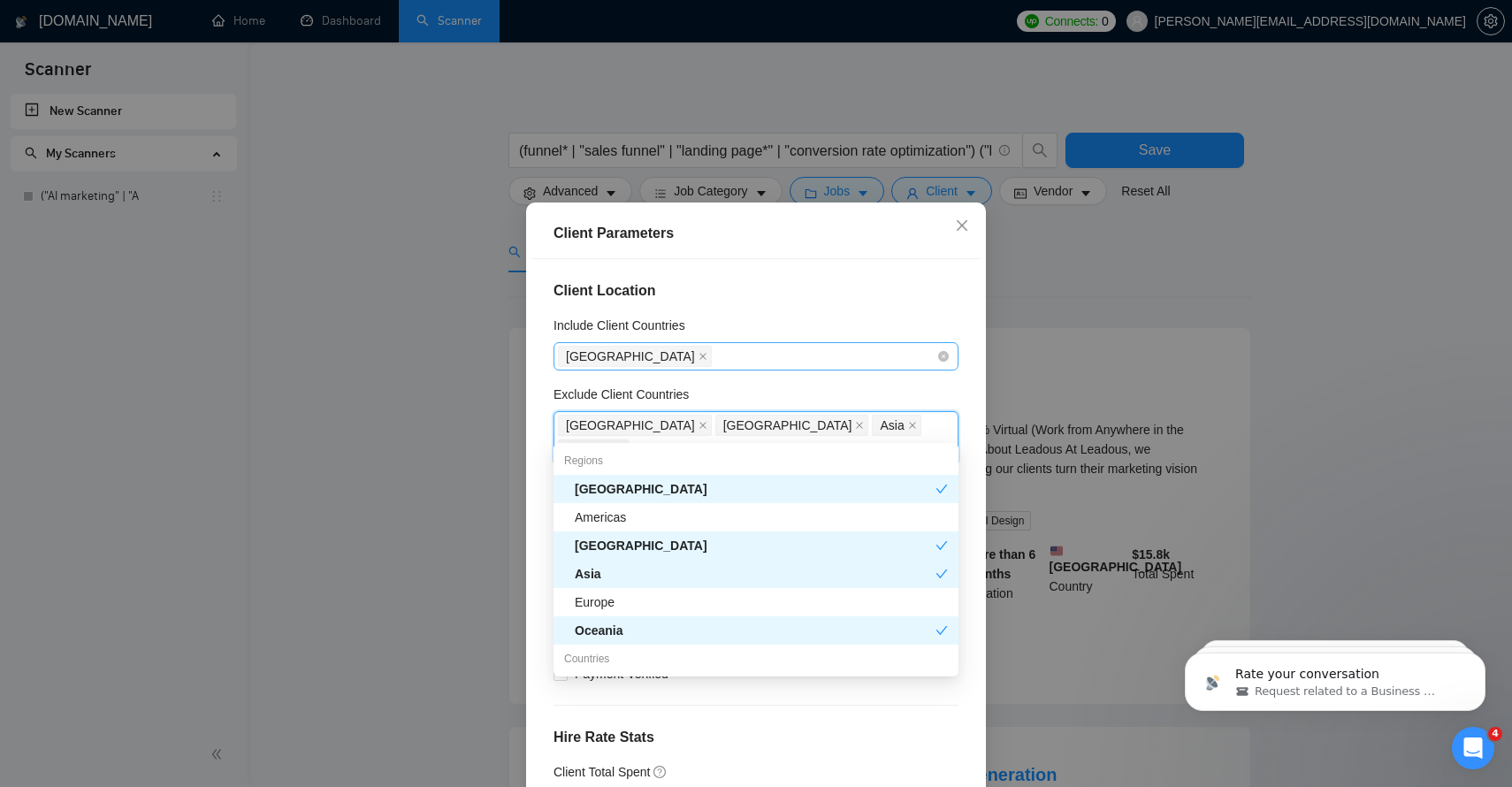
click at [777, 274] on div "Client Location Include Client Countries [GEOGRAPHIC_DATA] Exclude Client Count…" at bounding box center [756, 534] width 447 height 551
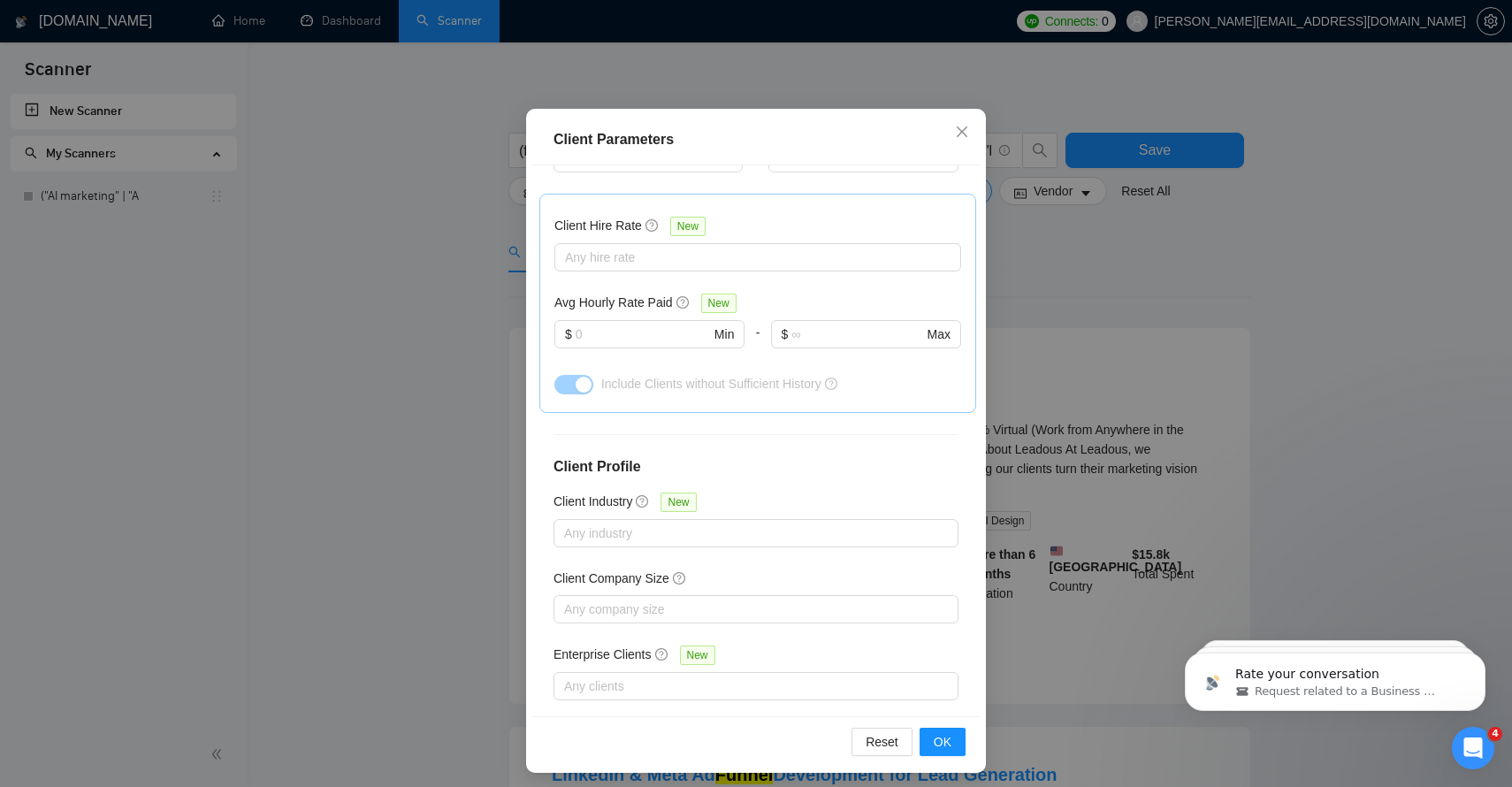
scroll to position [101, 0]
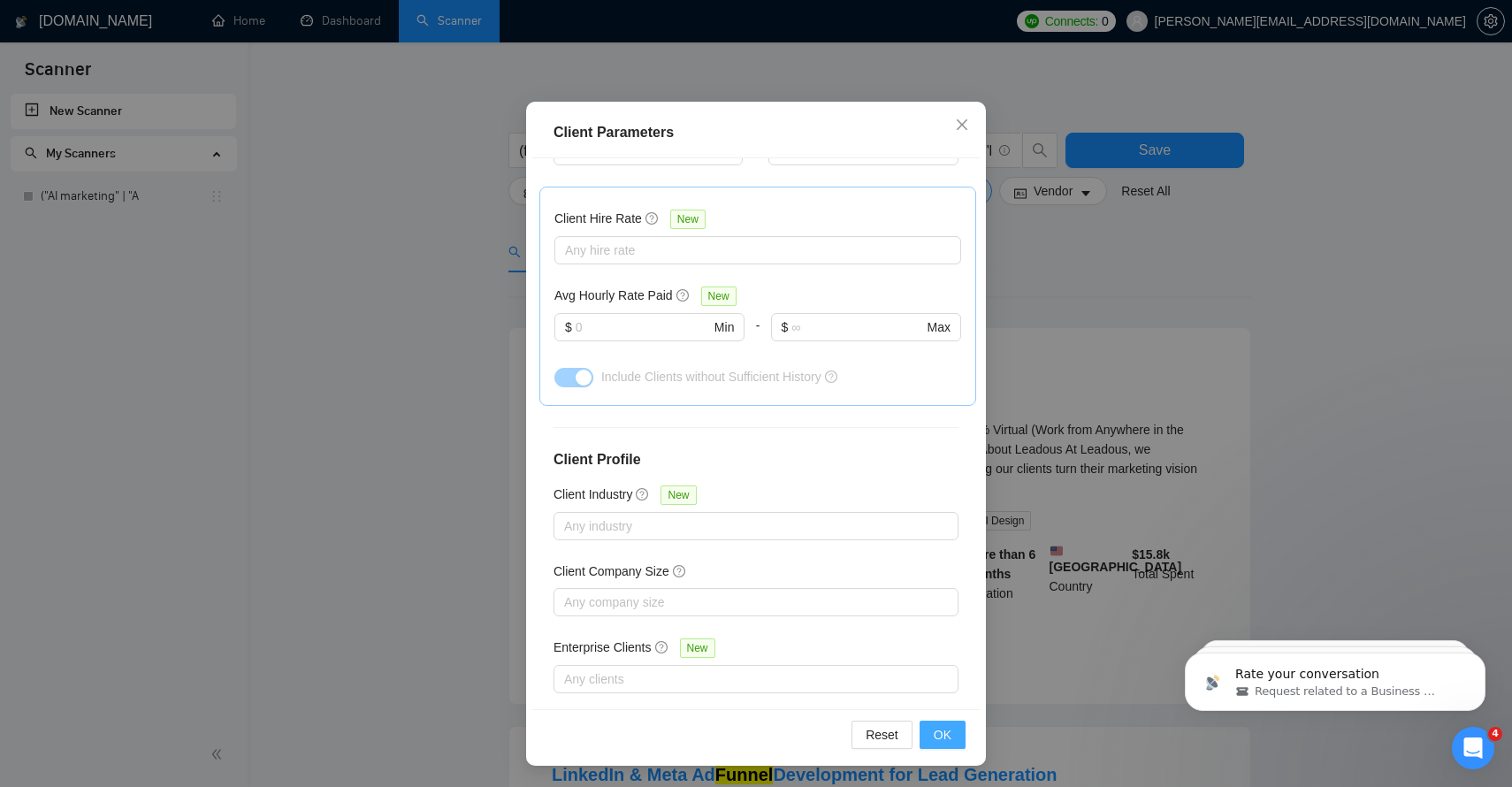
click at [941, 737] on span "OK" at bounding box center [941, 734] width 17 height 19
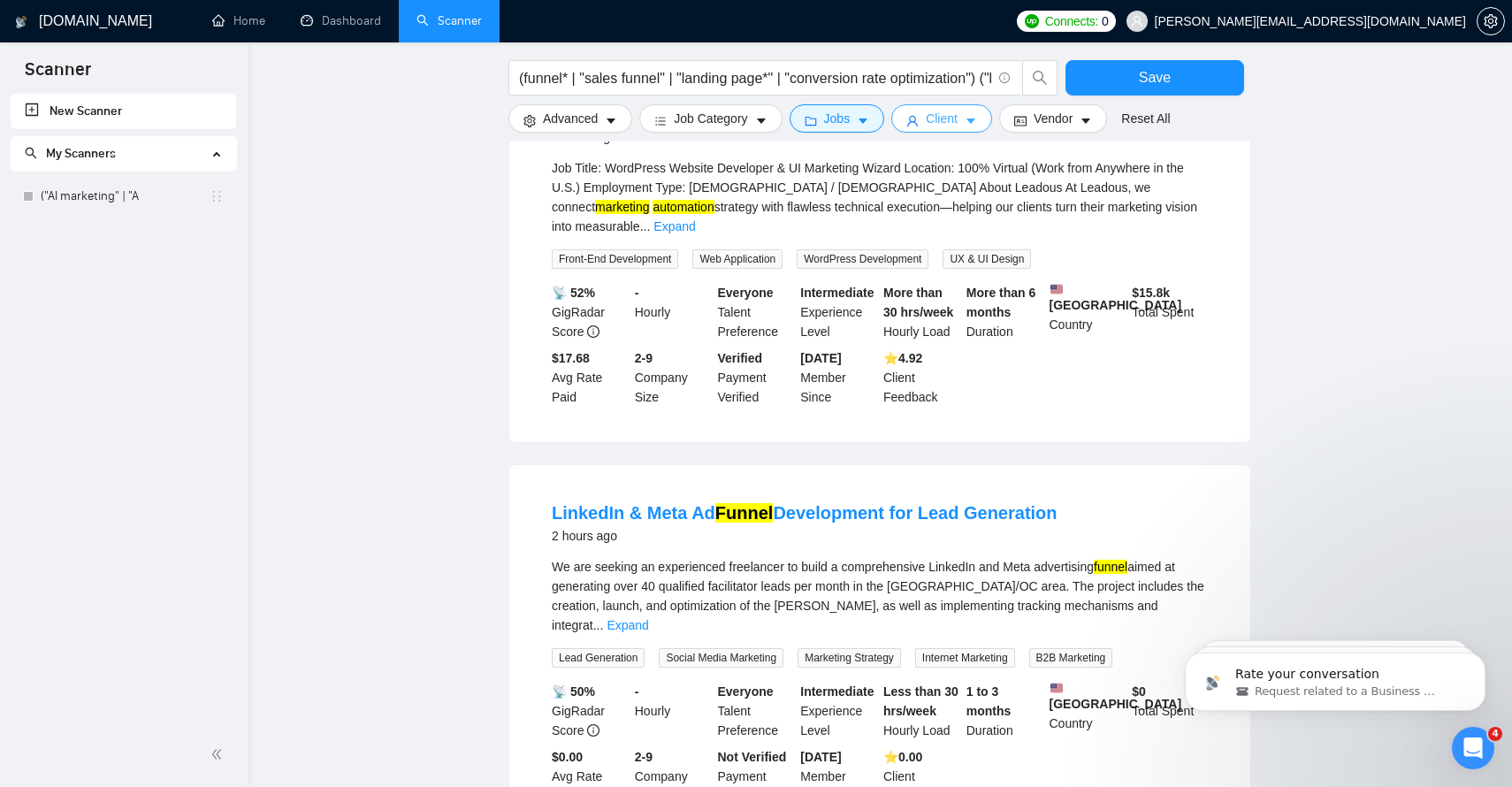
scroll to position [302, 0]
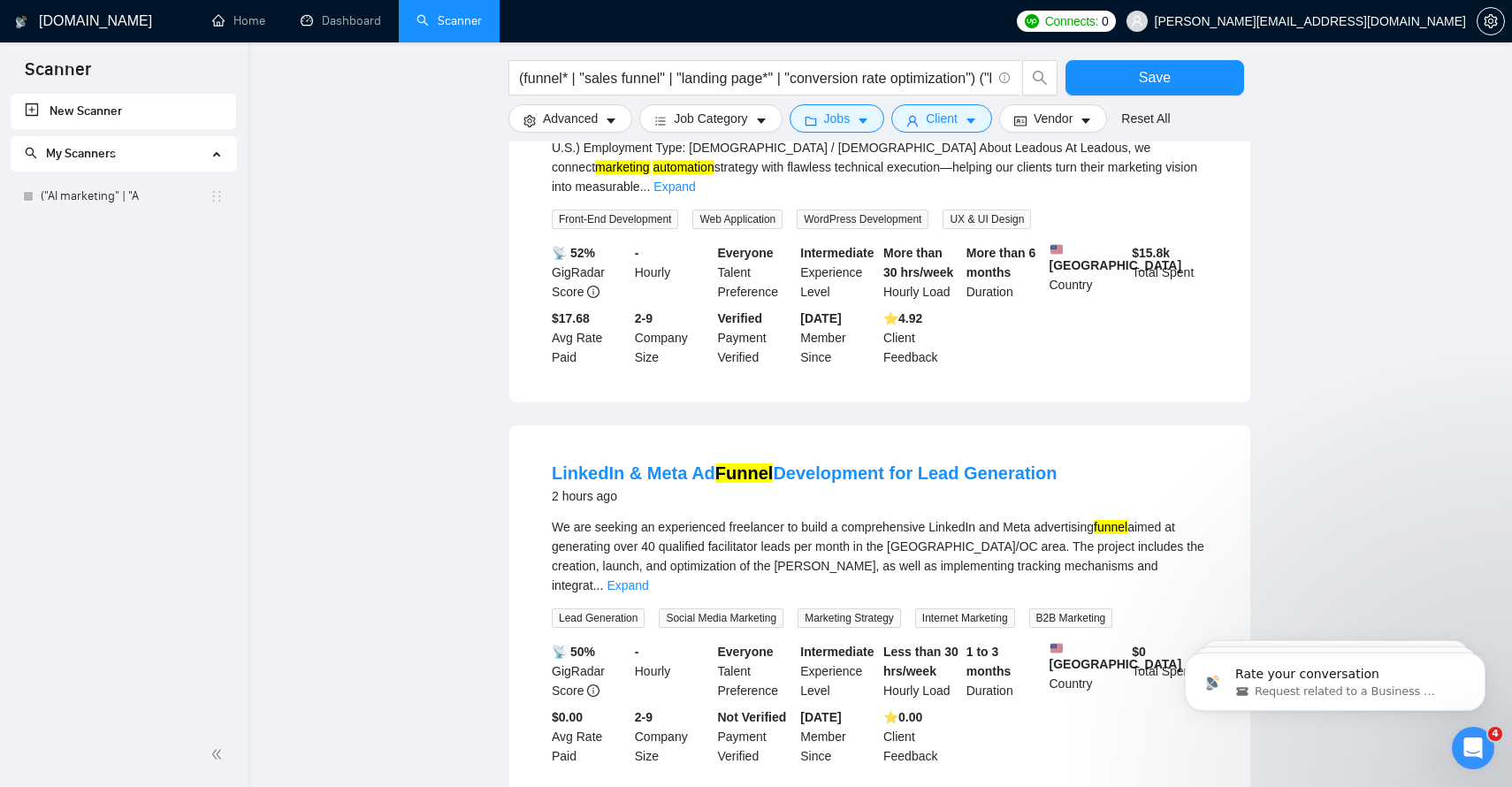
click at [1164, 543] on div "We are seeking an experienced freelancer to build a comprehensive LinkedIn and …" at bounding box center [879, 555] width 656 height 78
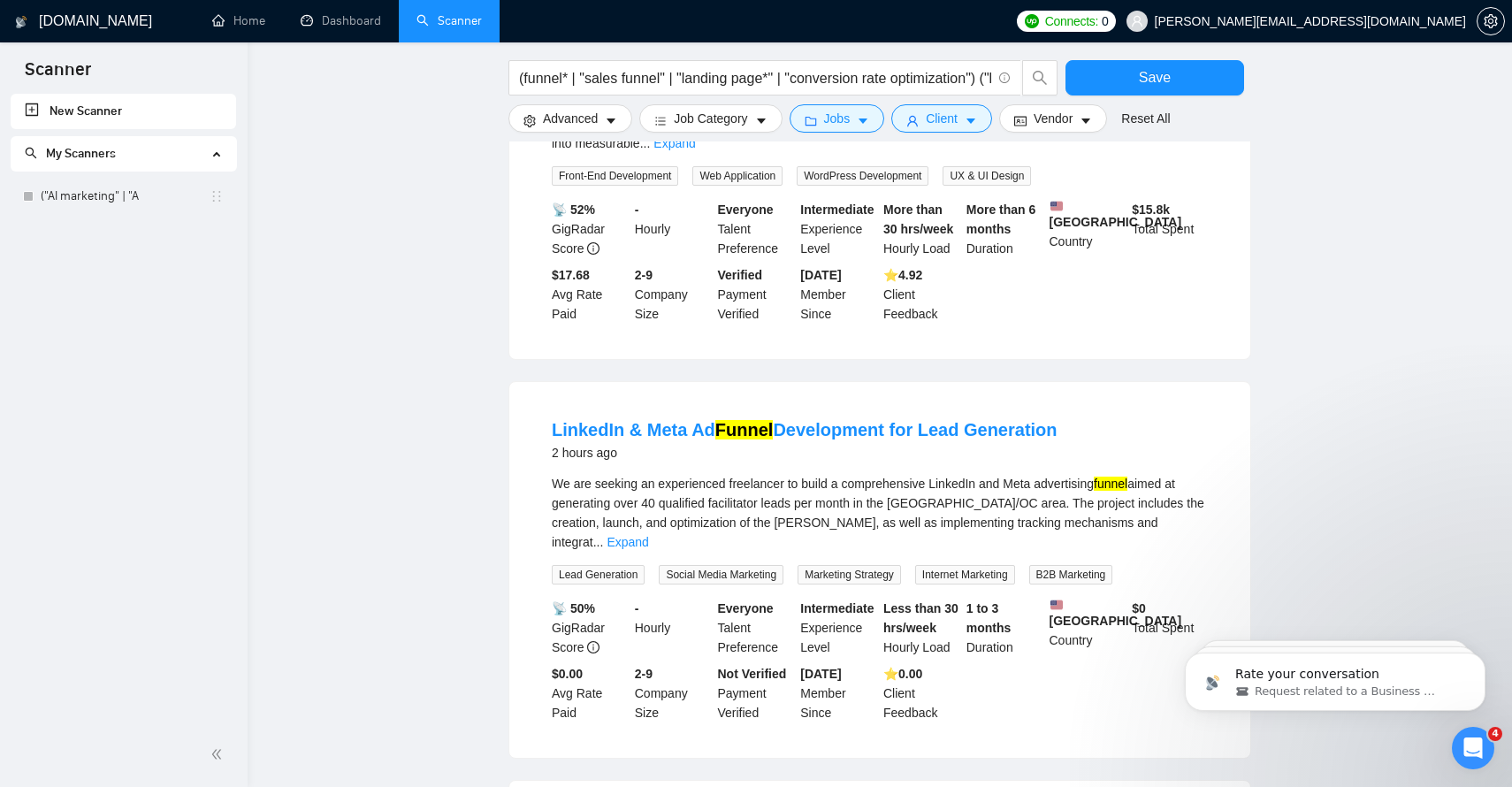
scroll to position [346, 0]
click at [648, 534] on link "Expand" at bounding box center [627, 542] width 42 height 15
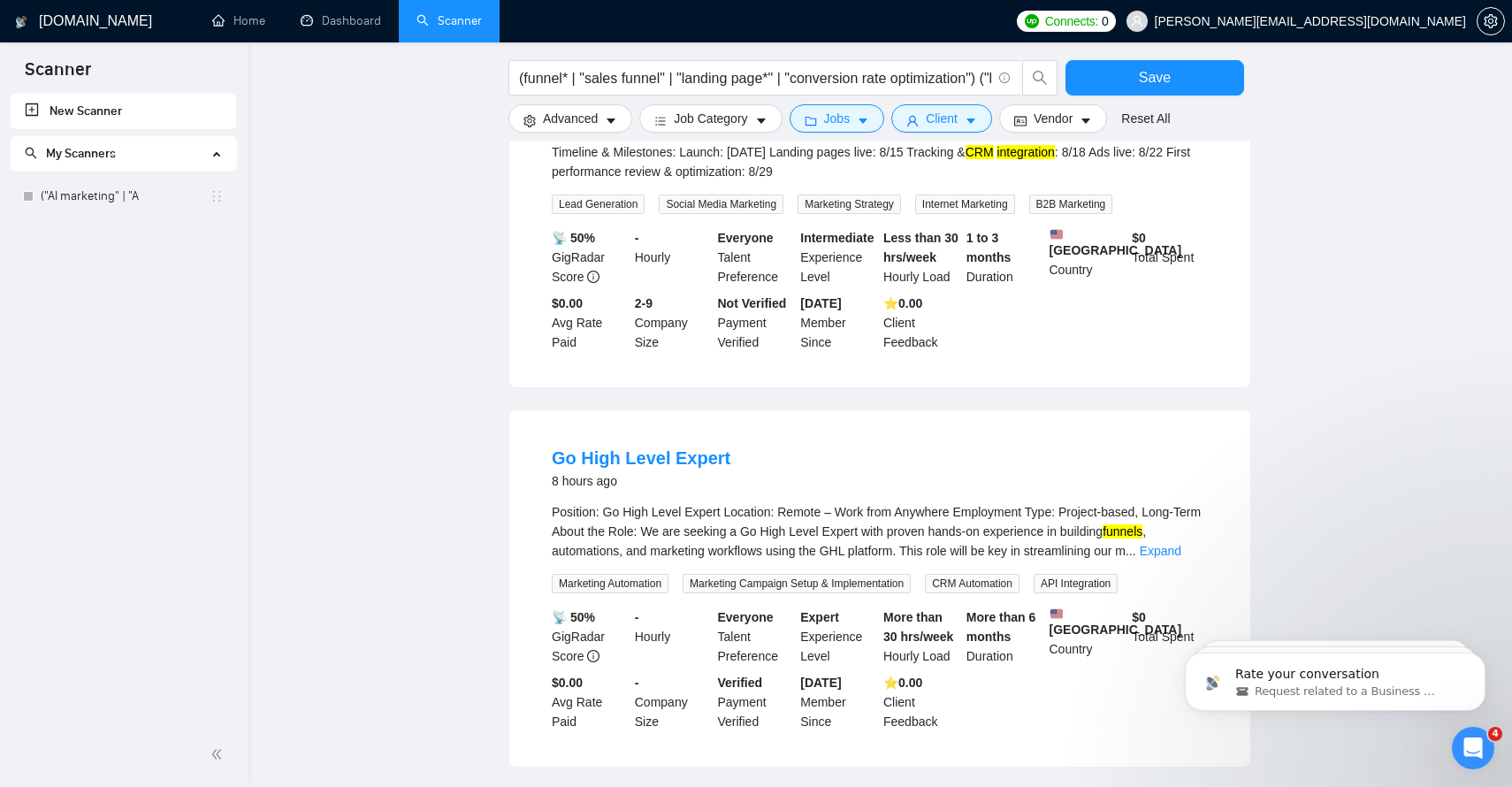
scroll to position [874, 0]
click at [1170, 542] on link "Expand" at bounding box center [1160, 549] width 42 height 15
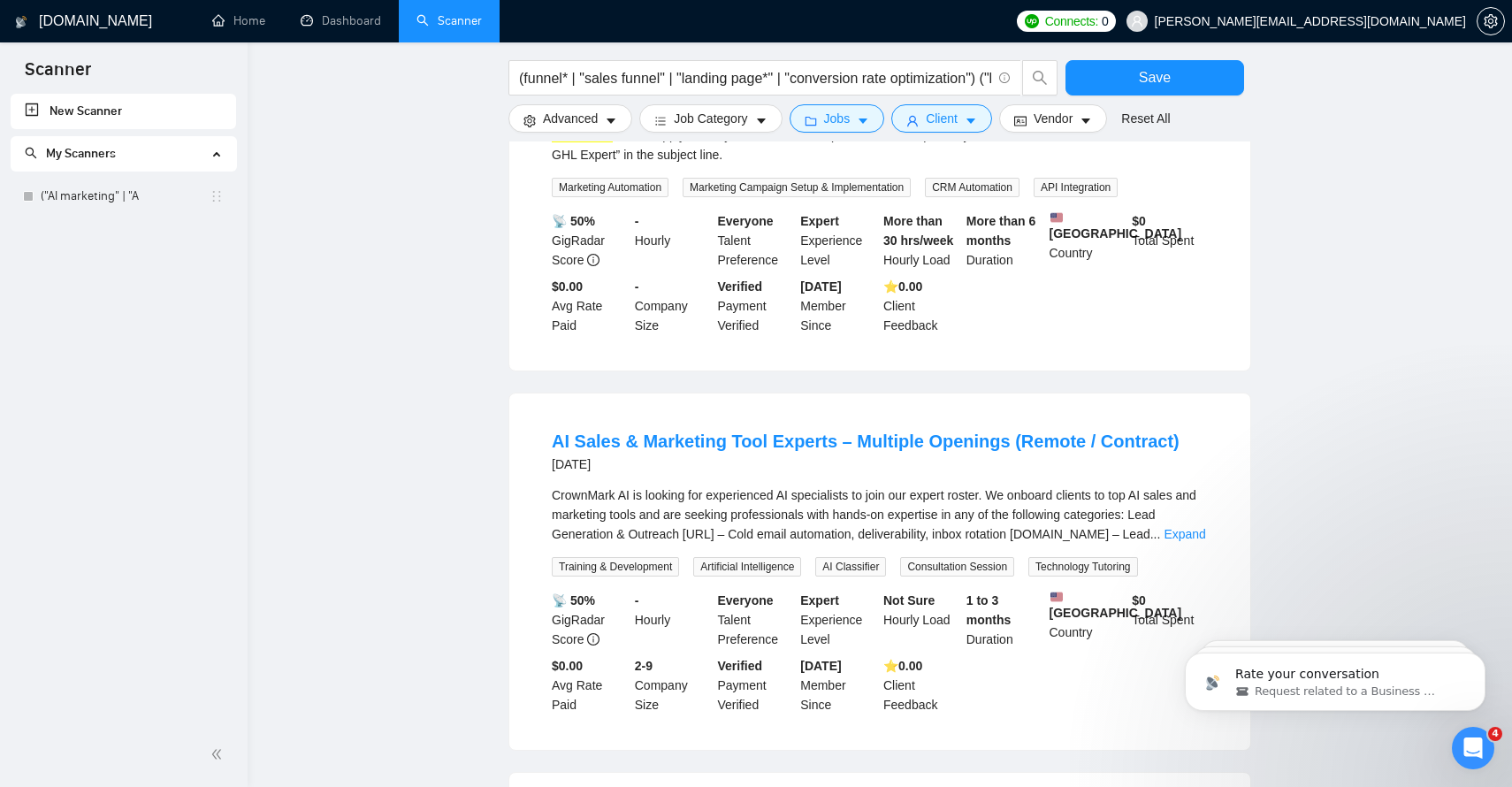
scroll to position [1369, 0]
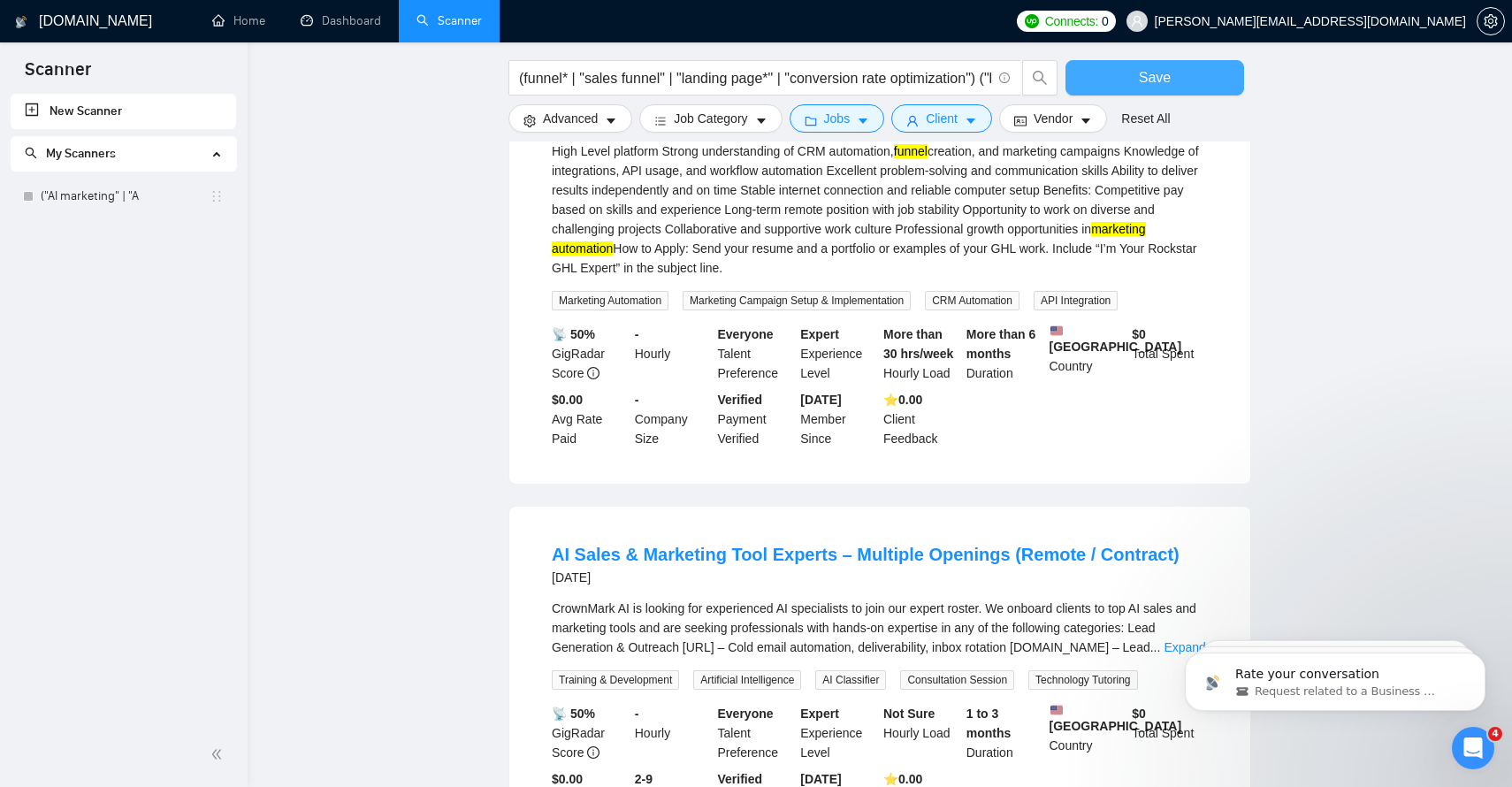
click at [1167, 71] on span "Save" at bounding box center [1154, 78] width 32 height 22
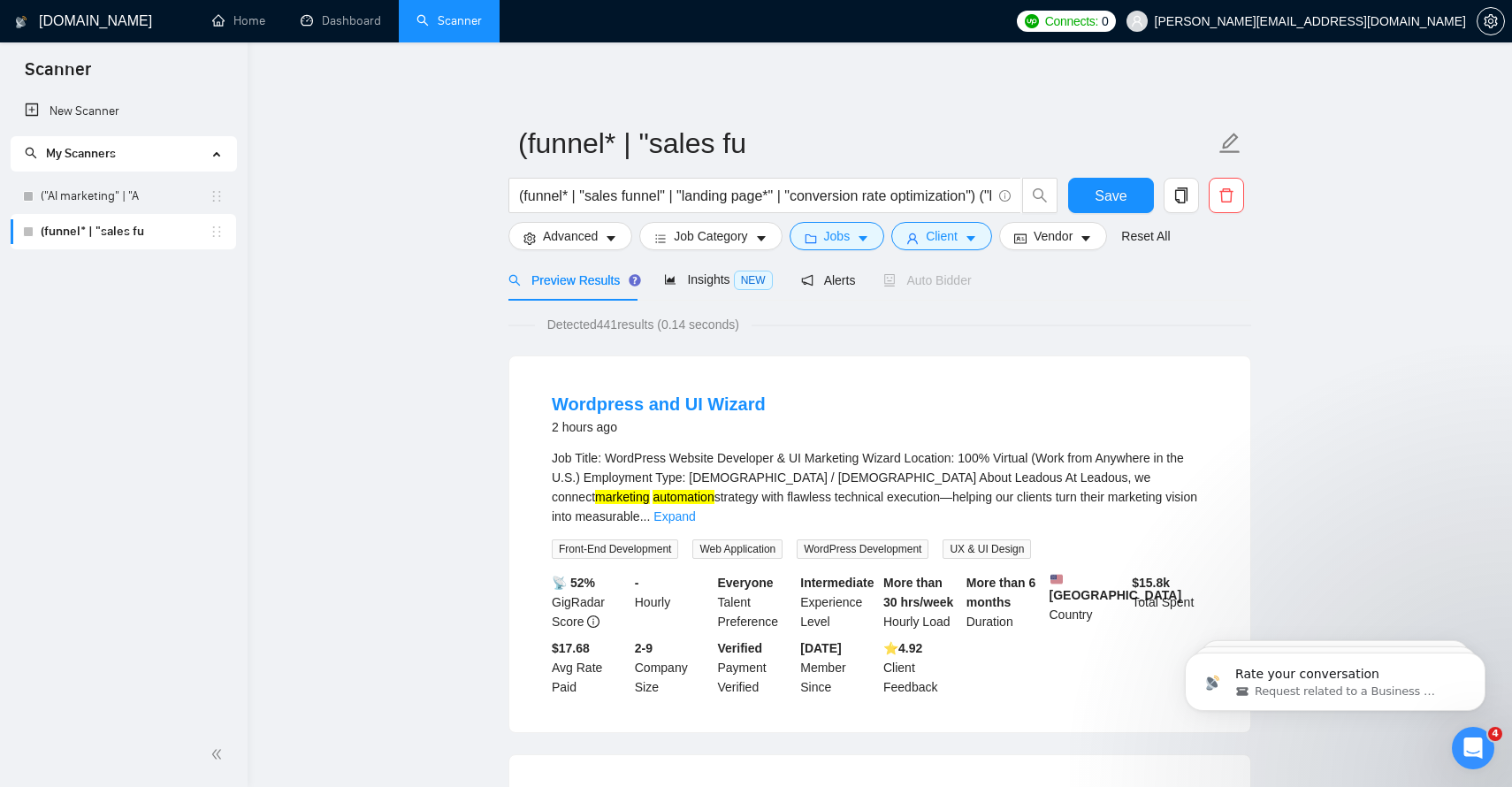
click at [88, 109] on link "New Scanner" at bounding box center [123, 111] width 197 height 36
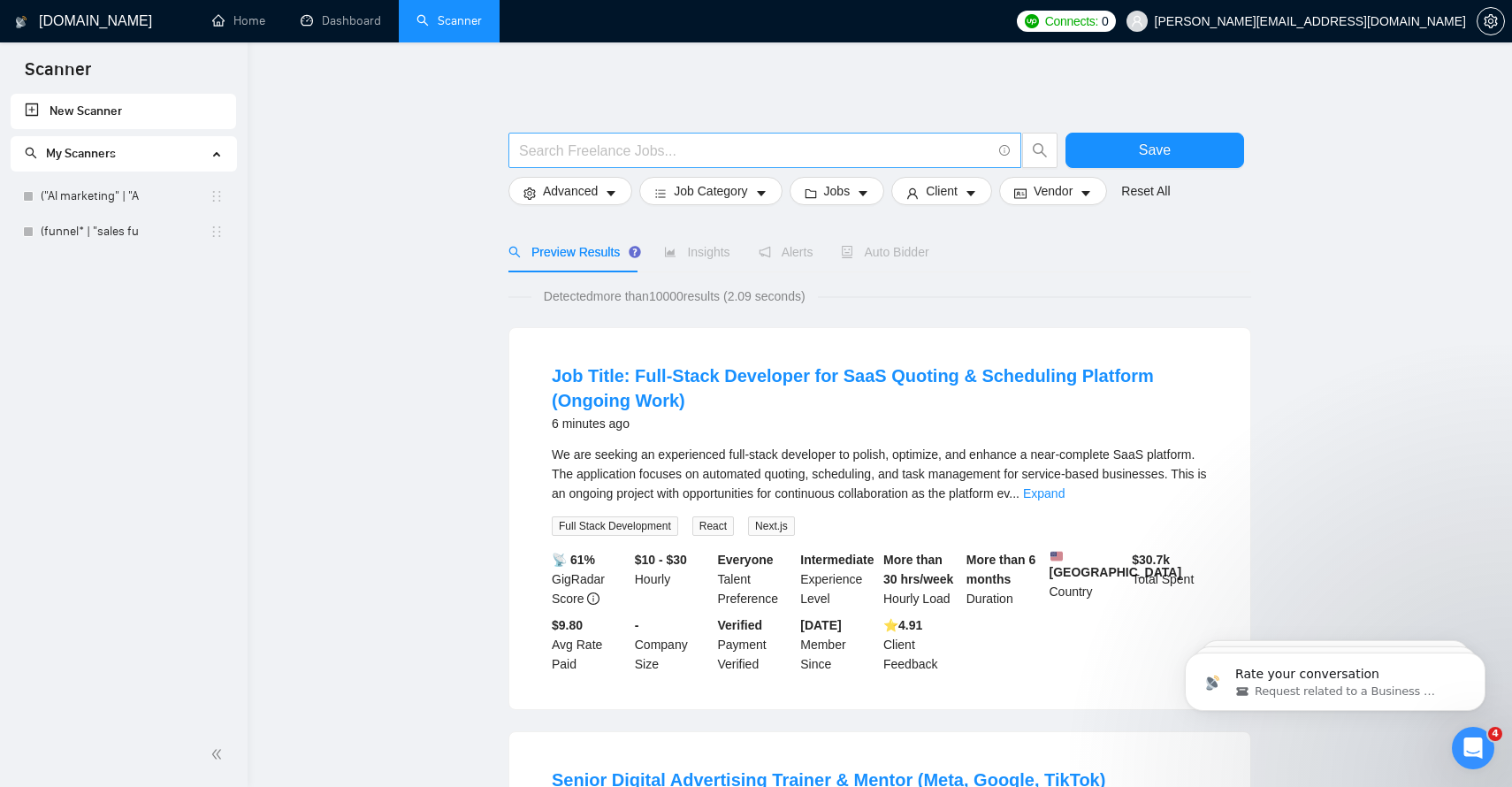
click at [578, 150] on input "text" at bounding box center [755, 150] width 472 height 22
paste input "("Go High Level" | GHL | HubSpot | "ActiveCampaign" | "Keap" | "marketing autom…"
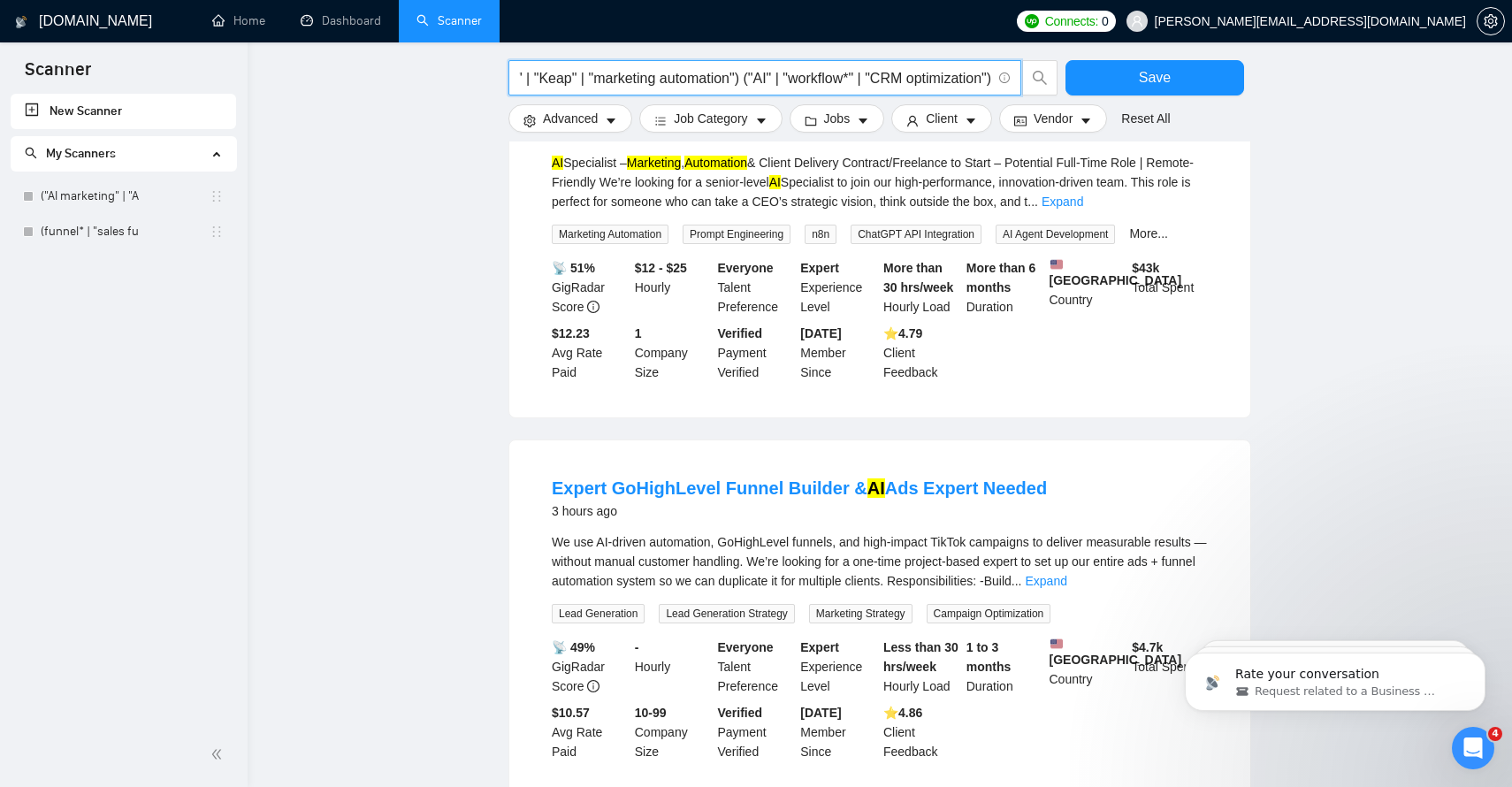
scroll to position [824, 0]
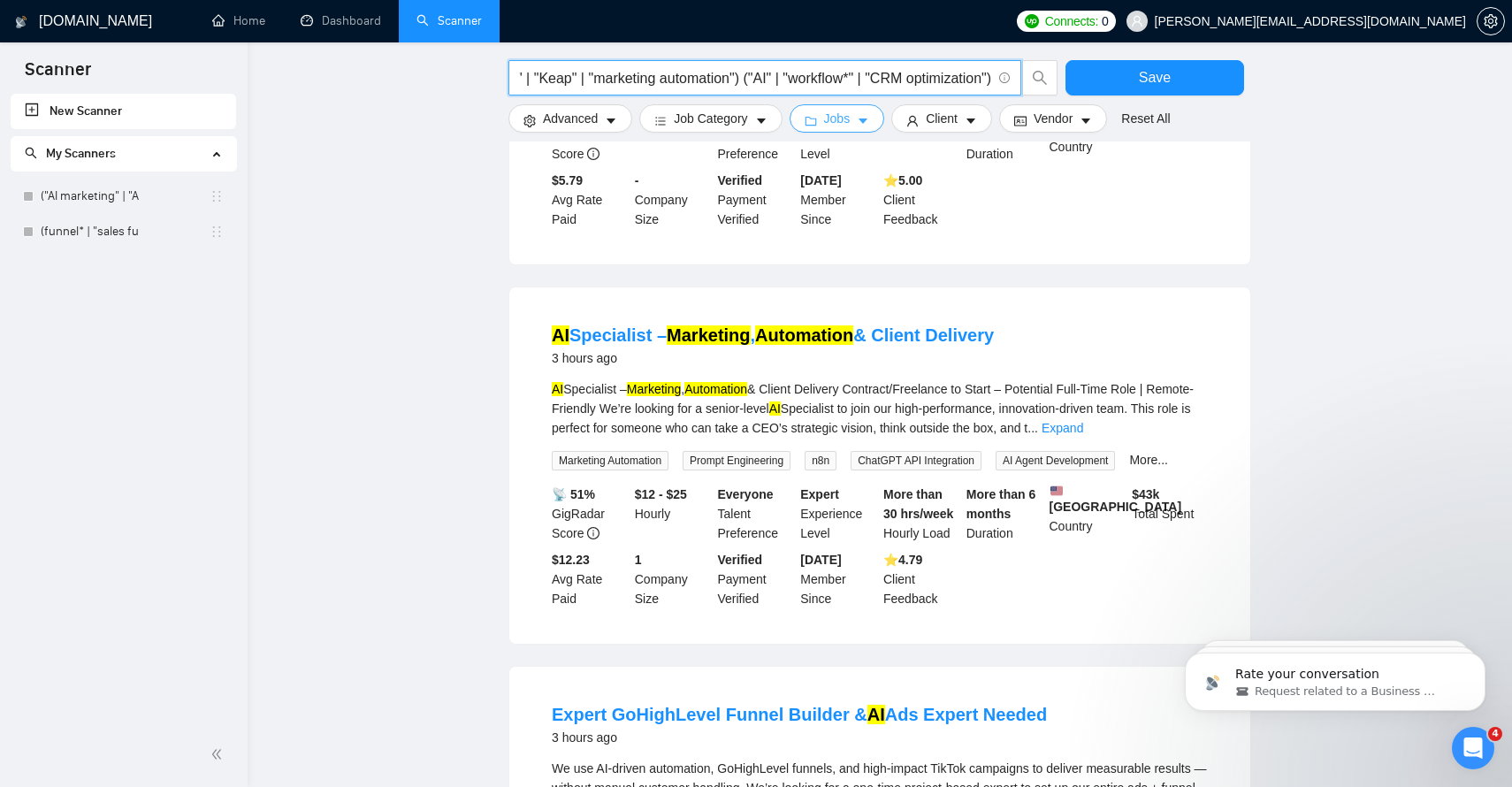
type input "("Go High Level" | GHL | HubSpot | "ActiveCampaign" | "Keap" | "marketing autom…"
click at [863, 118] on icon "caret-down" at bounding box center [863, 121] width 13 height 13
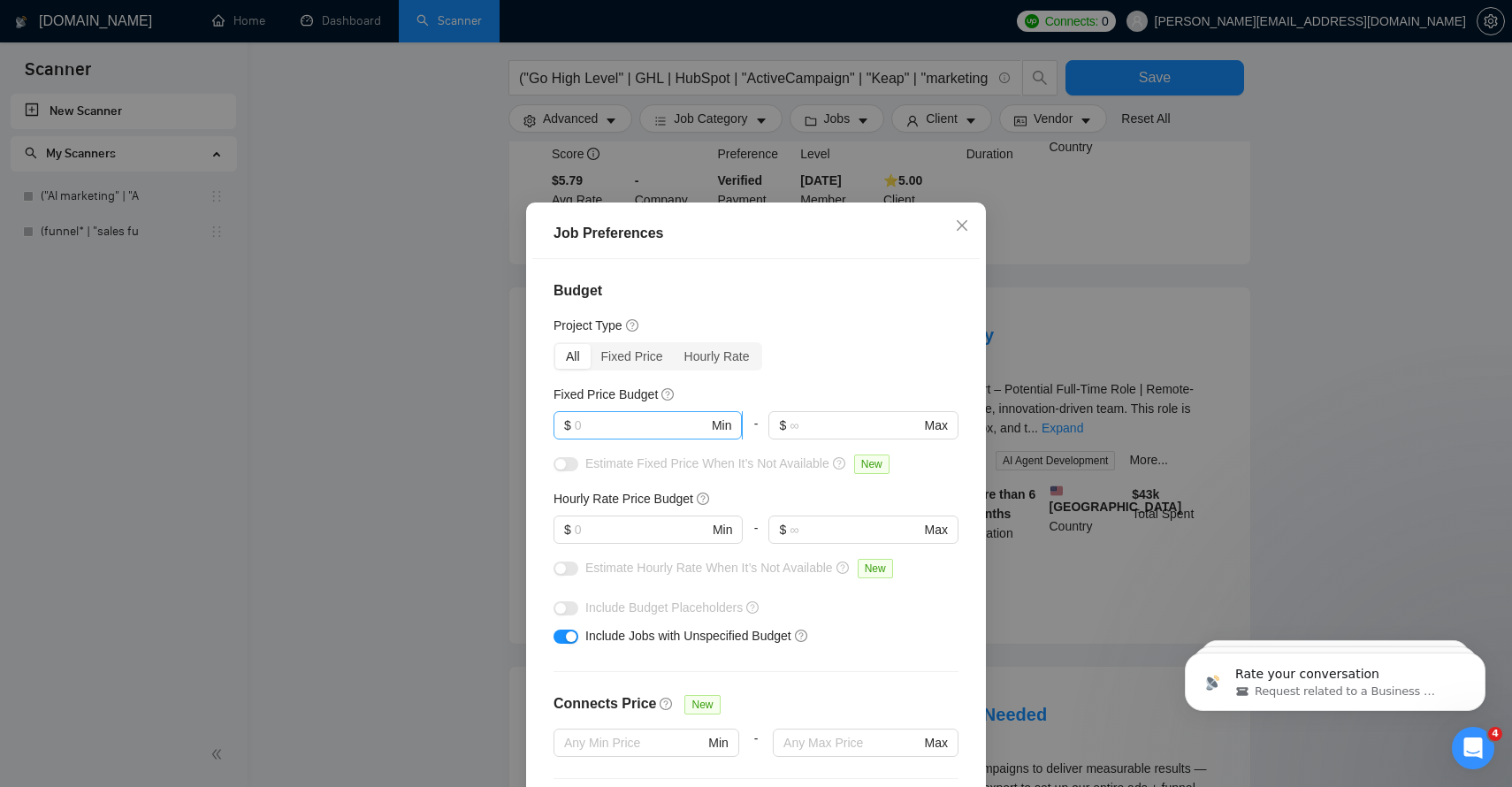
click at [640, 425] on input "text" at bounding box center [642, 425] width 133 height 19
type input "2000"
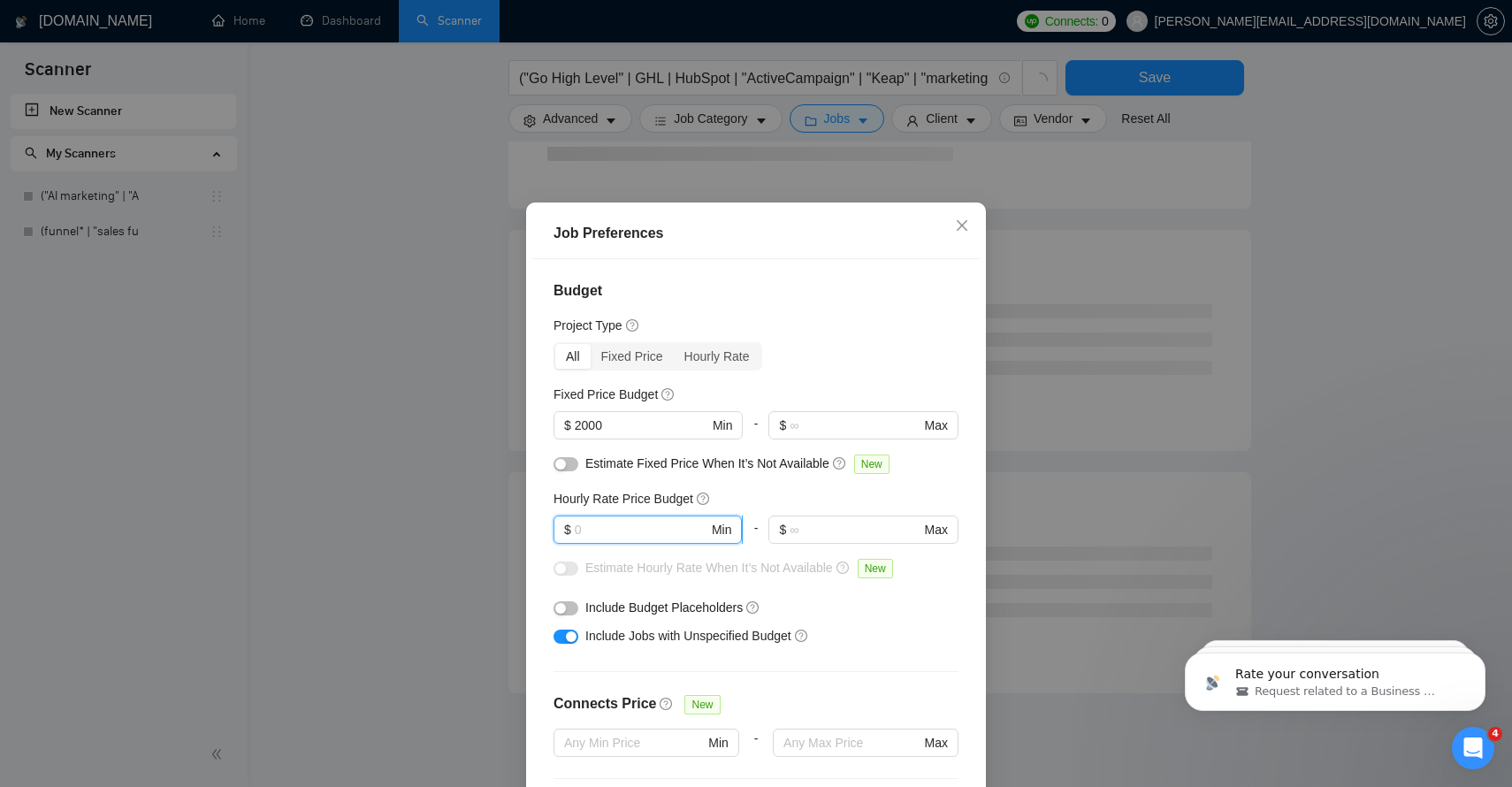
click at [609, 530] on input "text" at bounding box center [642, 529] width 133 height 19
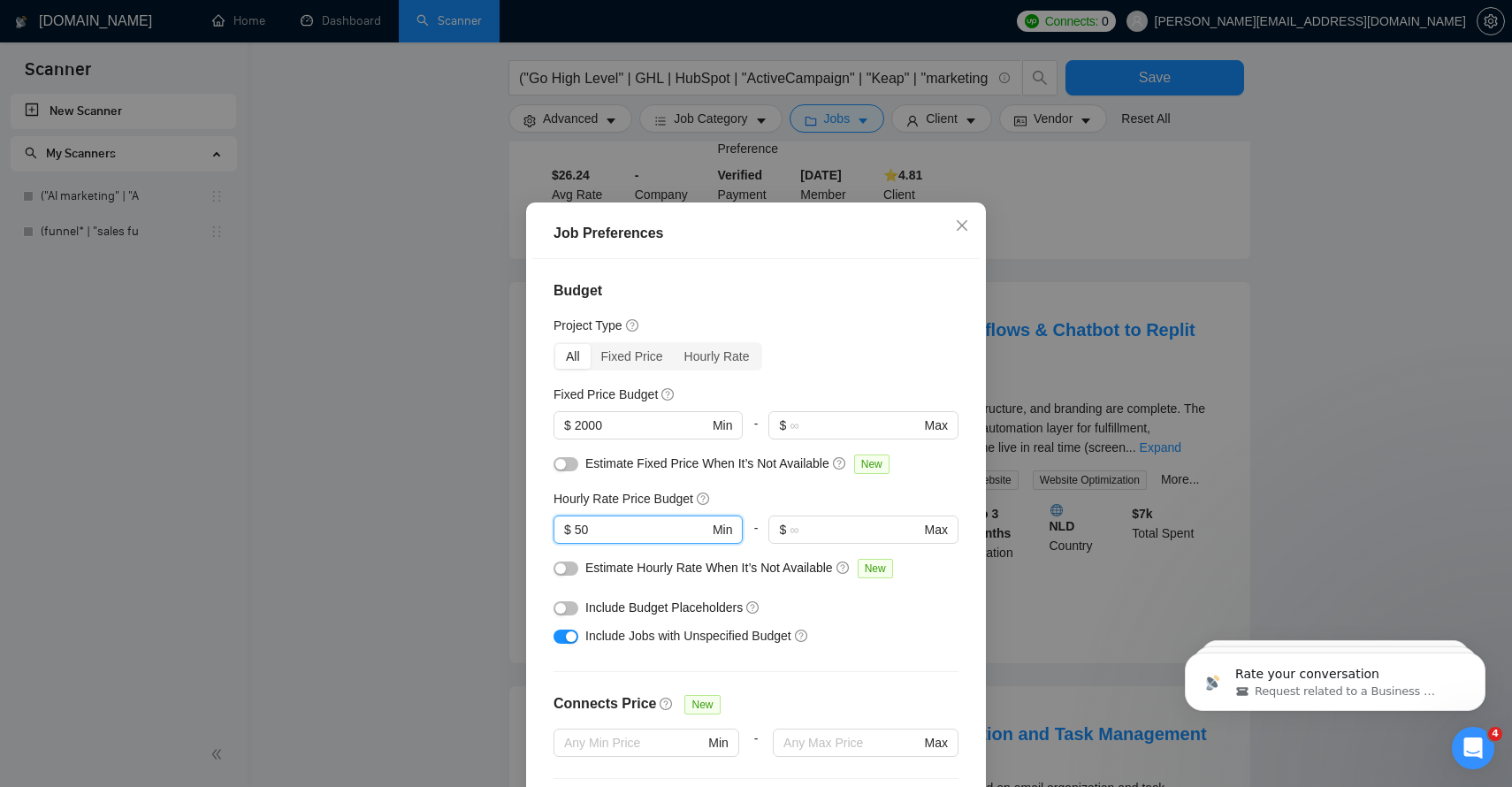
scroll to position [101, 0]
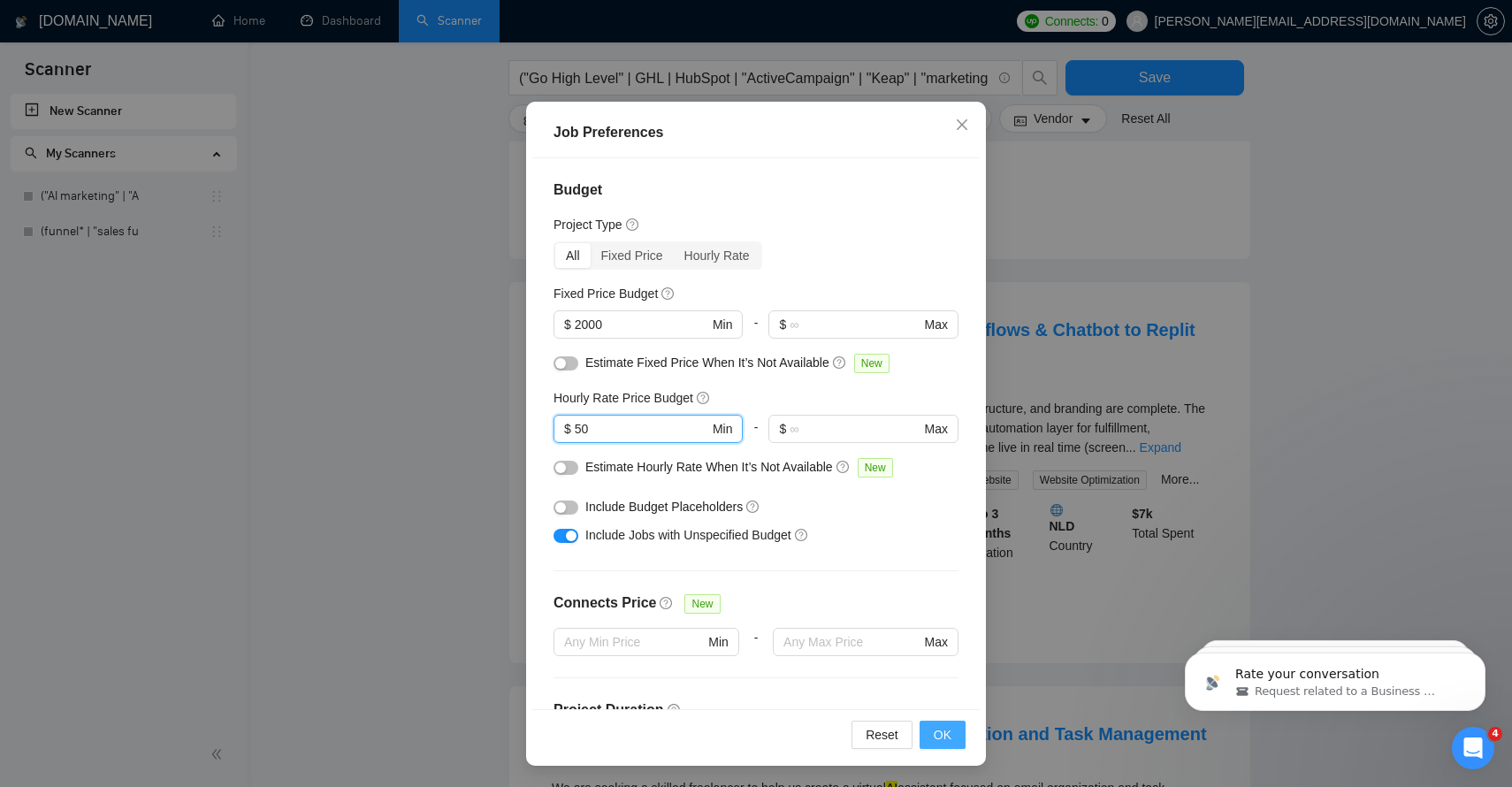
type input "50"
click at [946, 734] on span "OK" at bounding box center [941, 734] width 17 height 19
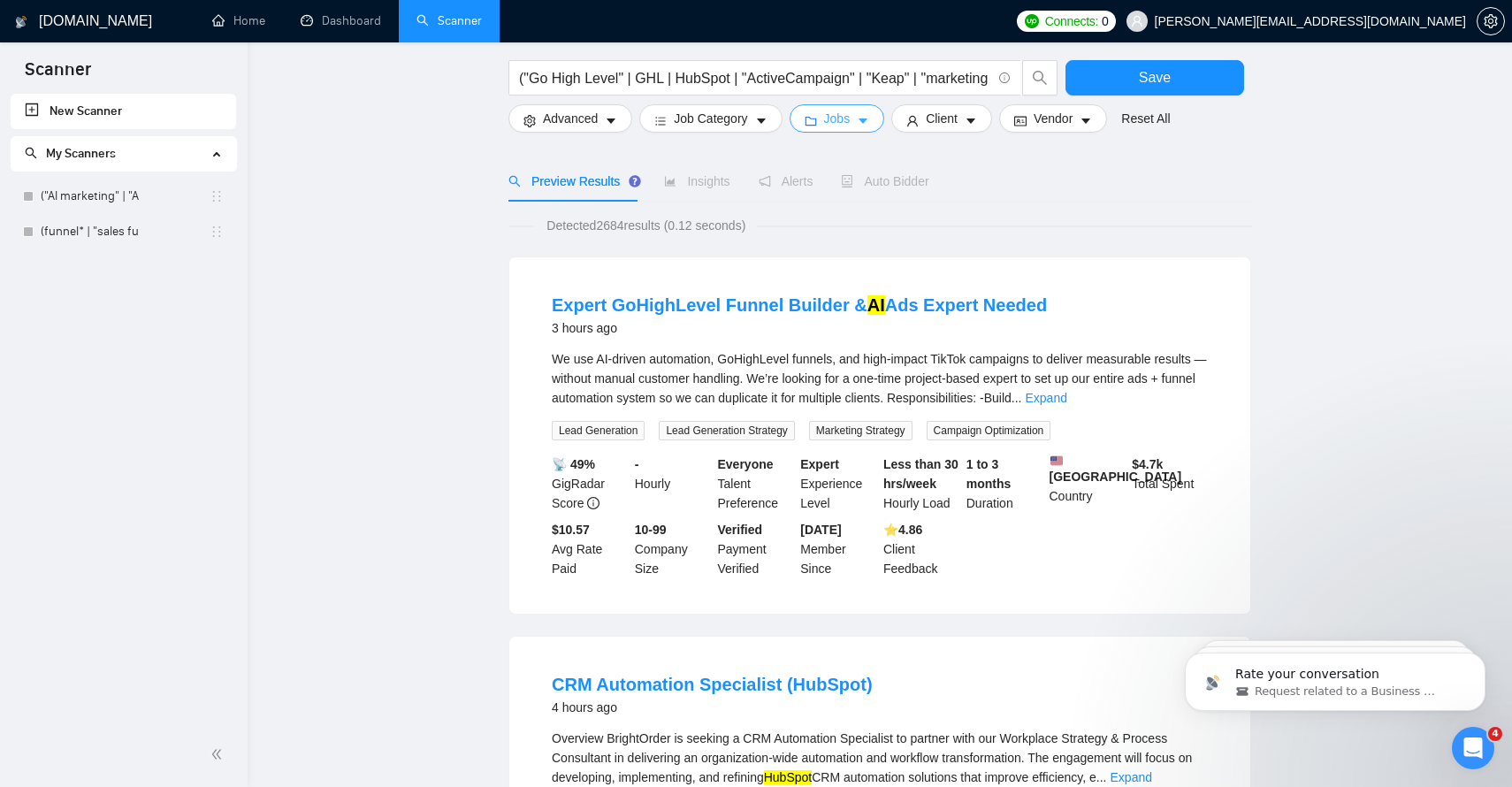
scroll to position [0, 0]
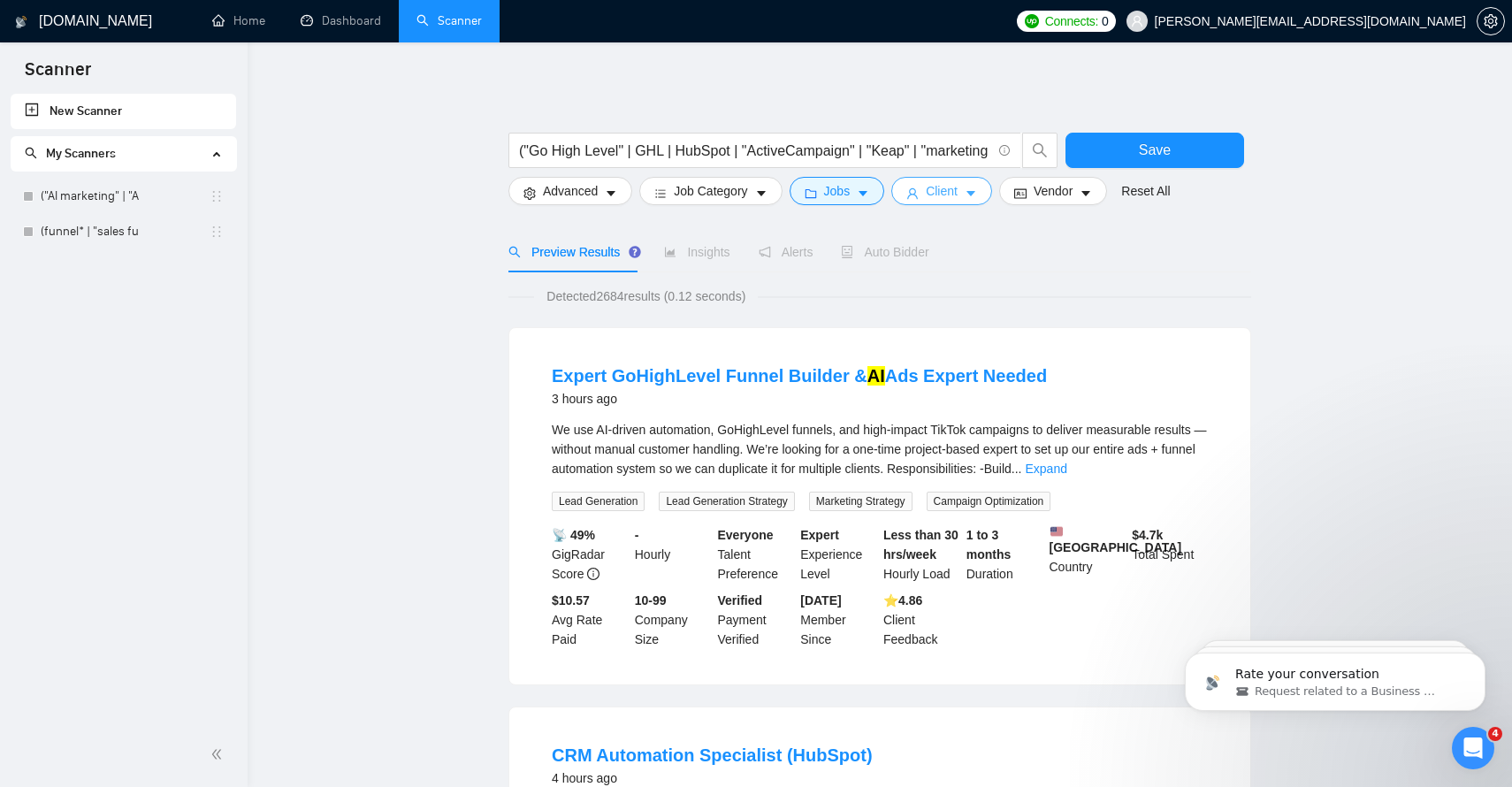
click at [973, 196] on icon "caret-down" at bounding box center [971, 194] width 13 height 13
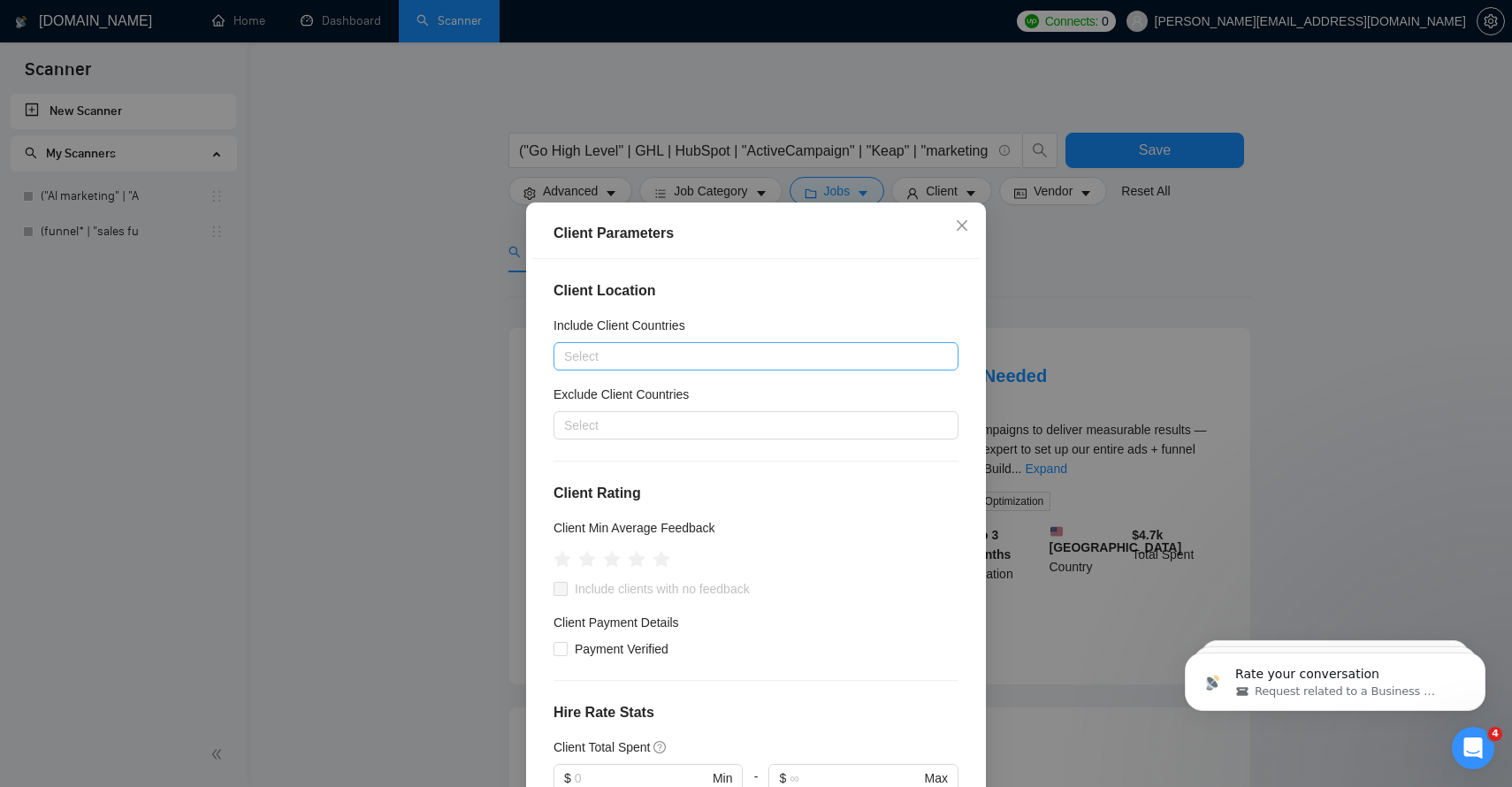
click at [651, 358] on div at bounding box center [746, 356] width 378 height 21
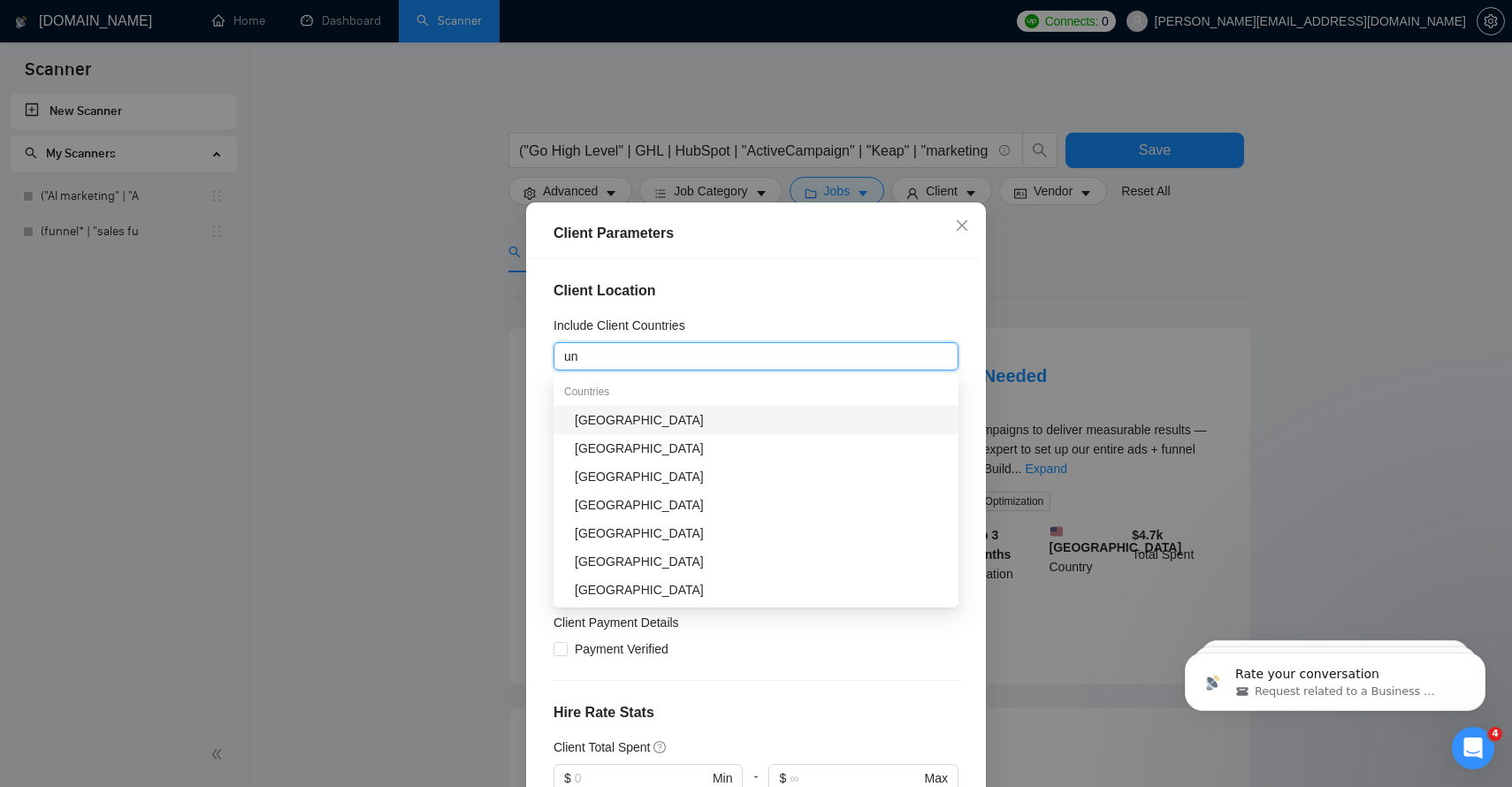
type input "uni"
click at [658, 422] on div "[GEOGRAPHIC_DATA]" at bounding box center [761, 419] width 373 height 19
click at [872, 261] on div "Client Location Include Client Countries [GEOGRAPHIC_DATA] Exclude Client Count…" at bounding box center [756, 534] width 447 height 551
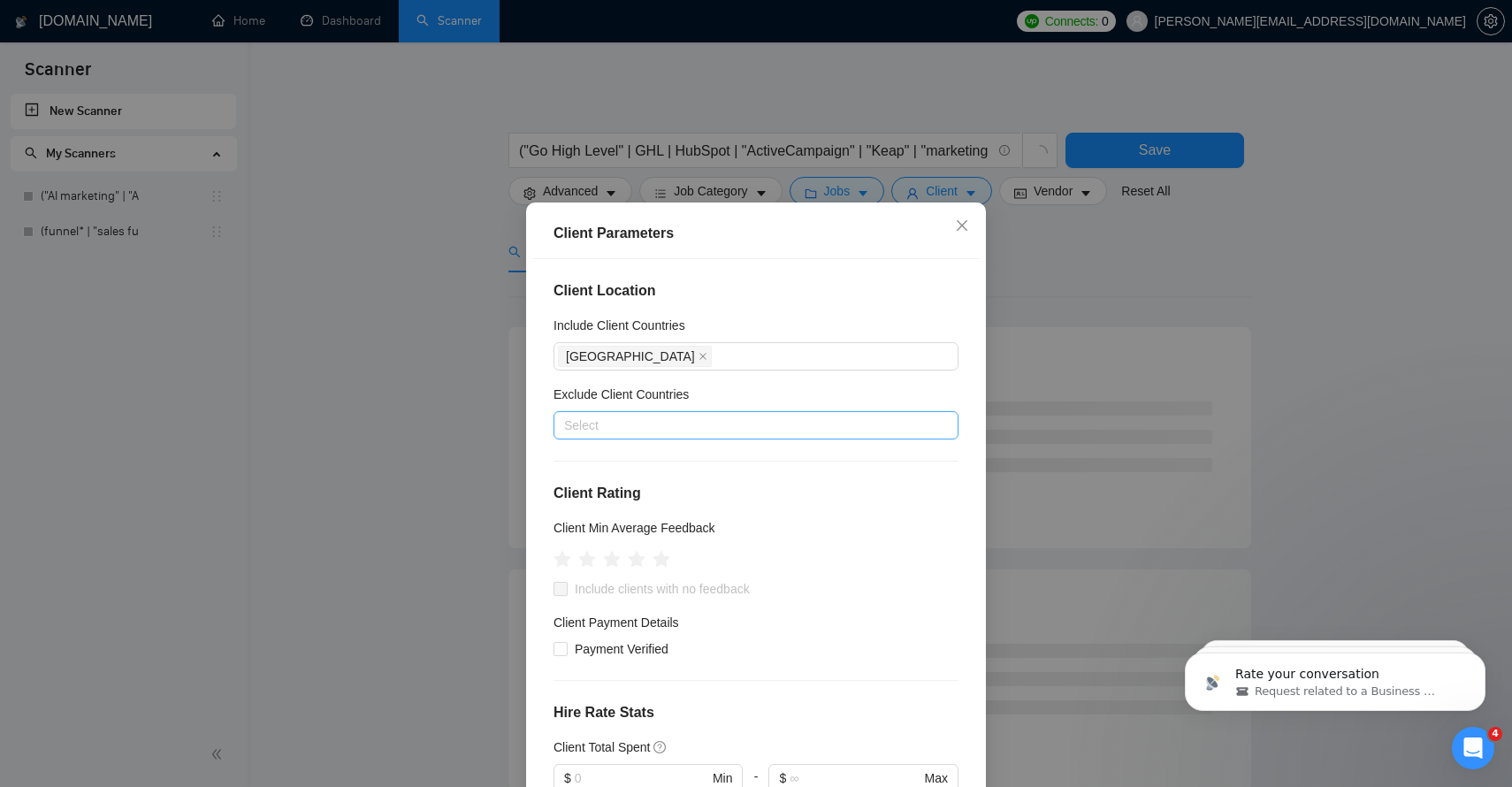
click at [604, 426] on div at bounding box center [746, 425] width 378 height 21
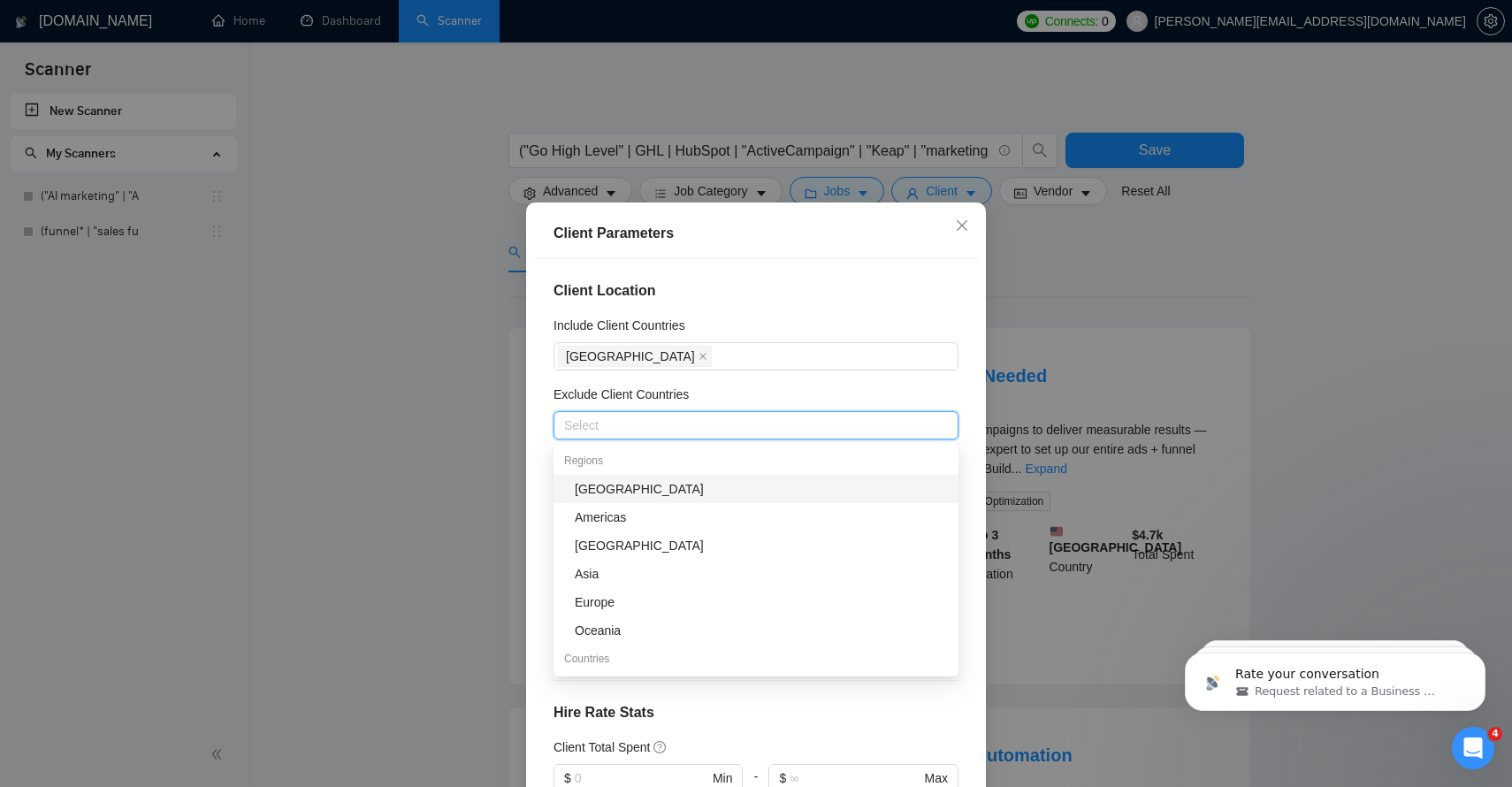
click at [599, 492] on div "[GEOGRAPHIC_DATA]" at bounding box center [761, 489] width 373 height 19
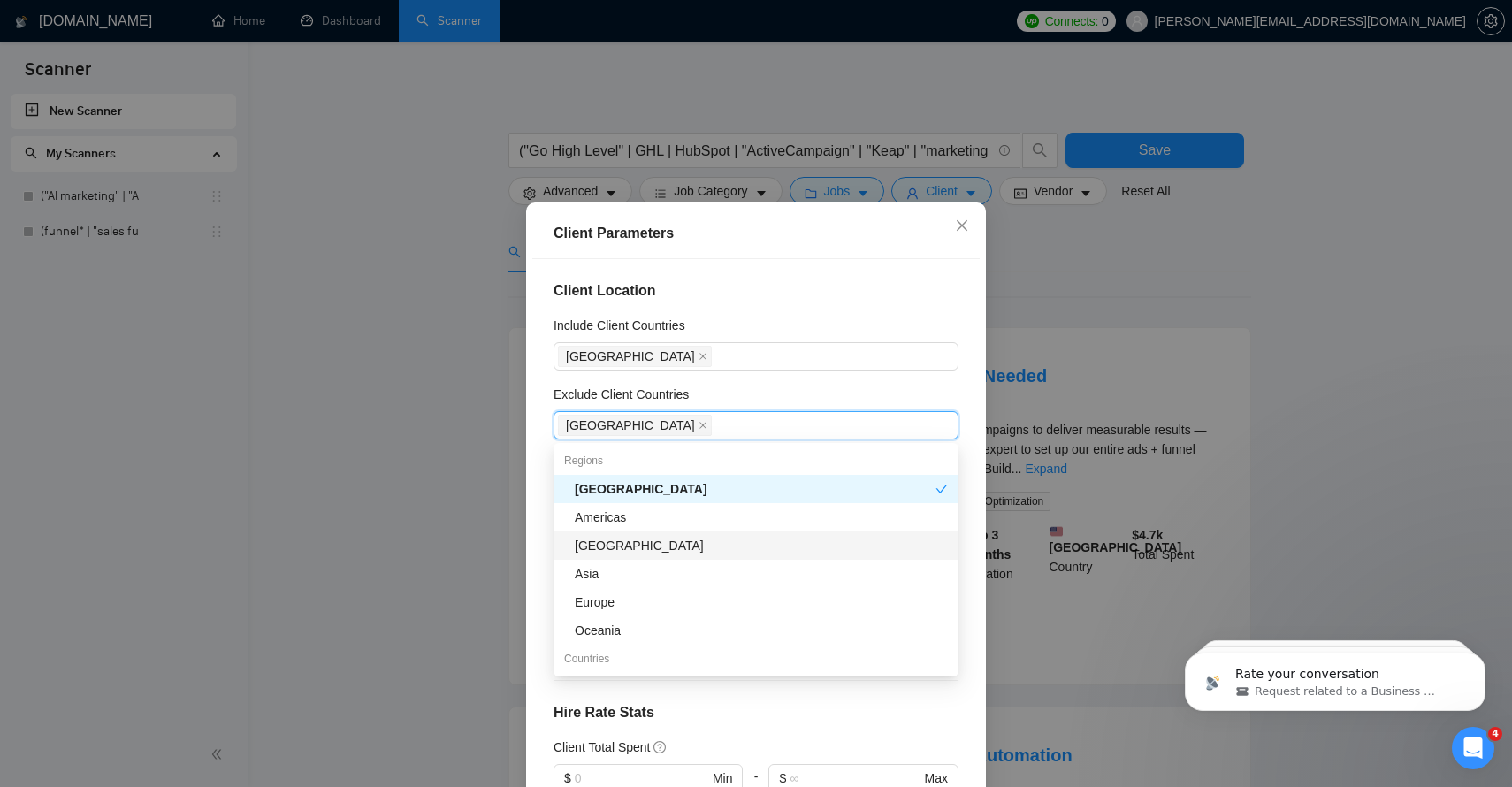
click at [604, 553] on div "[GEOGRAPHIC_DATA]" at bounding box center [761, 545] width 373 height 19
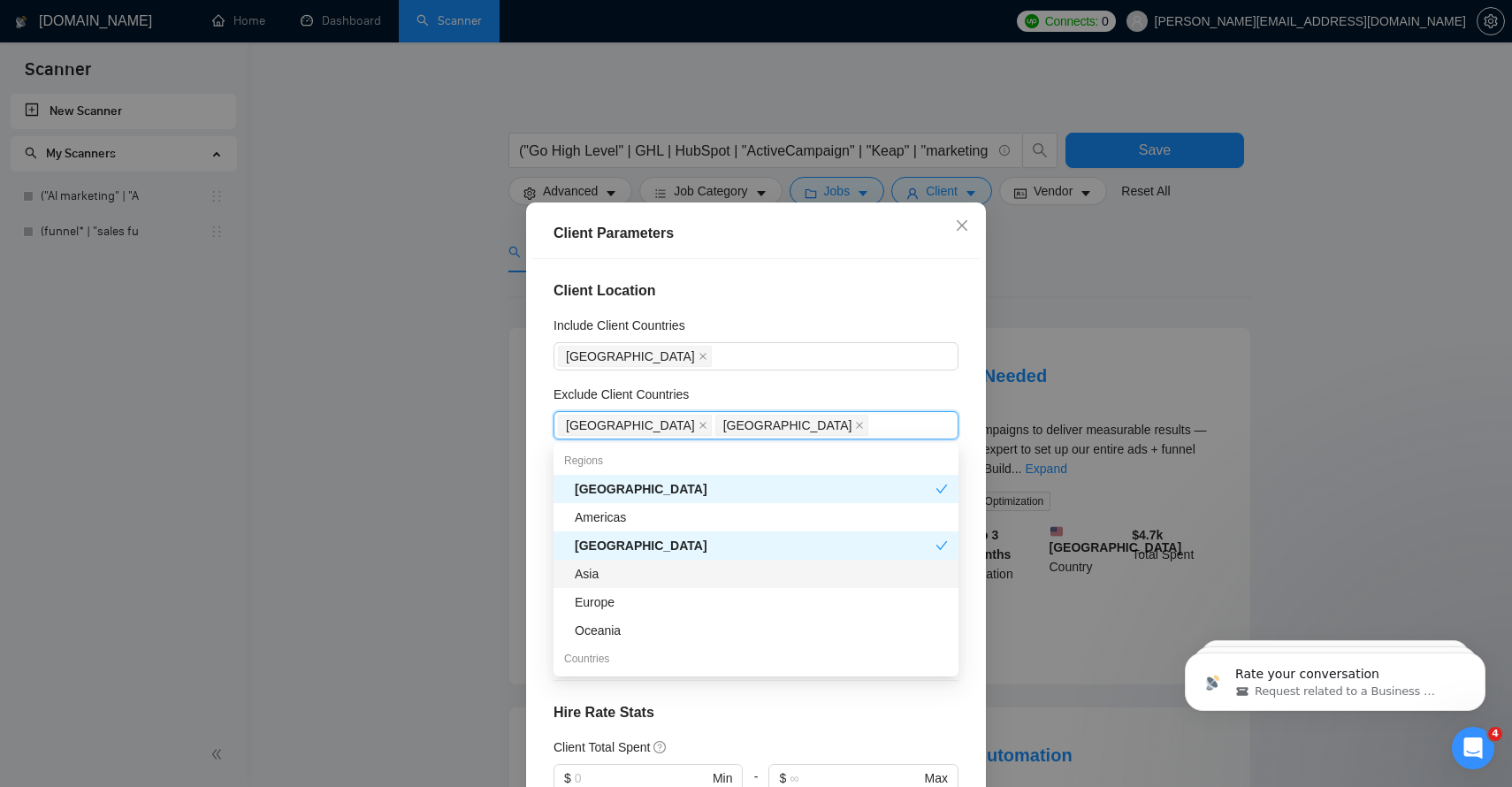
click at [590, 577] on div "Asia" at bounding box center [761, 574] width 373 height 19
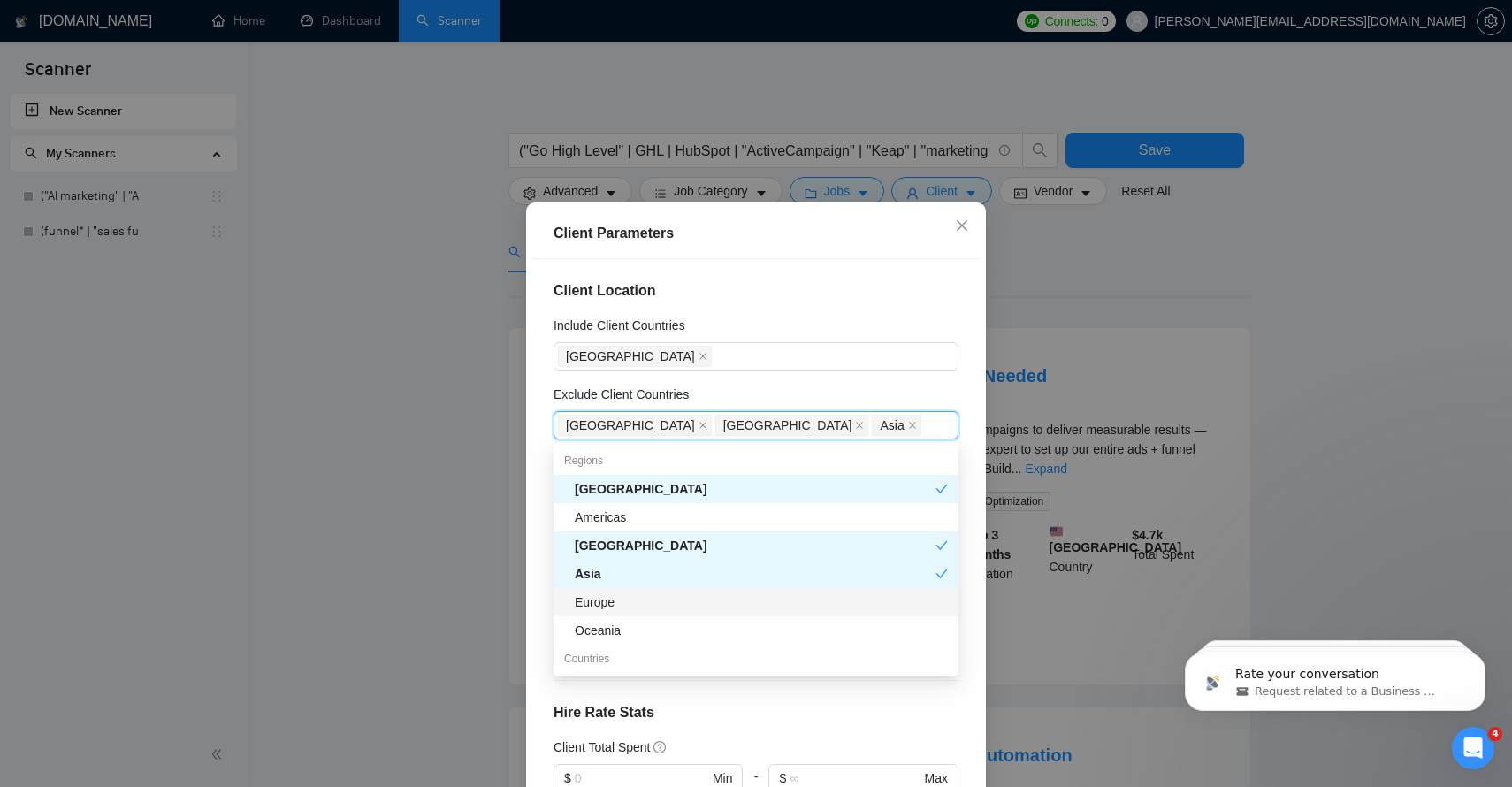
click at [600, 605] on div "Europe" at bounding box center [761, 602] width 373 height 19
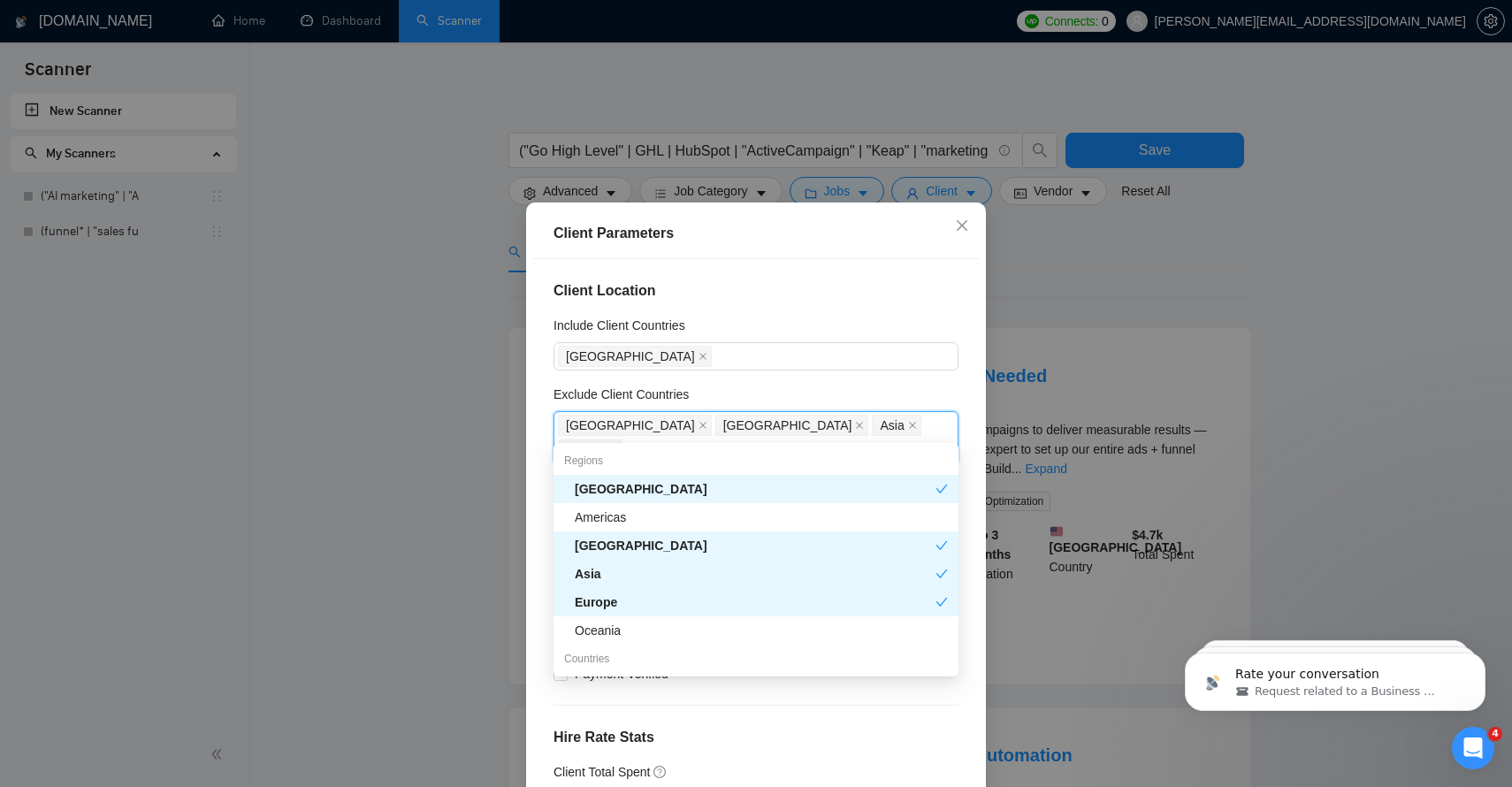
click at [607, 608] on div "Europe" at bounding box center [756, 602] width 361 height 19
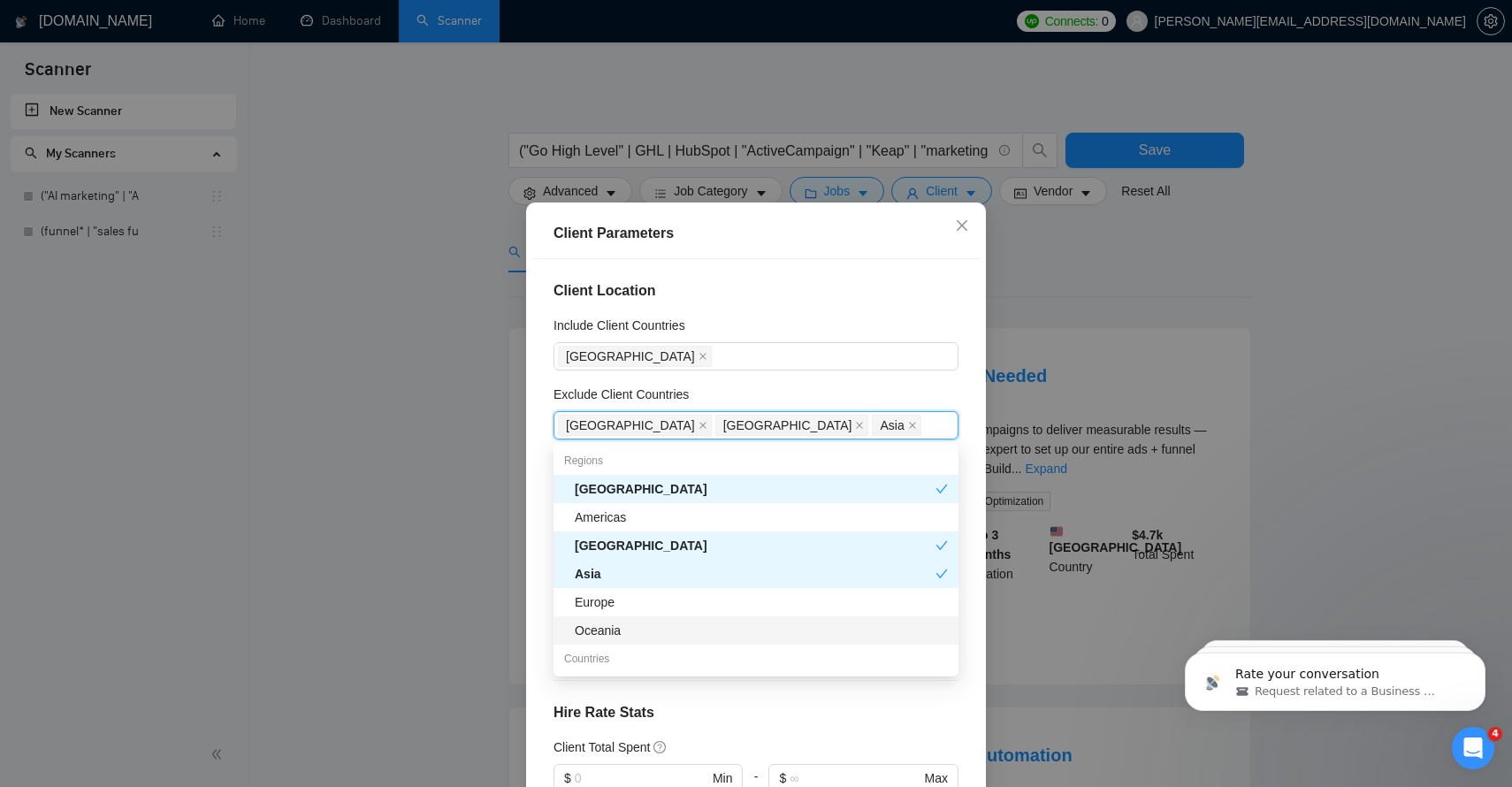
click at [606, 625] on div "Oceania" at bounding box center [761, 630] width 373 height 19
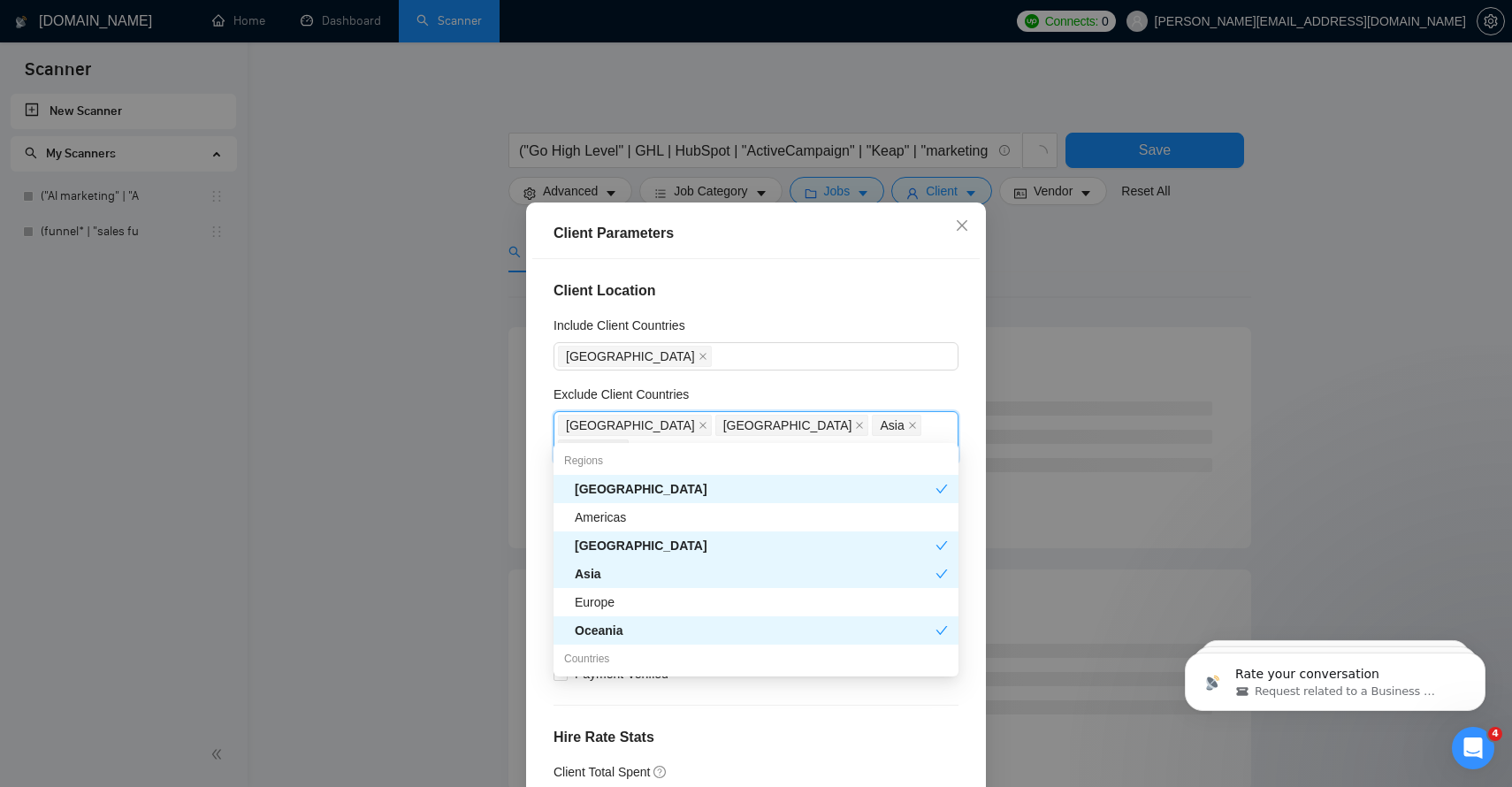
click at [850, 284] on h4 "Client Location" at bounding box center [756, 290] width 405 height 21
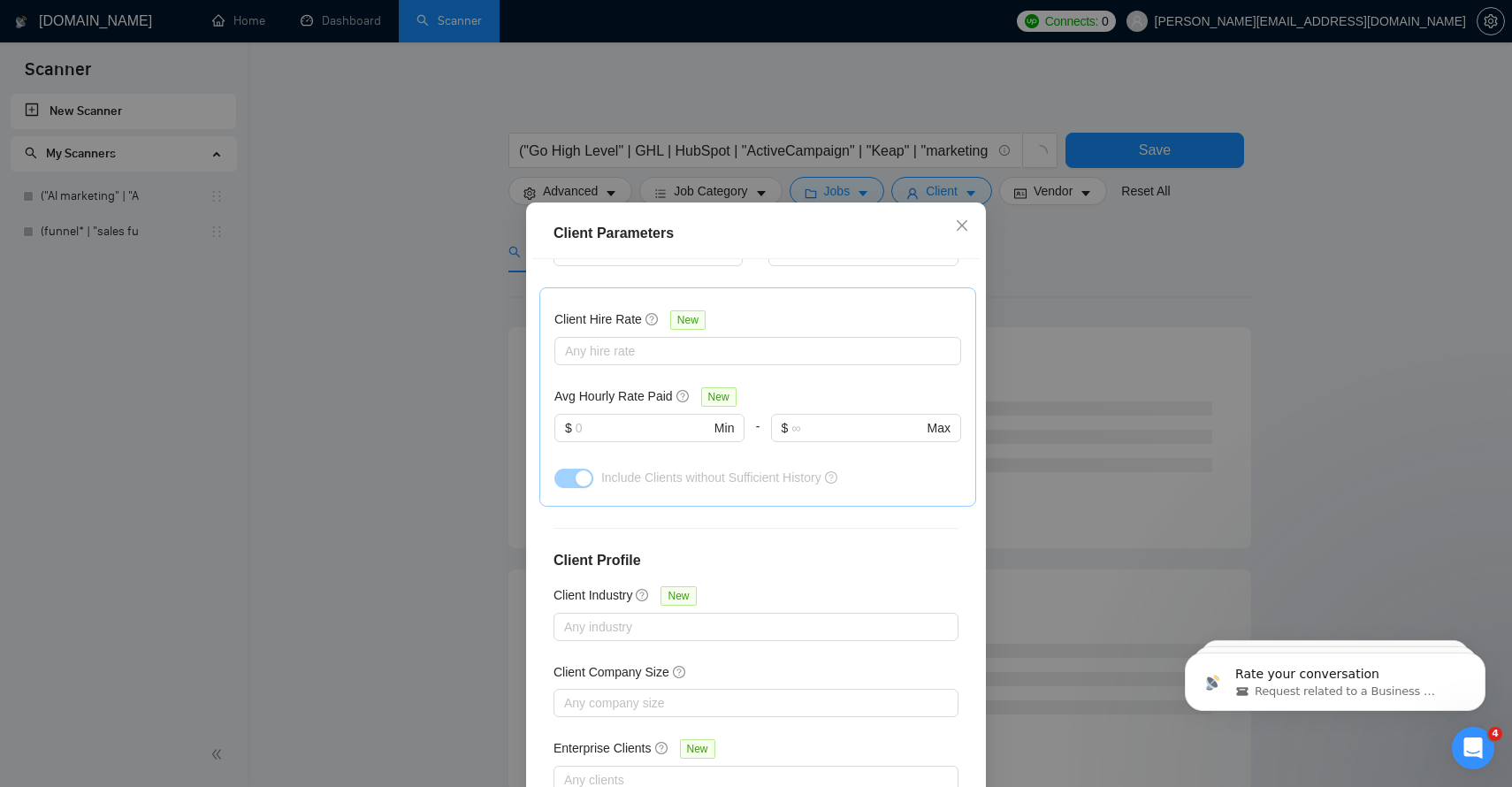
scroll to position [101, 0]
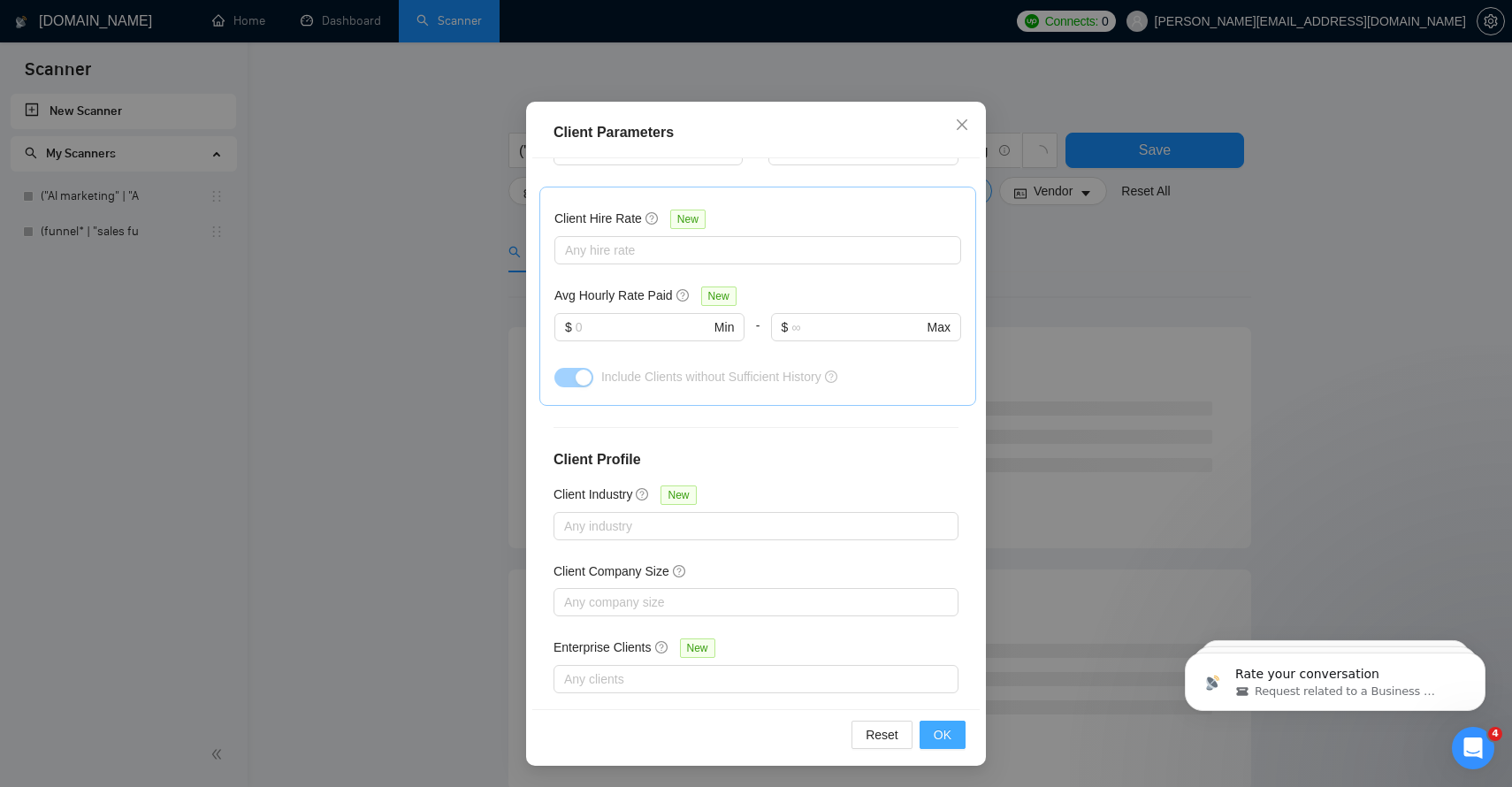
click at [945, 738] on span "OK" at bounding box center [941, 734] width 17 height 19
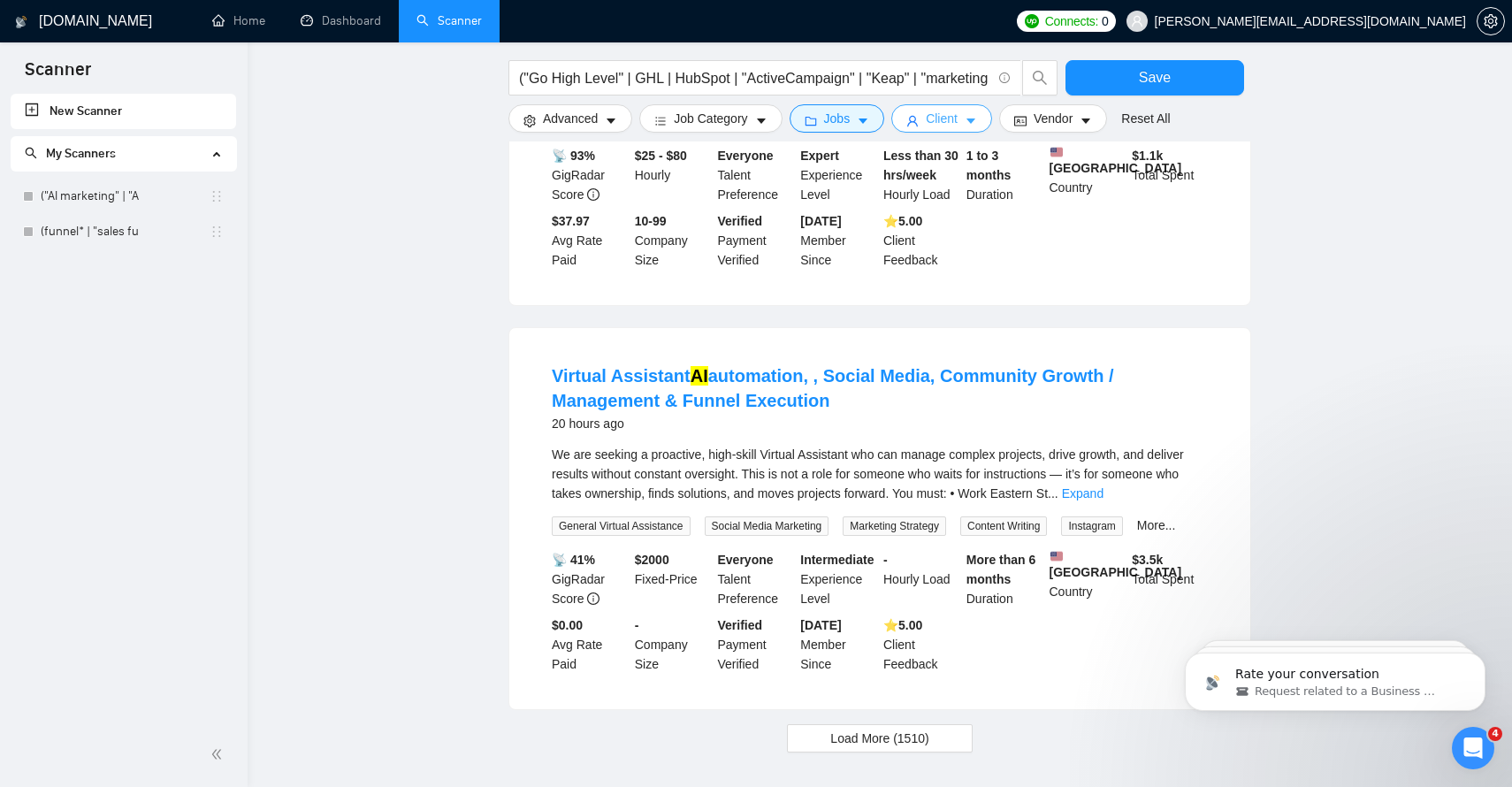
scroll to position [1563, 0]
click at [1104, 500] on link "Expand" at bounding box center [1083, 493] width 42 height 15
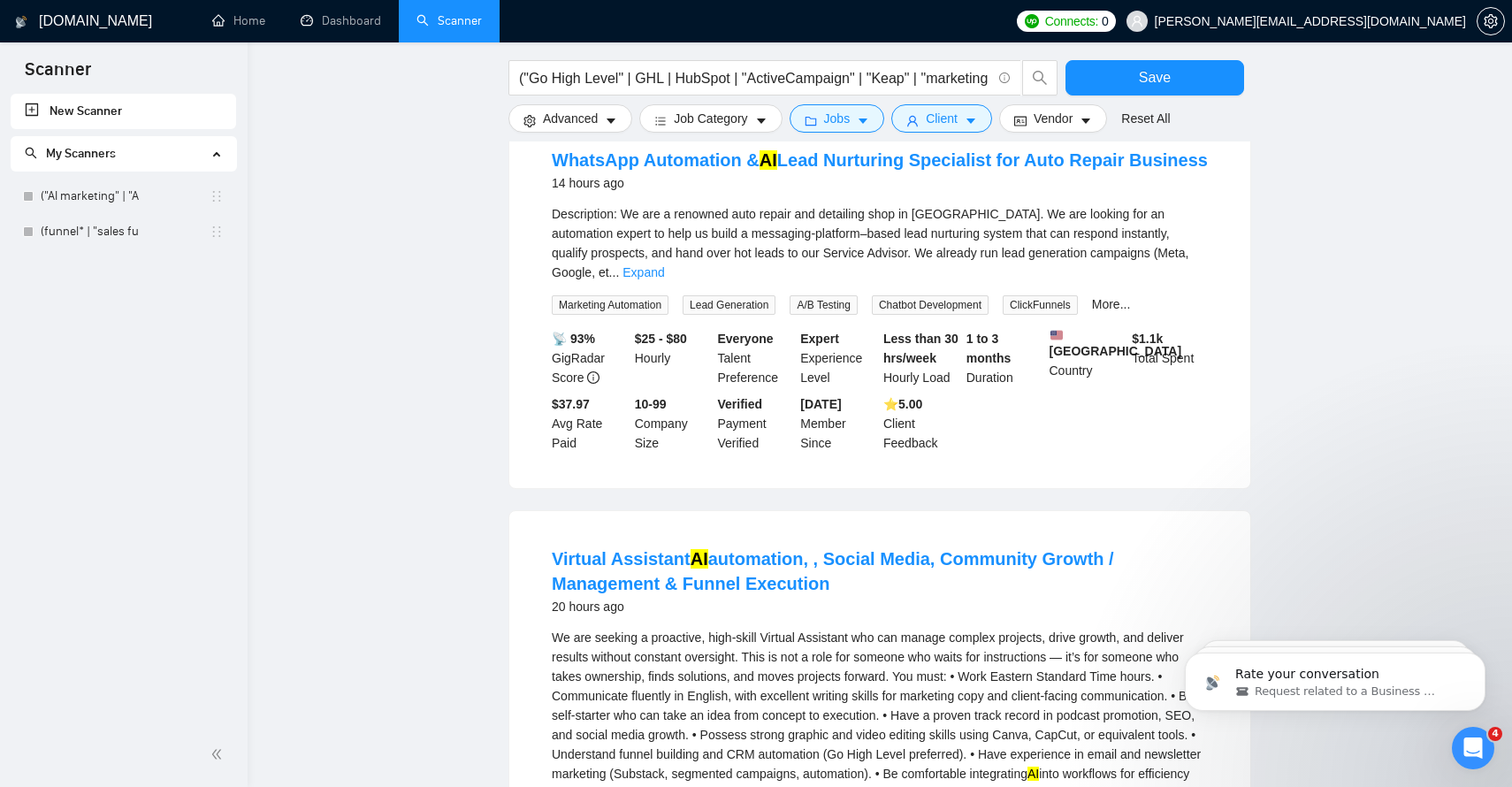
scroll to position [1090, 0]
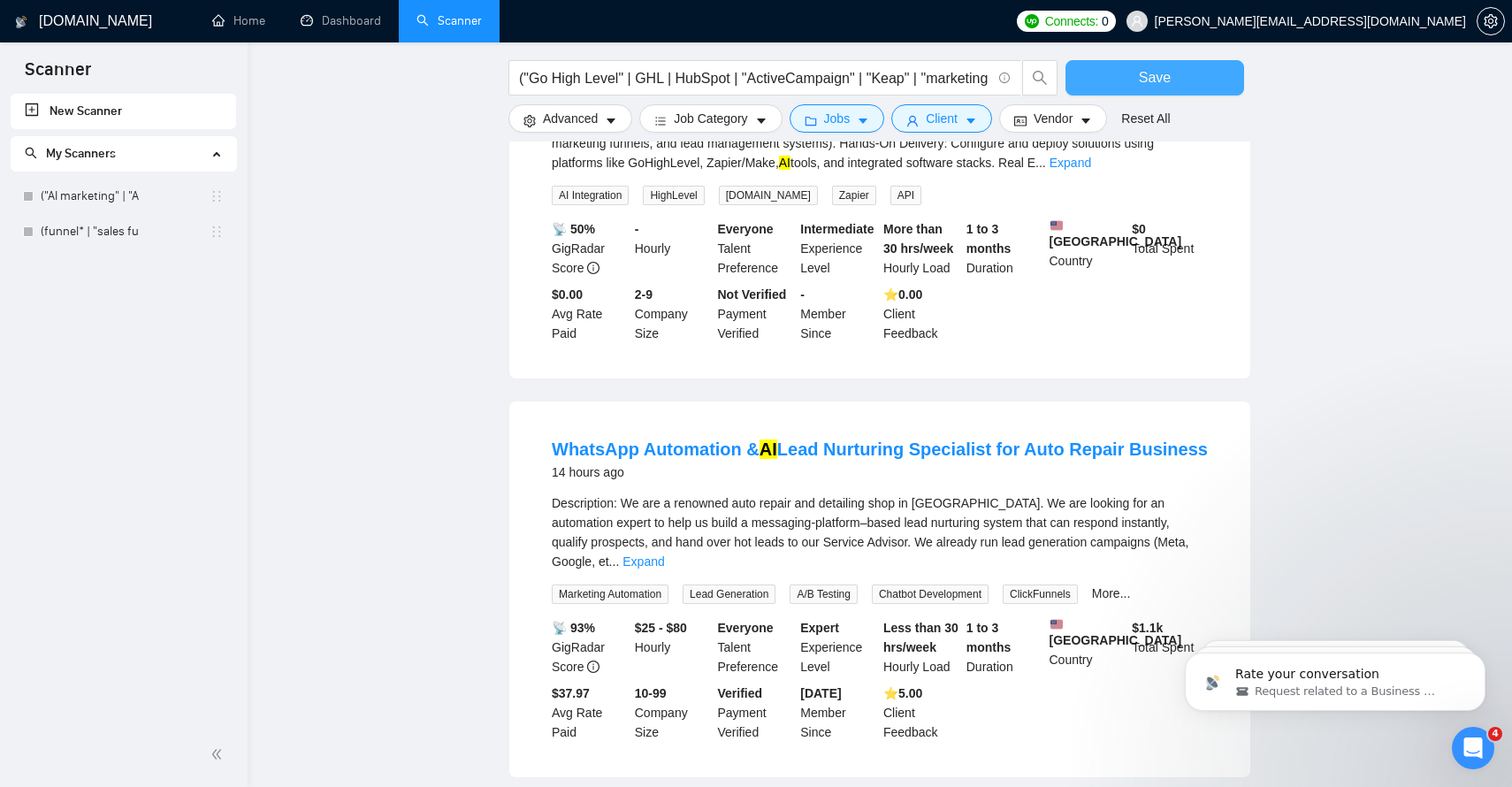
click at [1168, 78] on span "Save" at bounding box center [1154, 78] width 32 height 22
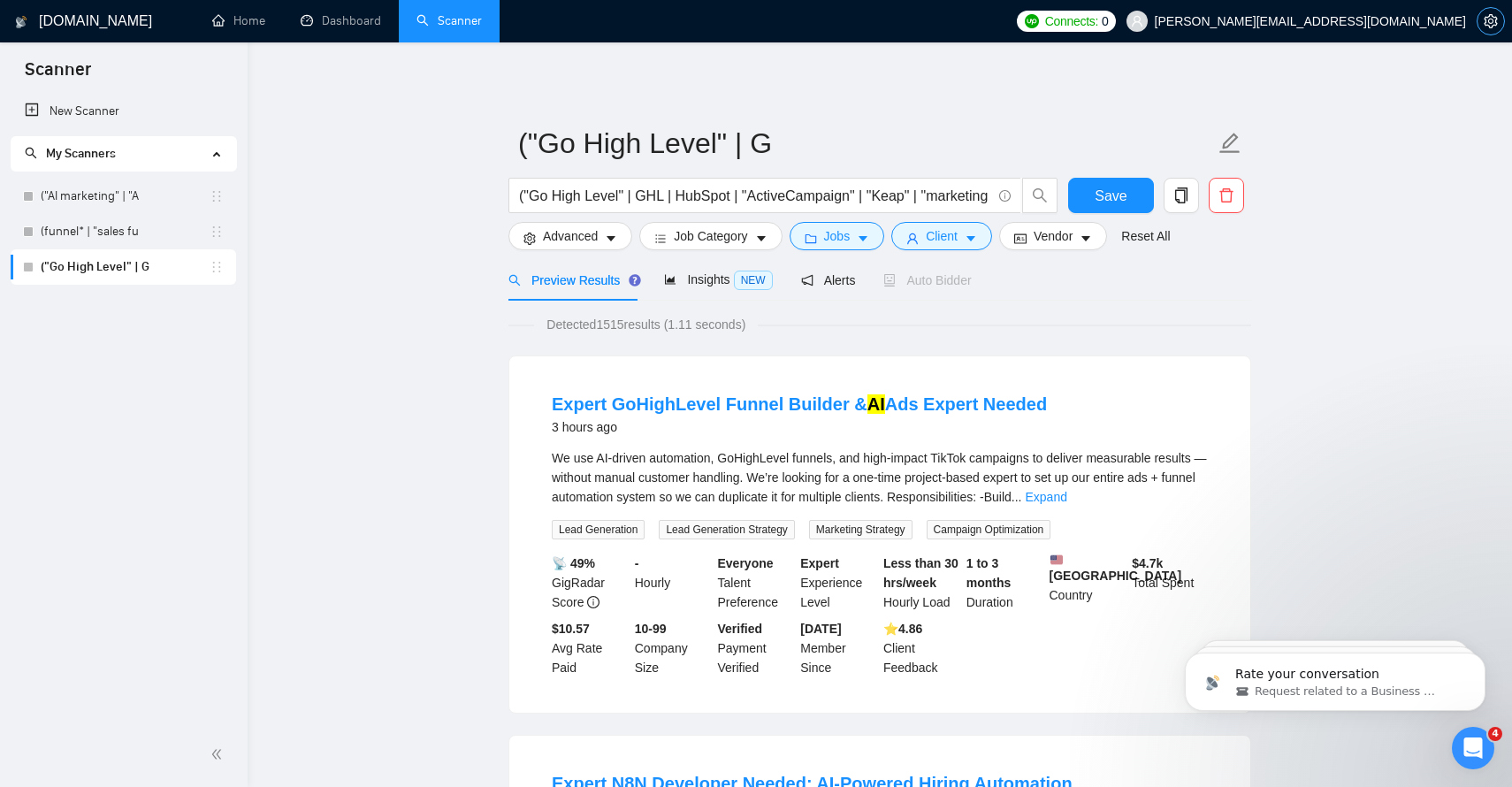
click at [1488, 21] on icon "setting" at bounding box center [1490, 22] width 14 height 15
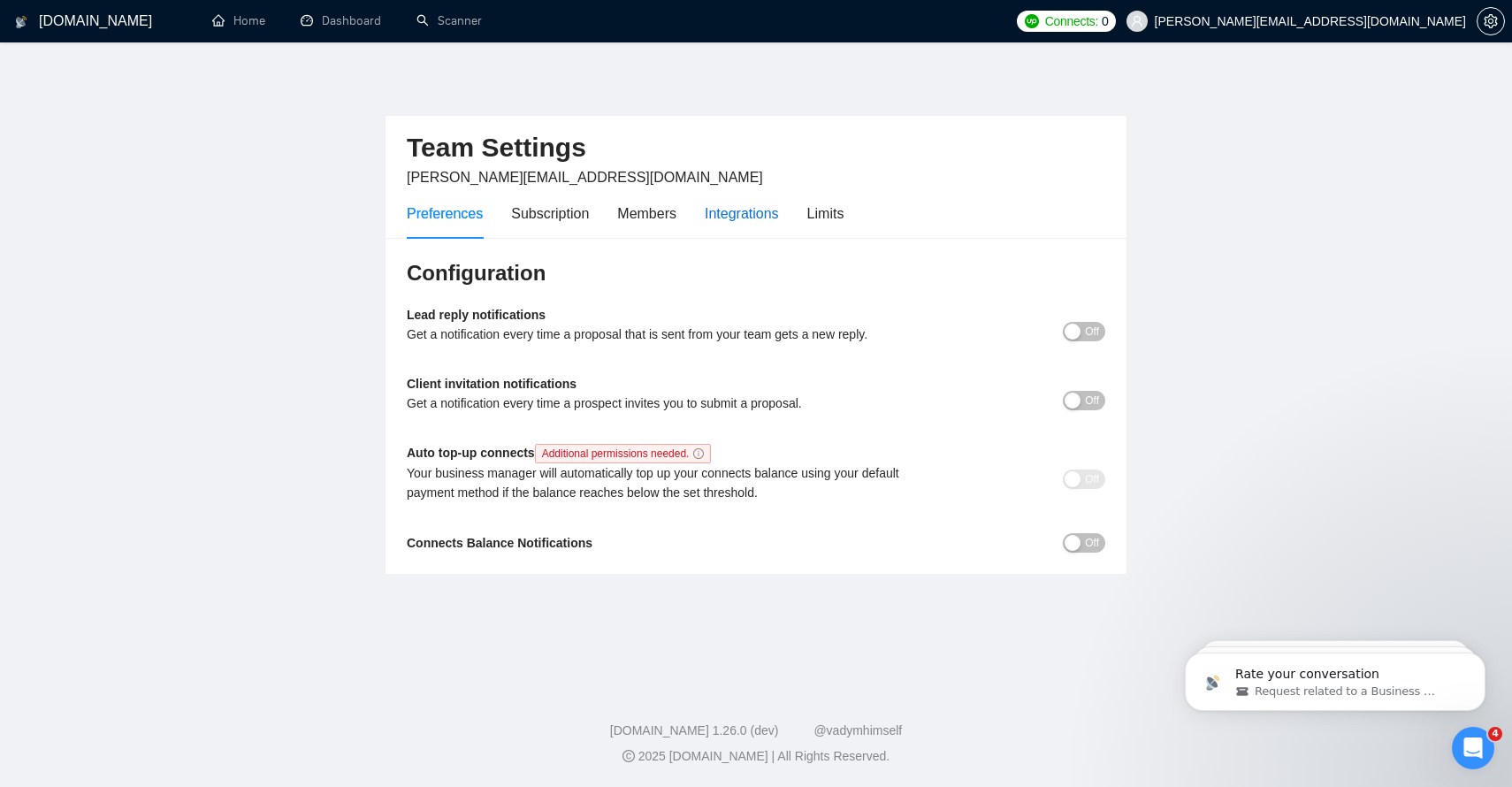
click at [725, 204] on div "Integrations" at bounding box center [741, 213] width 74 height 22
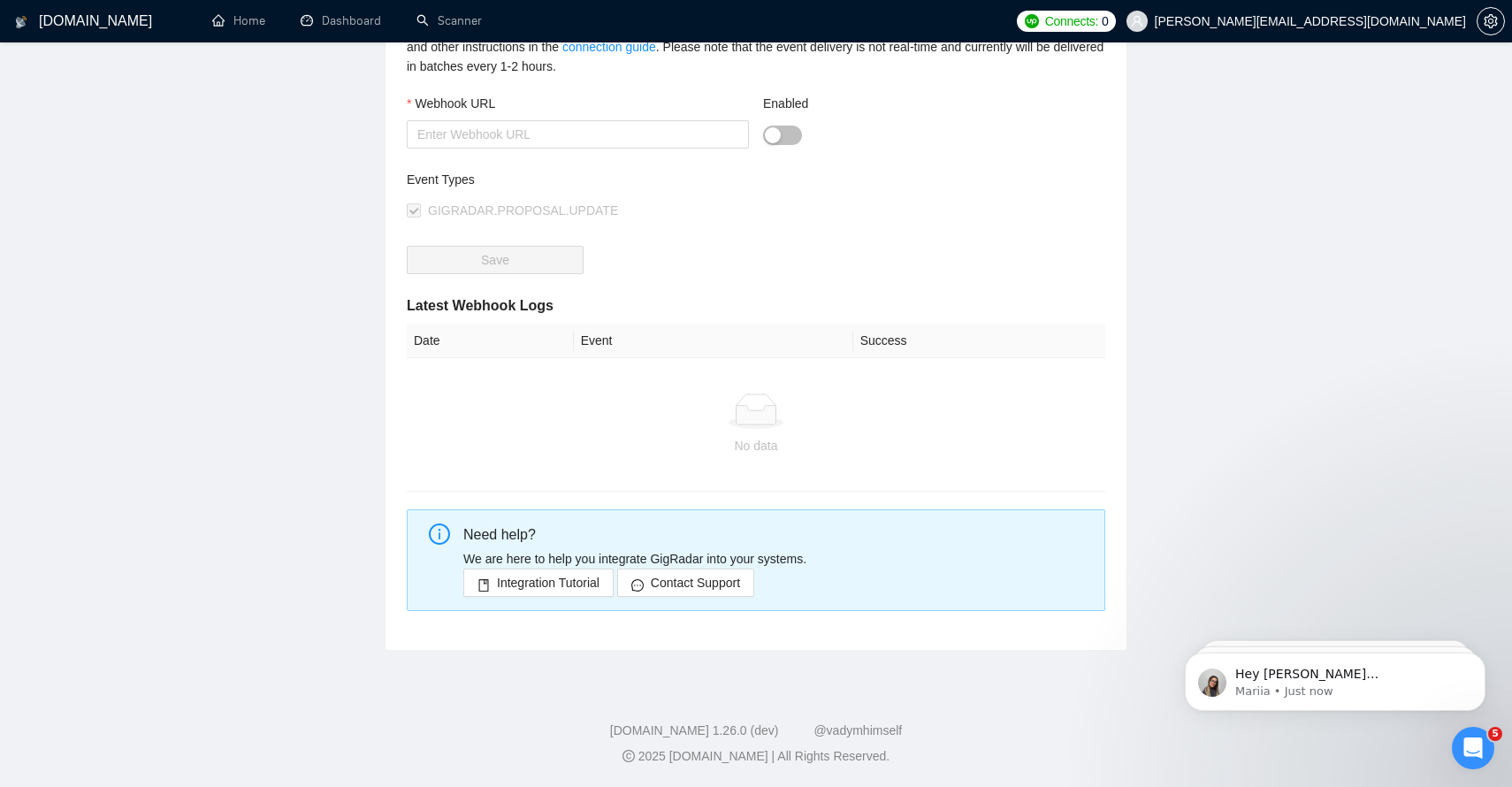
scroll to position [298, 0]
click at [57, 26] on h1 "[DOMAIN_NAME]" at bounding box center [96, 21] width 113 height 43
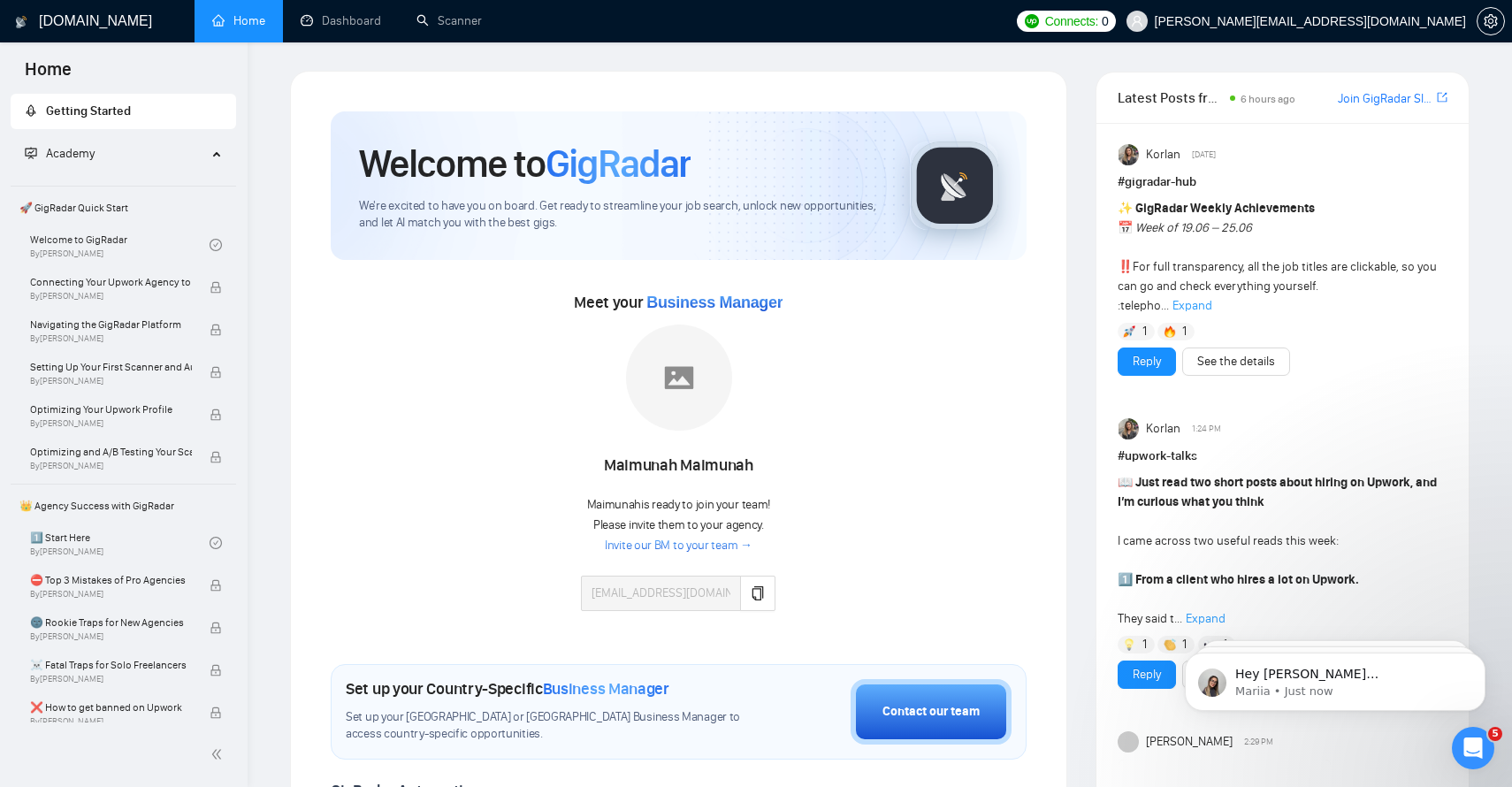
click at [633, 545] on link "Invite our BM to your team →" at bounding box center [678, 546] width 148 height 16
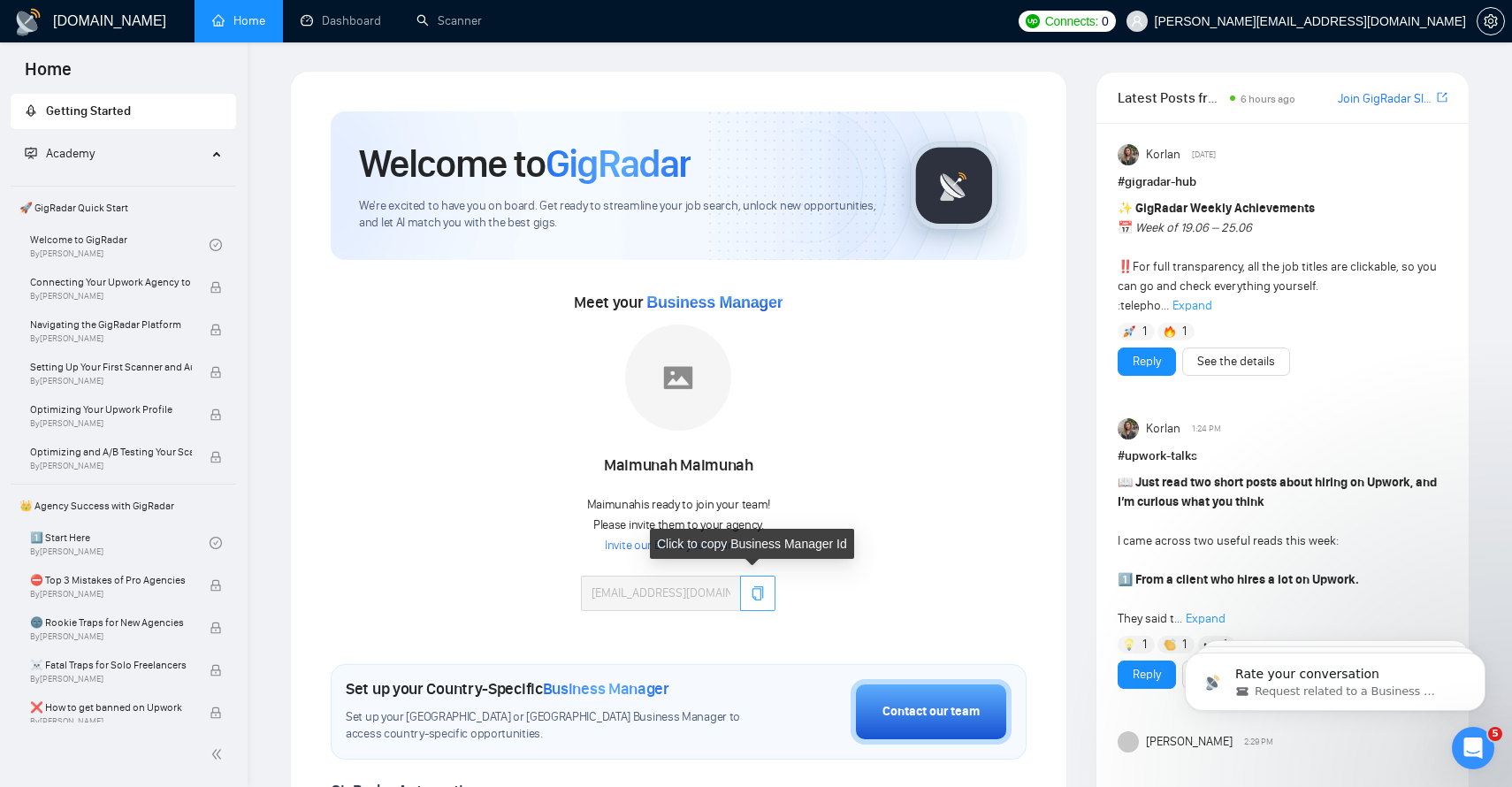
click at [756, 594] on icon "copy" at bounding box center [757, 594] width 12 height 15
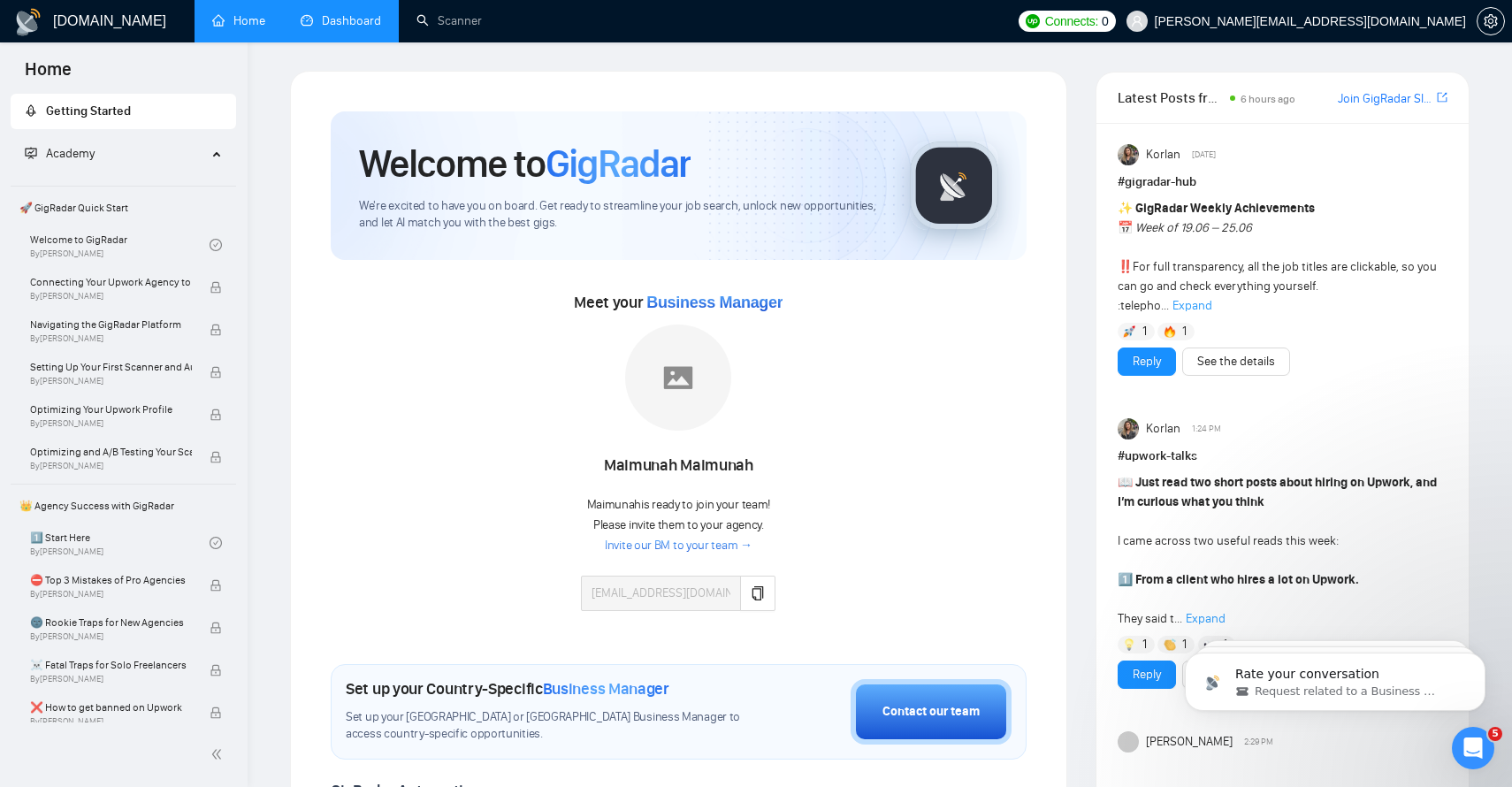
click at [337, 26] on link "Dashboard" at bounding box center [341, 21] width 80 height 15
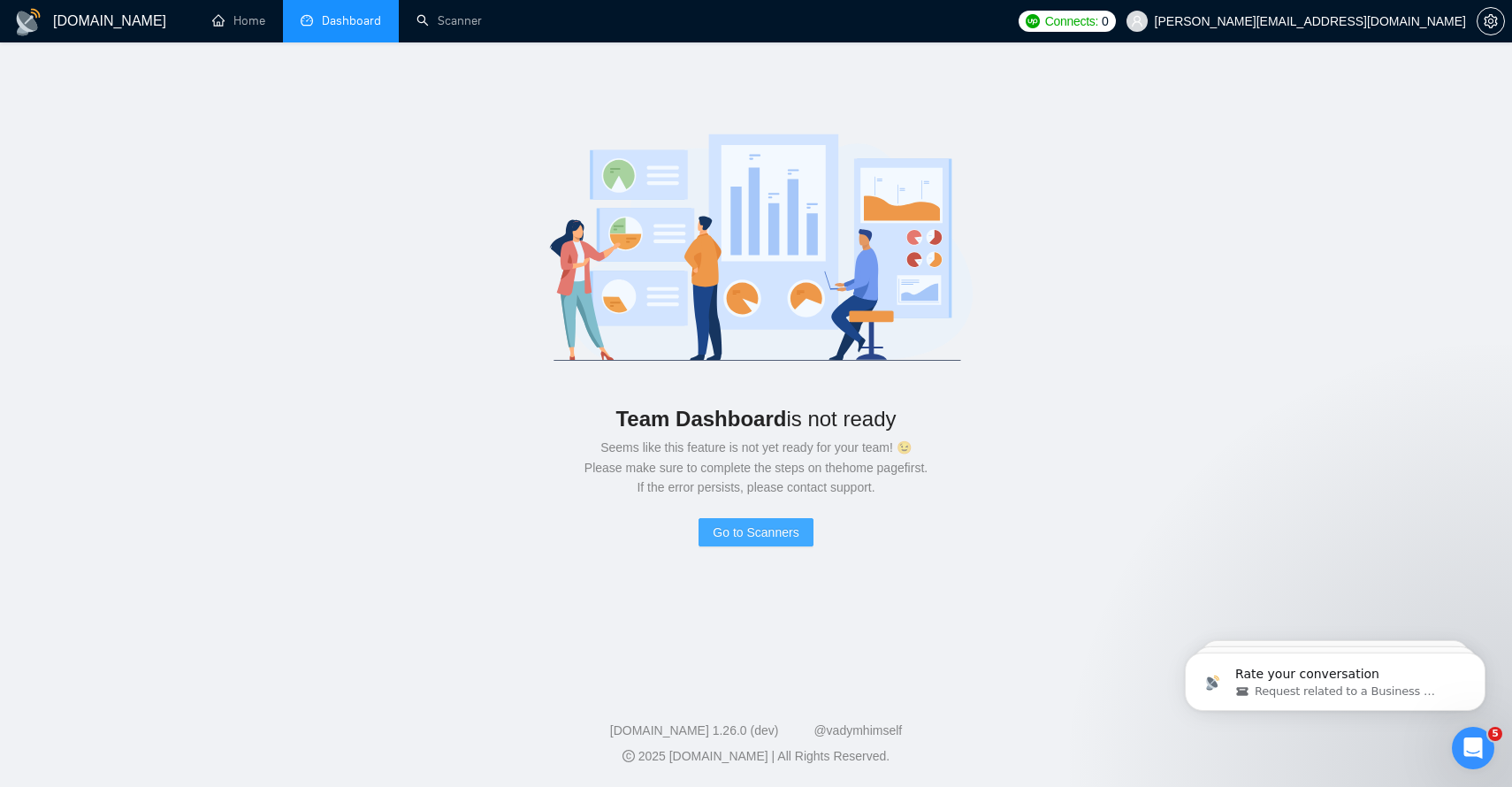
click at [753, 544] on button "Go to Scanners" at bounding box center [755, 532] width 114 height 28
